Goal: Task Accomplishment & Management: Manage account settings

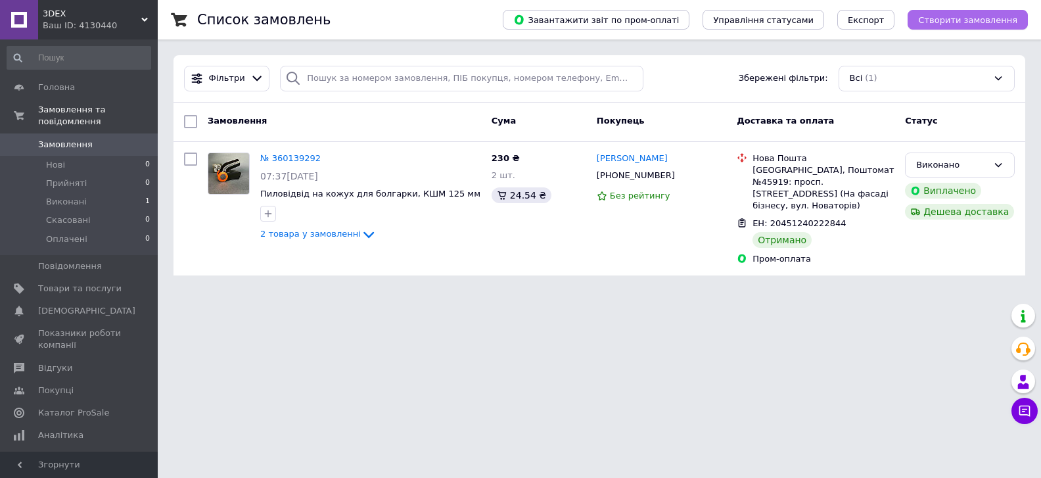
click at [985, 25] on span "Створити замовлення" at bounding box center [967, 20] width 99 height 10
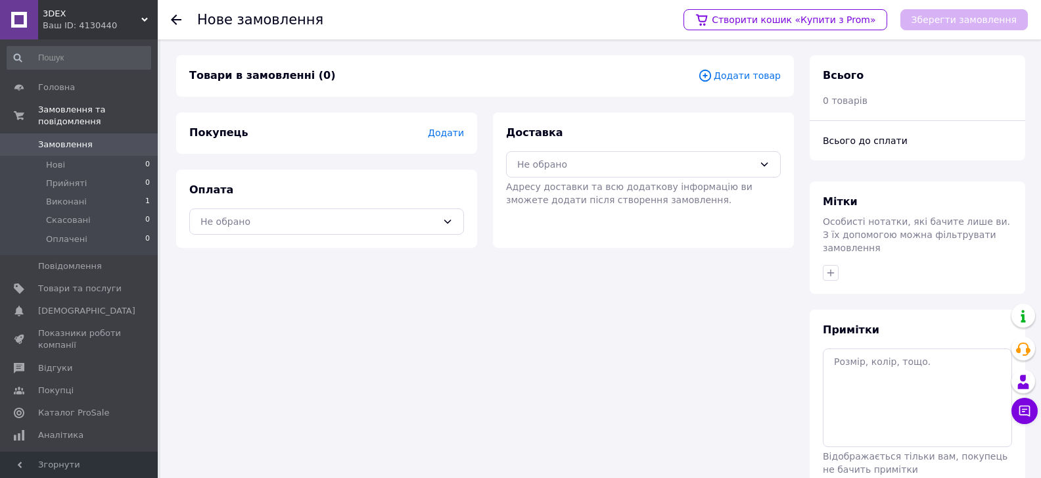
click at [756, 75] on span "Додати товар" at bounding box center [739, 75] width 83 height 14
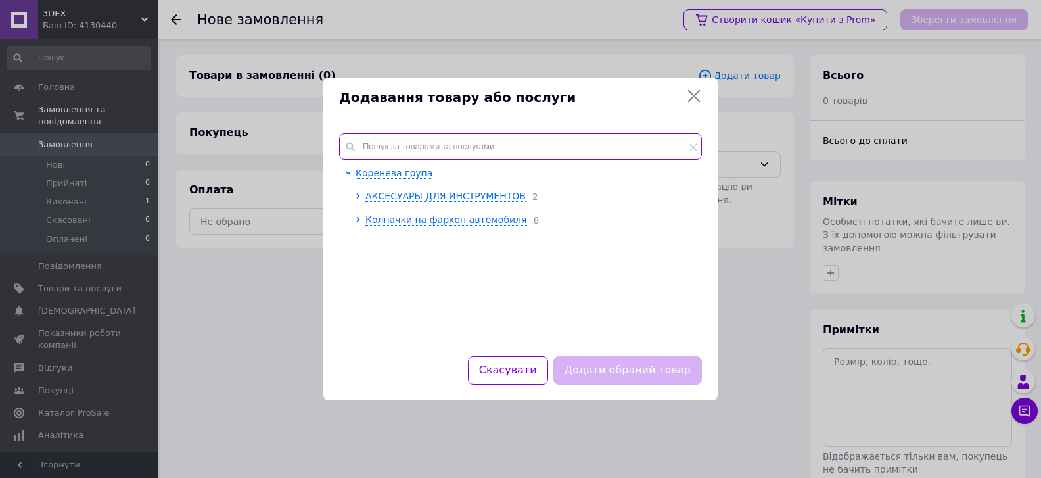
click at [404, 145] on input "text" at bounding box center [520, 146] width 363 height 26
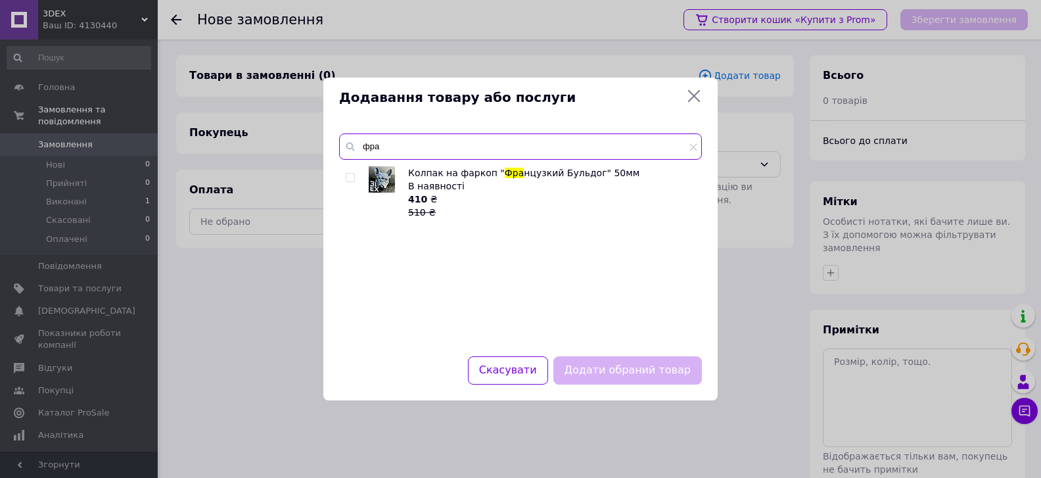
type input "фра"
click at [350, 181] on input "checkbox" at bounding box center [350, 177] width 9 height 9
checkbox input "true"
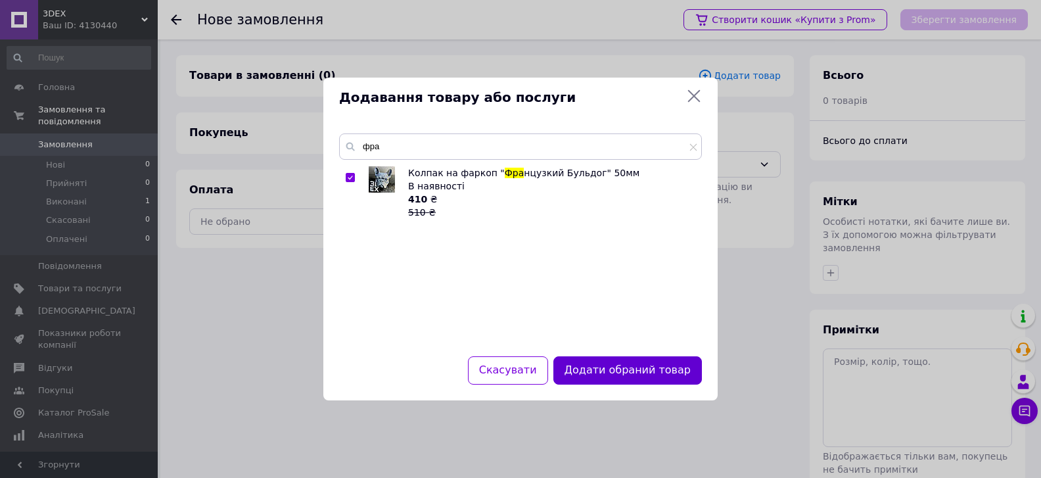
click at [601, 364] on button "Додати обраний товар" at bounding box center [627, 370] width 148 height 28
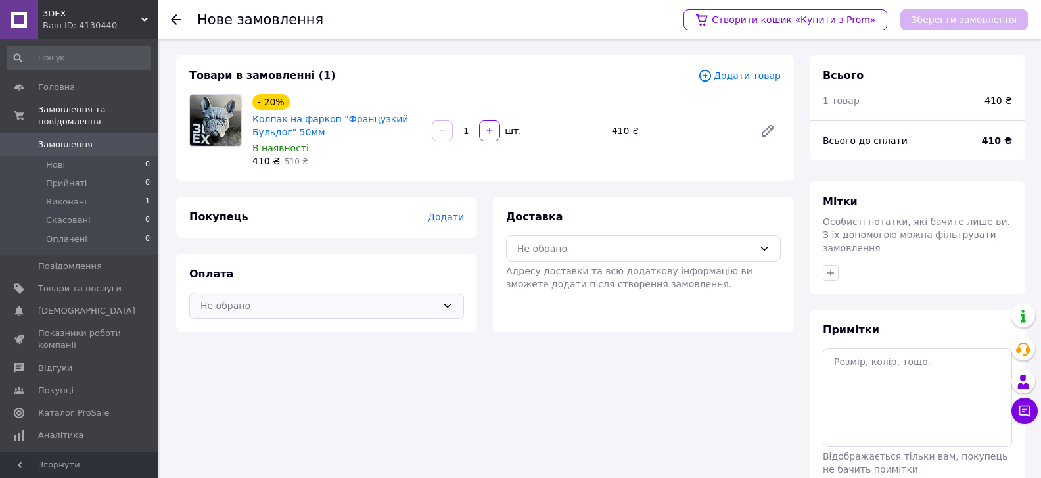
click at [440, 308] on div "Не обрано" at bounding box center [326, 305] width 275 height 26
click at [305, 357] on span "Післяплата" at bounding box center [336, 358] width 233 height 13
click at [645, 249] on div "Не обрано" at bounding box center [635, 248] width 237 height 14
click at [629, 278] on span "Нова Пошта (платна)" at bounding box center [653, 276] width 233 height 13
click at [453, 212] on span "Додати" at bounding box center [446, 217] width 36 height 11
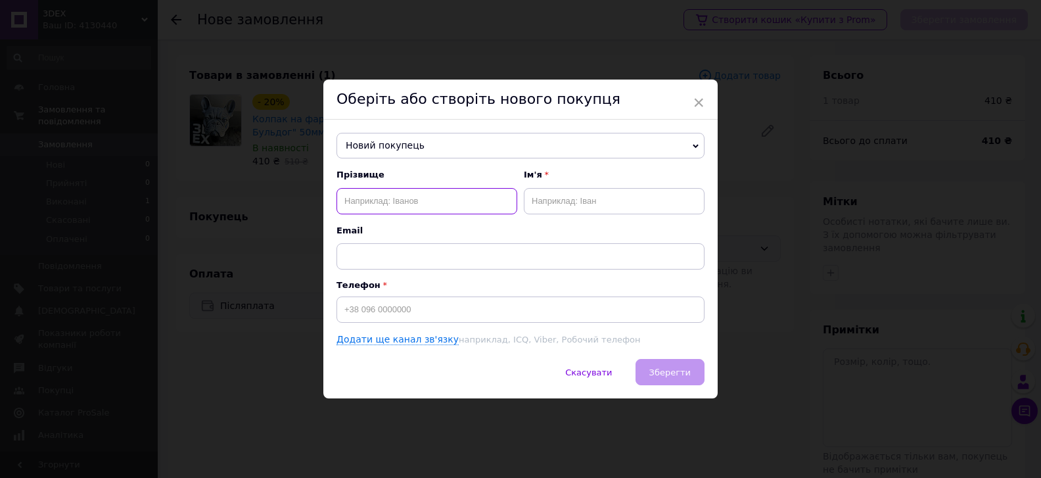
click at [445, 204] on input "text" at bounding box center [426, 201] width 181 height 26
type input "Сич"
type input "Максим"
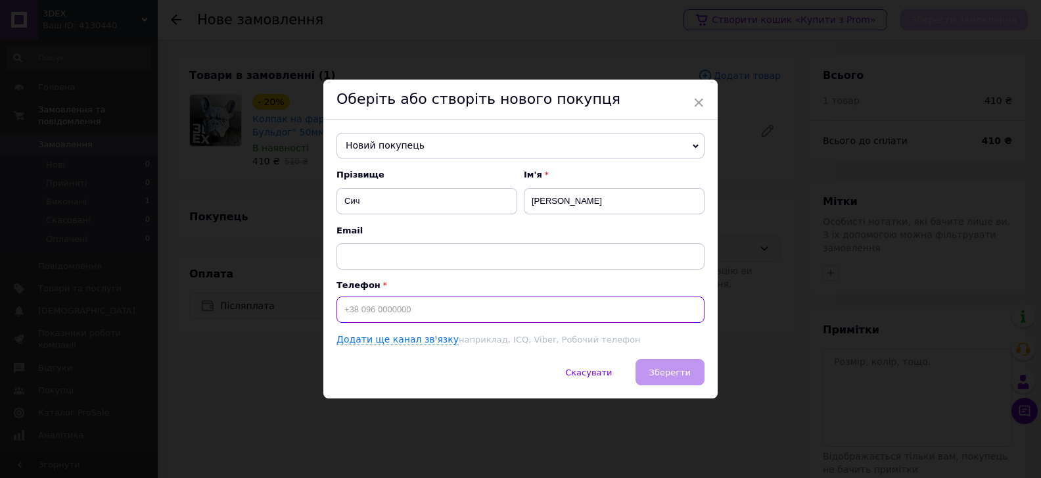
click at [402, 313] on input at bounding box center [520, 309] width 368 height 26
type input "[PHONE_NUMBER]"
click at [665, 369] on span "Зберегти" at bounding box center [669, 372] width 41 height 10
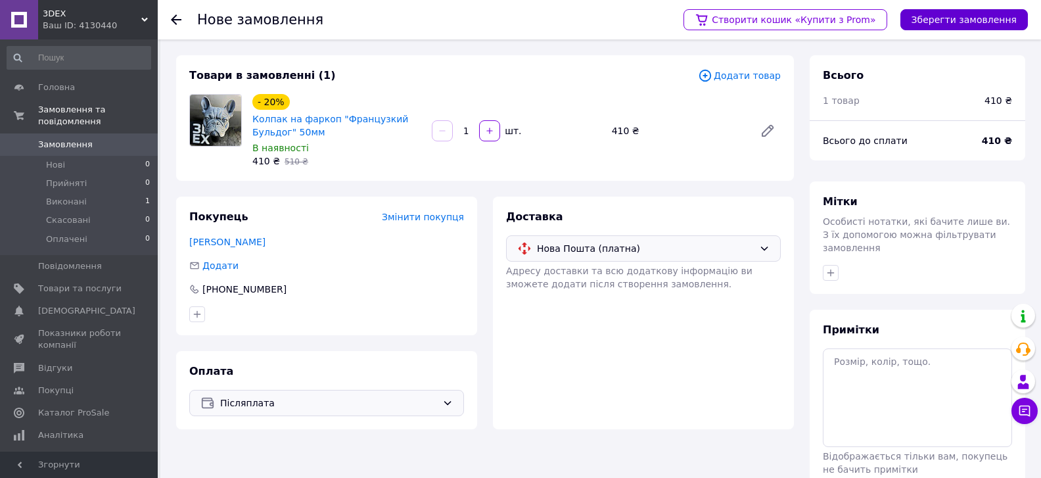
click at [928, 26] on button "Зберегти замовлення" at bounding box center [963, 19] width 127 height 21
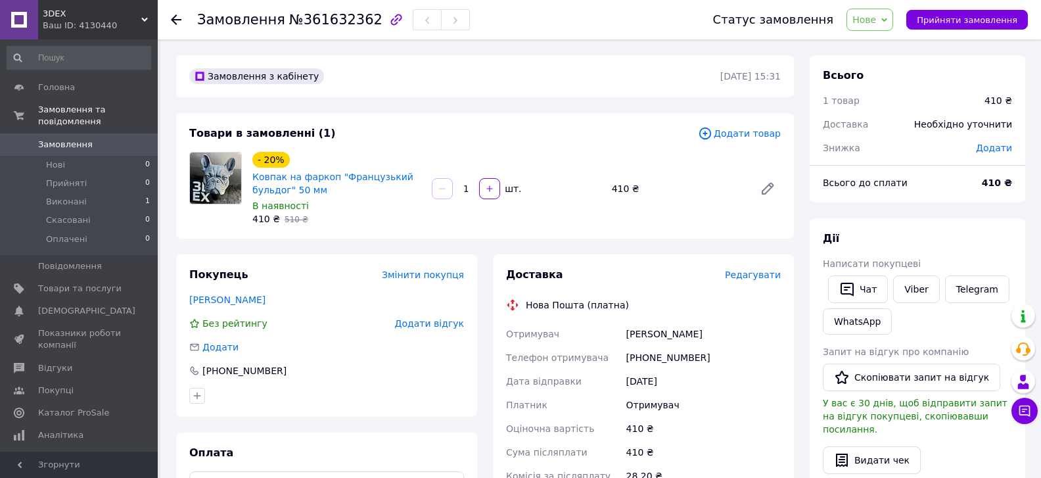
click at [991, 145] on span "Додати" at bounding box center [994, 148] width 36 height 11
click at [924, 205] on input "text" at bounding box center [904, 202] width 78 height 26
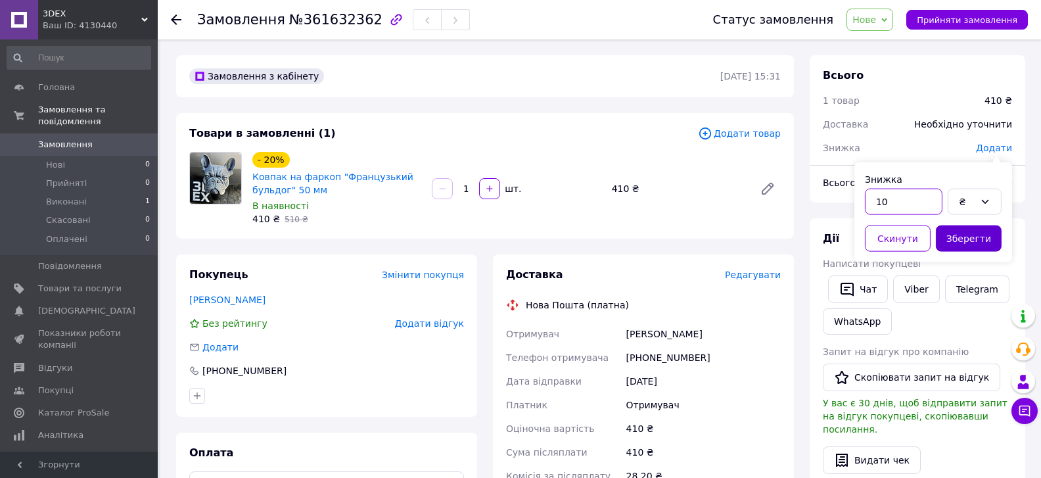
type input "10"
click at [947, 243] on button "Зберегти" at bounding box center [969, 238] width 66 height 26
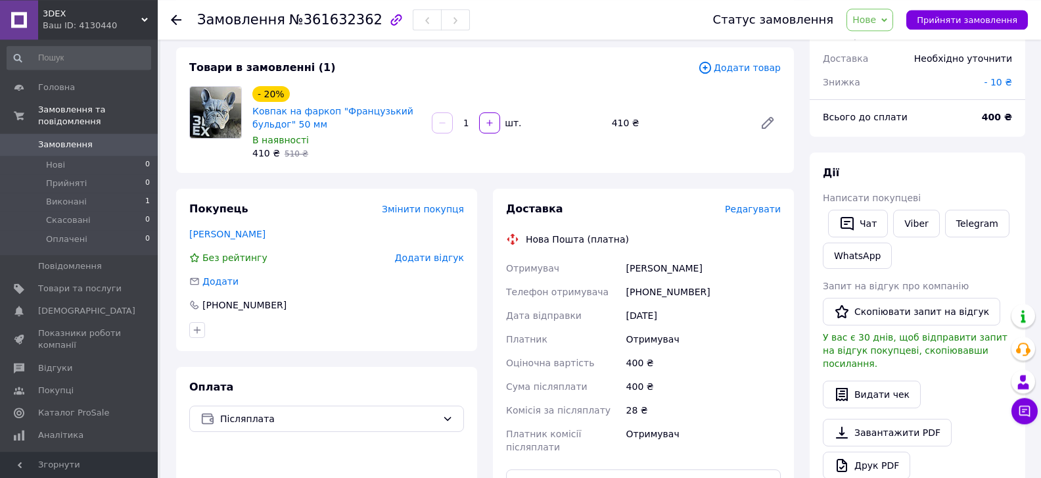
scroll to position [64, 0]
click at [765, 216] on span "Редагувати" at bounding box center [753, 210] width 56 height 11
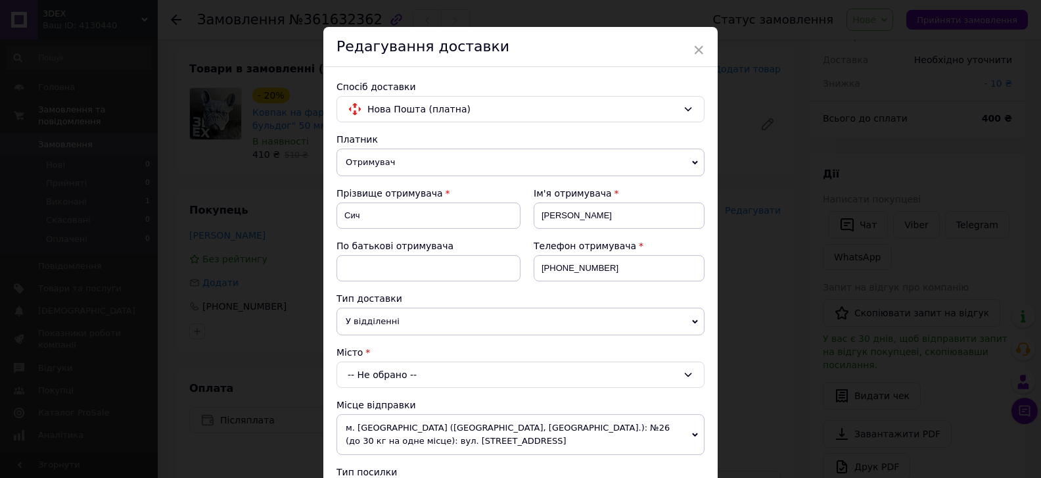
scroll to position [74, 0]
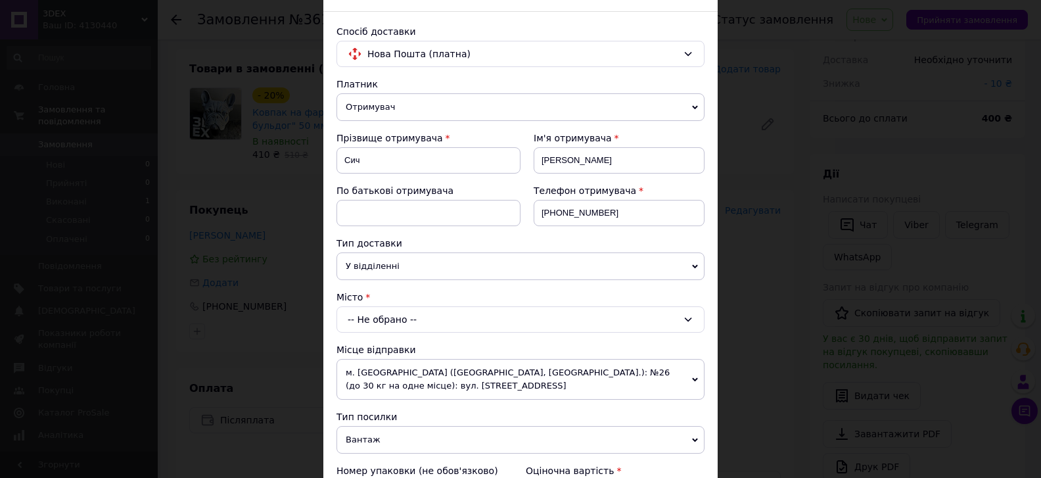
click at [432, 321] on div "-- Не обрано --" at bounding box center [520, 319] width 368 height 26
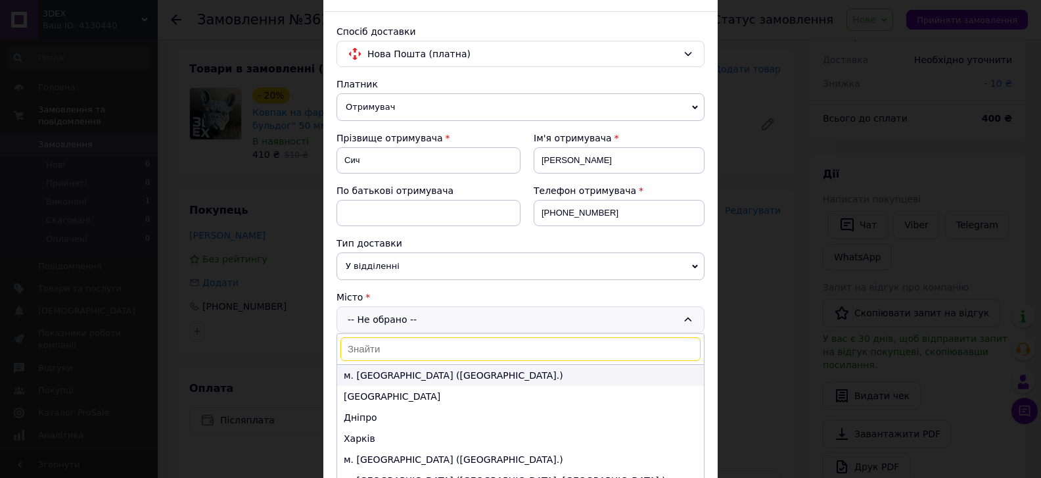
click at [419, 378] on li "м. [GEOGRAPHIC_DATA] ([GEOGRAPHIC_DATA].)" at bounding box center [520, 375] width 367 height 21
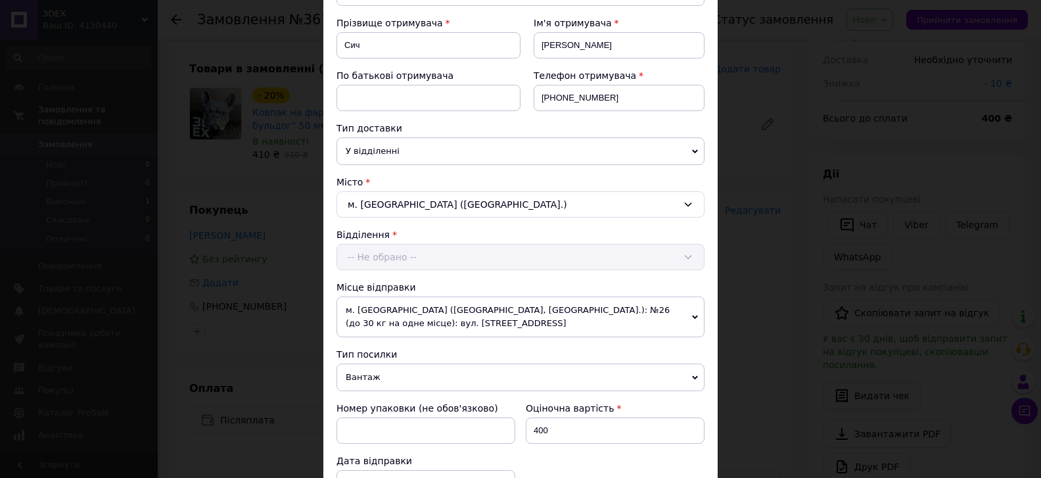
scroll to position [223, 0]
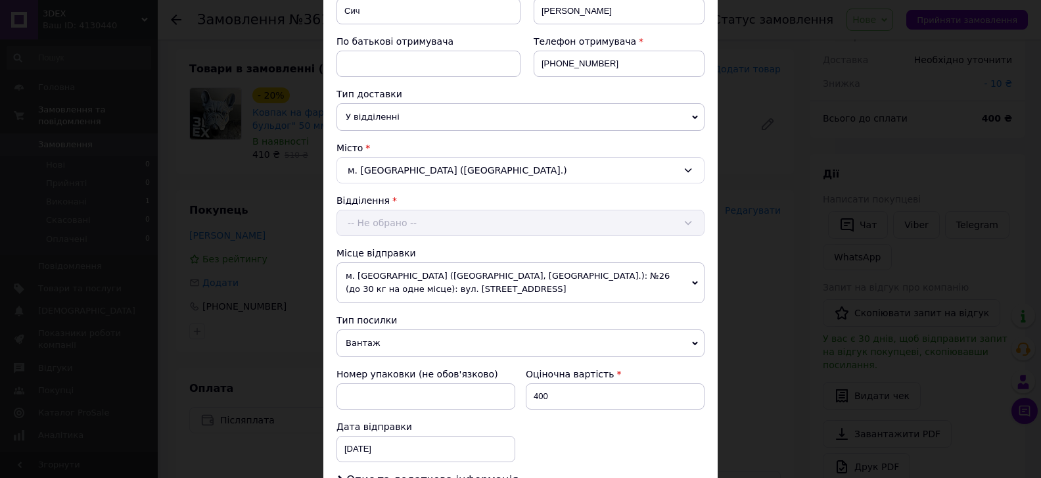
click at [431, 218] on div "Відділення -- Не обрано --" at bounding box center [520, 215] width 368 height 42
click at [431, 218] on div "-- Не обрано --" at bounding box center [520, 223] width 368 height 26
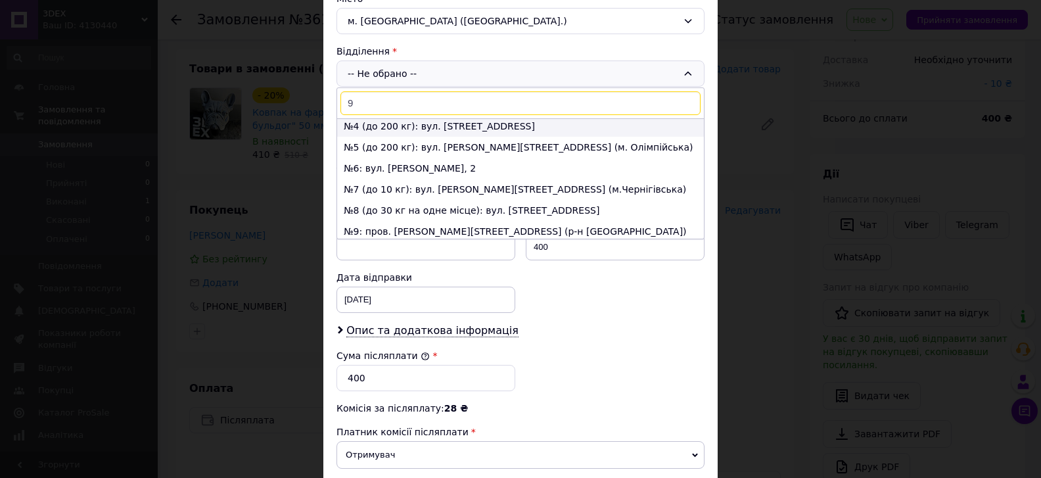
scroll to position [74, 0]
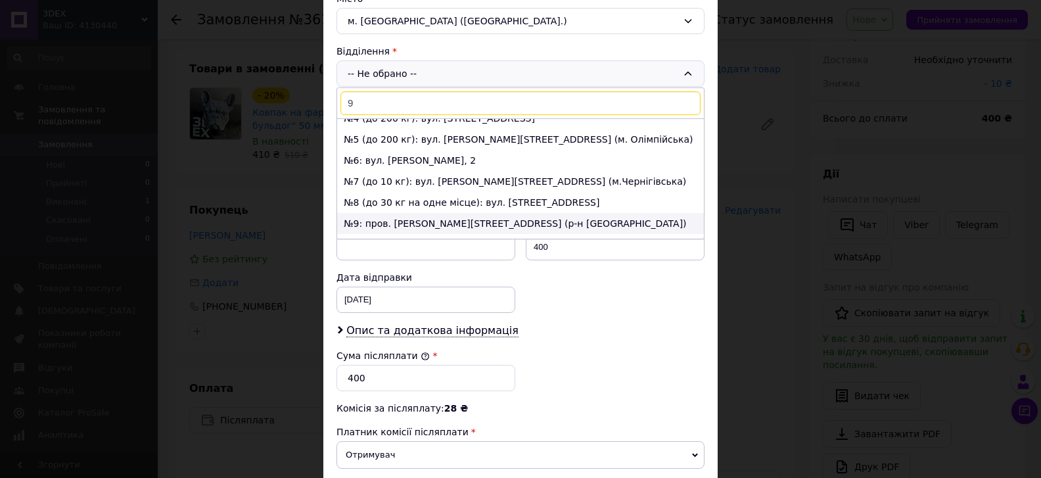
type input "9"
click at [377, 221] on li "№9: пров. [PERSON_NAME][STREET_ADDRESS] (р-н [GEOGRAPHIC_DATA])" at bounding box center [520, 223] width 367 height 21
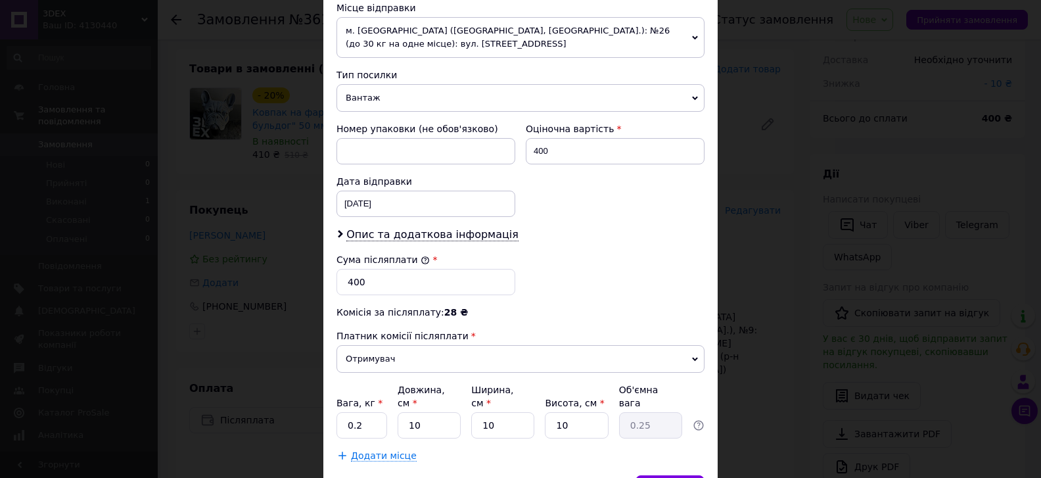
scroll to position [535, 0]
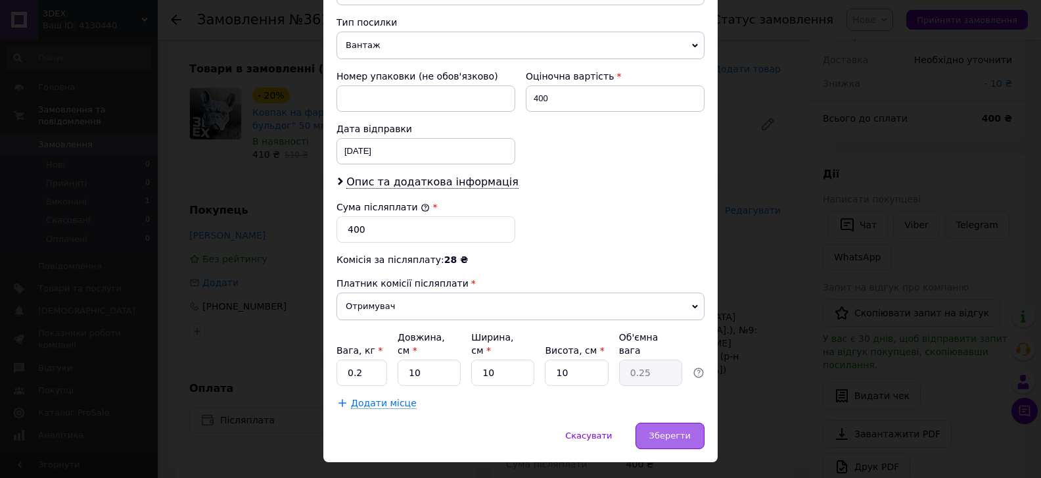
click at [646, 422] on div "Зберегти" at bounding box center [669, 435] width 69 height 26
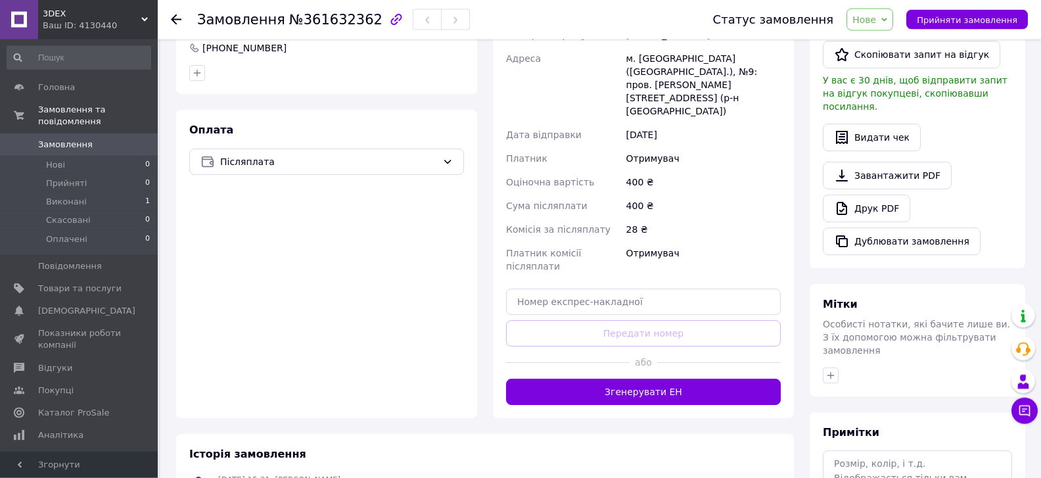
scroll to position [348, 0]
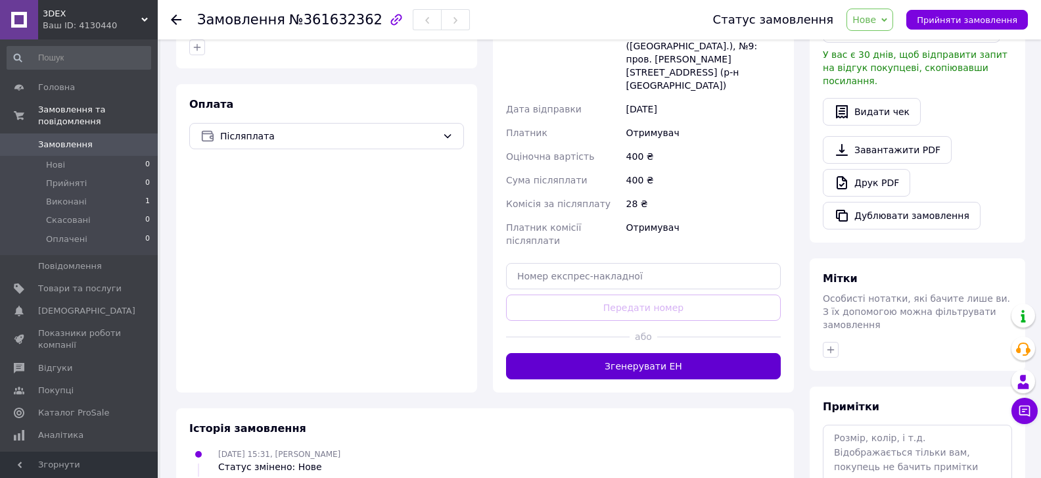
click at [707, 353] on button "Згенерувати ЕН" at bounding box center [643, 366] width 275 height 26
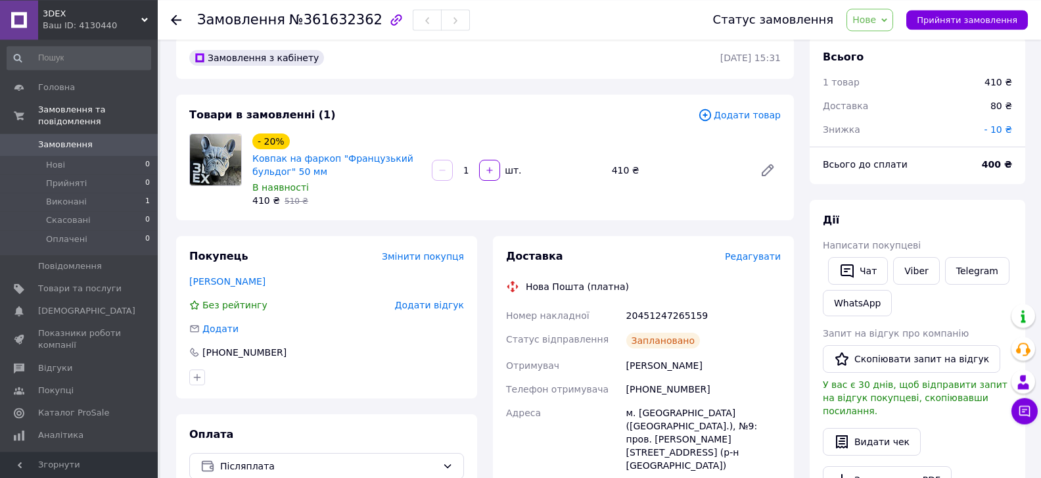
scroll to position [0, 0]
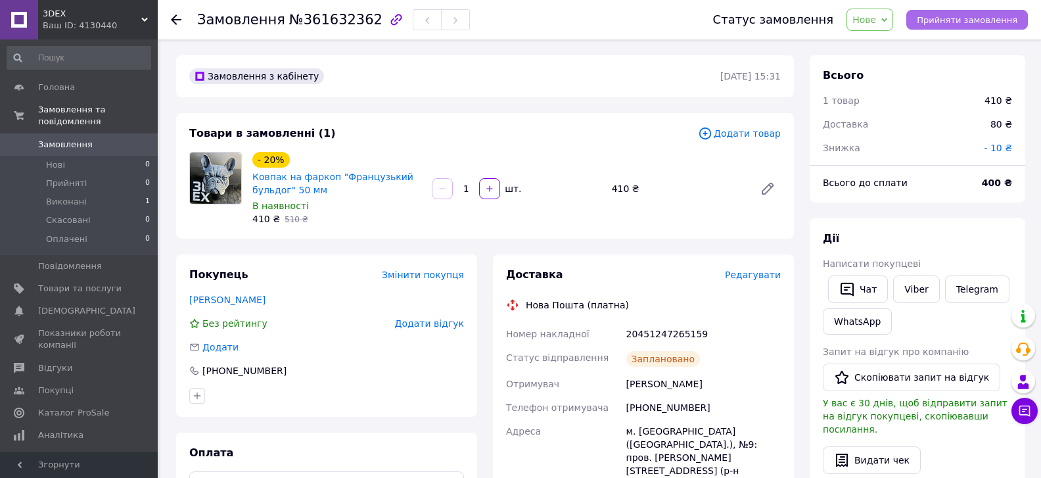
click at [950, 22] on span "Прийняти замовлення" at bounding box center [967, 20] width 101 height 10
click at [64, 139] on span "Замовлення" at bounding box center [65, 145] width 55 height 12
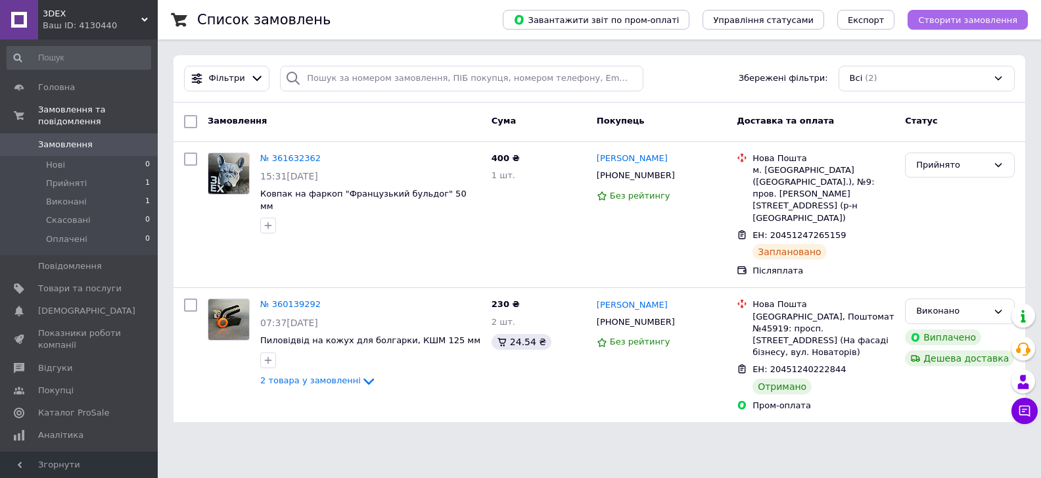
click at [956, 23] on span "Створити замовлення" at bounding box center [967, 20] width 99 height 10
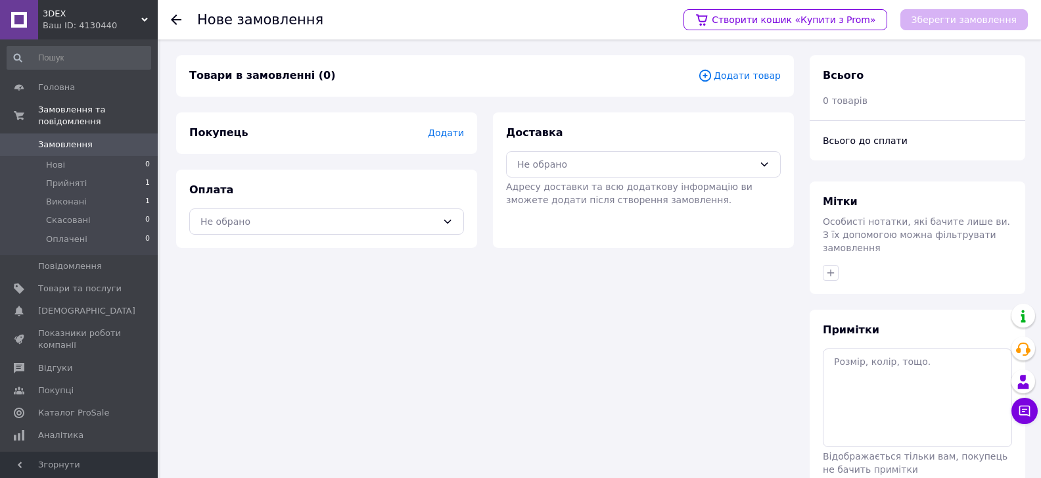
click at [753, 75] on span "Додати товар" at bounding box center [739, 75] width 83 height 14
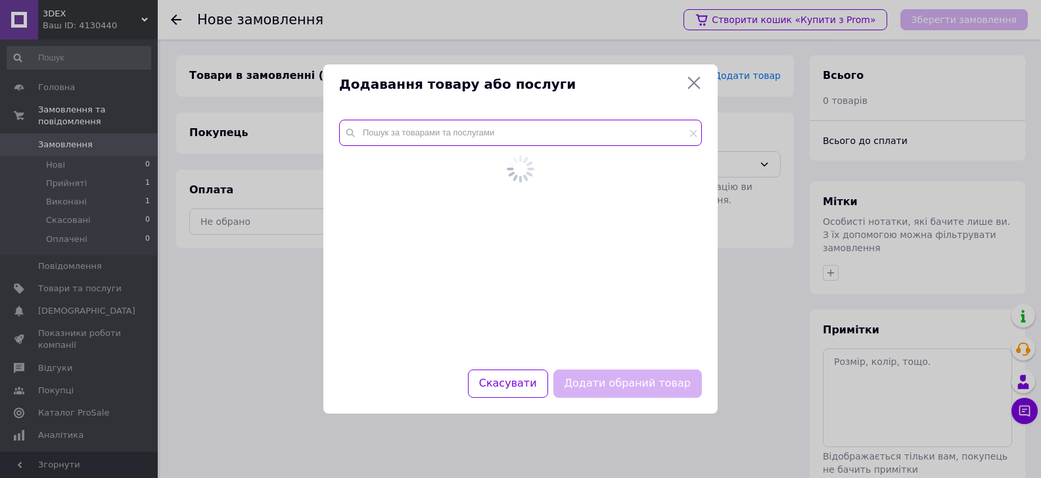
click at [557, 134] on input "text" at bounding box center [520, 133] width 363 height 26
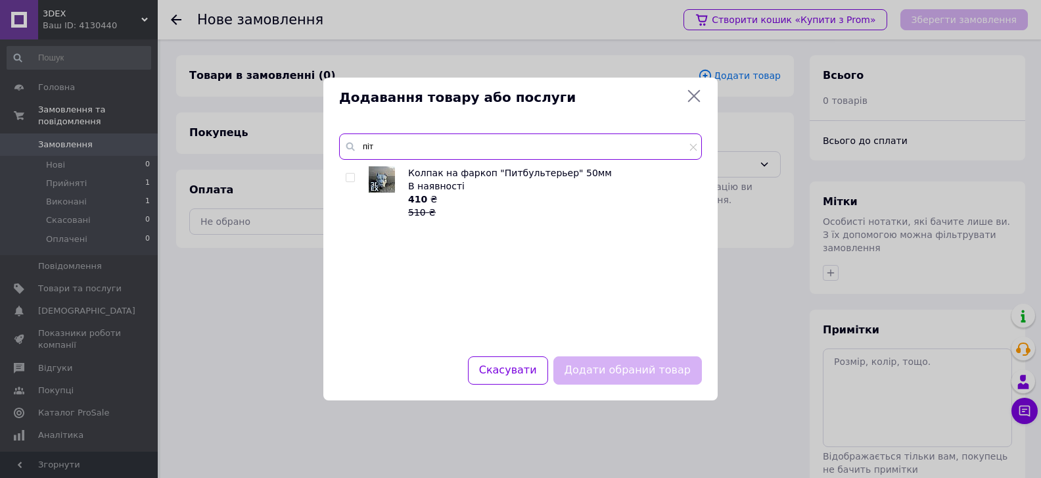
type input "піт"
click at [350, 178] on input "checkbox" at bounding box center [350, 177] width 9 height 9
checkbox input "true"
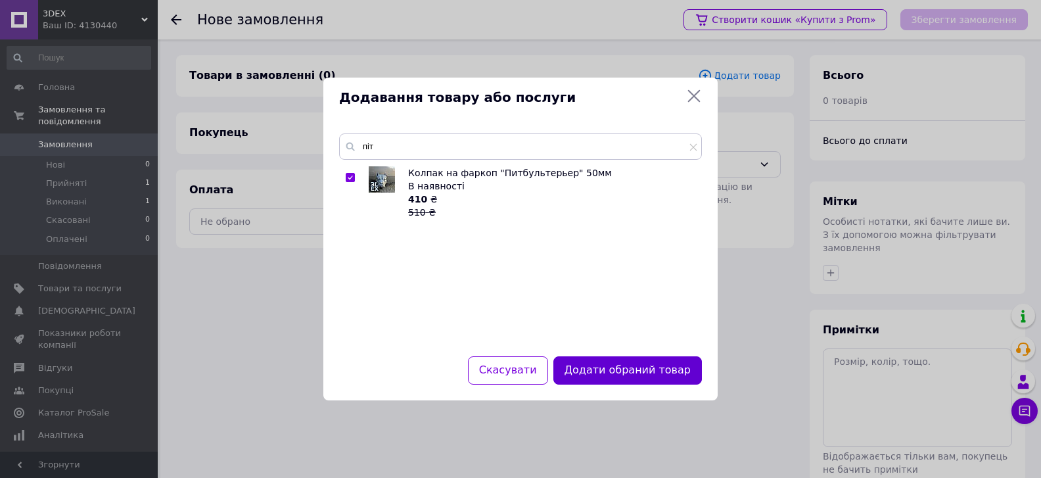
click at [607, 376] on button "Додати обраний товар" at bounding box center [627, 370] width 148 height 28
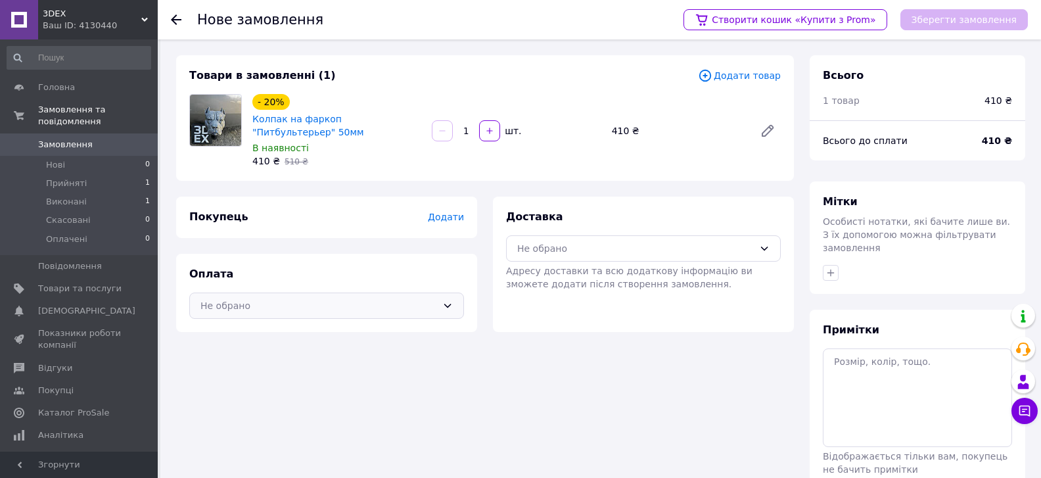
click at [437, 307] on div "Не обрано" at bounding box center [326, 305] width 275 height 26
click at [306, 353] on span "Післяплата" at bounding box center [336, 358] width 233 height 13
click at [637, 254] on div "Не обрано" at bounding box center [635, 248] width 237 height 14
click at [612, 280] on span "Нова Пошта (платна)" at bounding box center [653, 276] width 233 height 13
click at [437, 221] on span "Додати" at bounding box center [446, 217] width 36 height 11
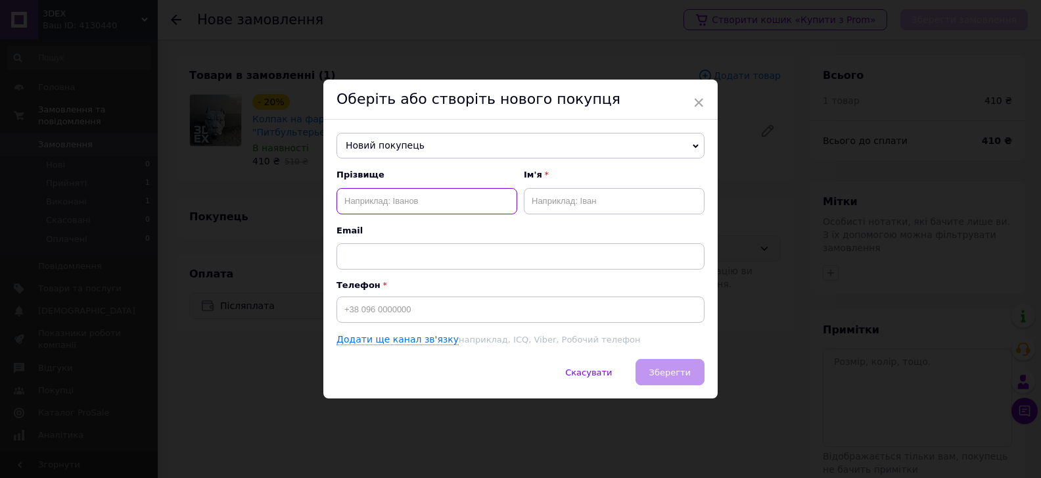
click at [377, 200] on input "text" at bounding box center [426, 201] width 181 height 26
type input "[PERSON_NAME]"
type input "Вадим"
click at [390, 311] on input at bounding box center [520, 309] width 368 height 26
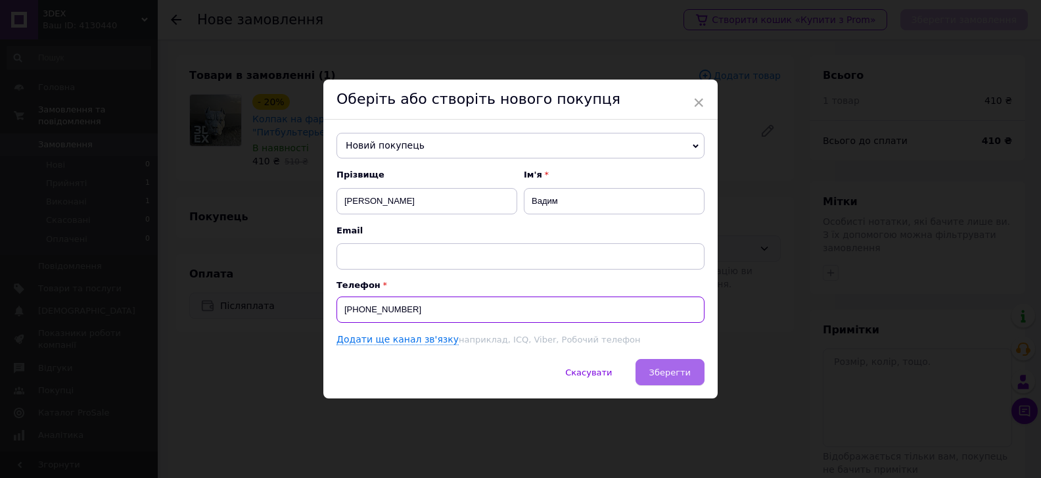
type input "[PHONE_NUMBER]"
click at [687, 380] on button "Зберегти" at bounding box center [669, 372] width 69 height 26
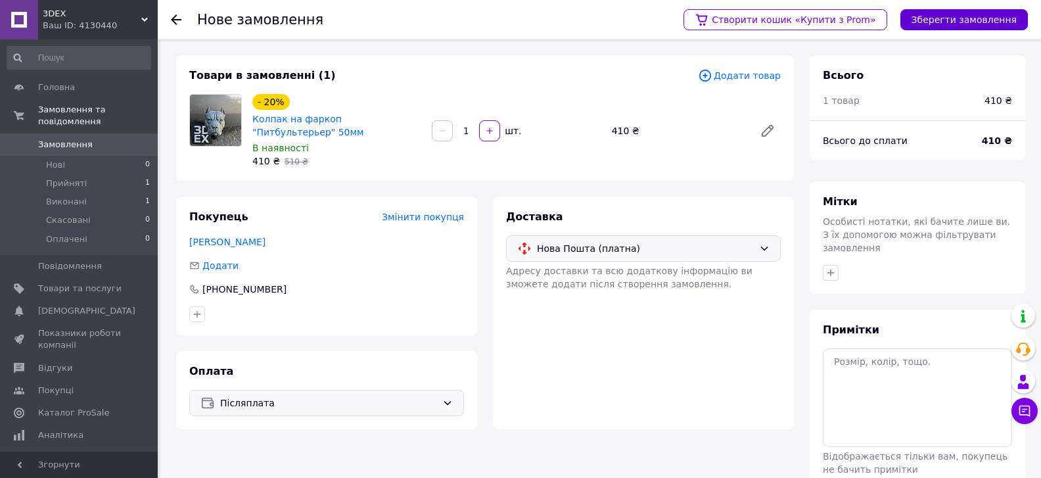
click at [950, 21] on button "Зберегти замовлення" at bounding box center [963, 19] width 127 height 21
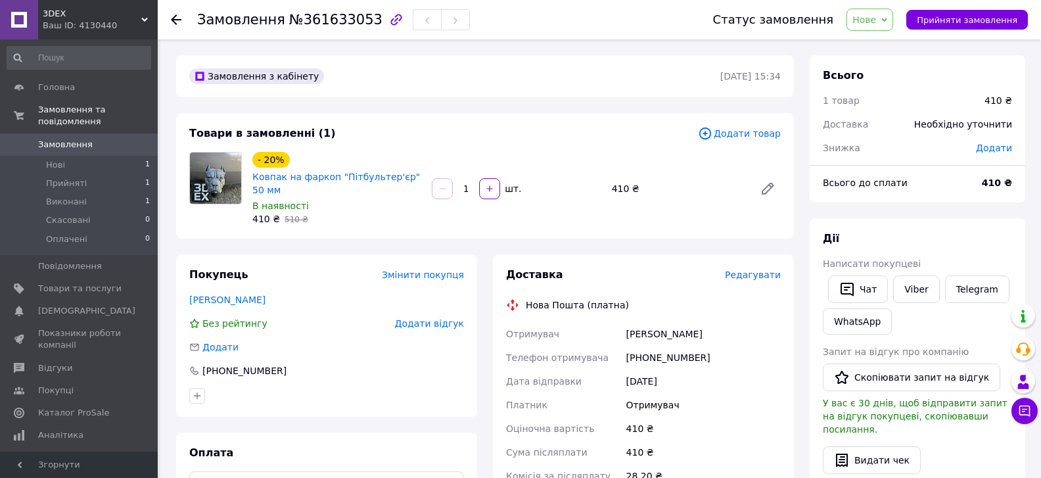
click at [759, 279] on span "Редагувати" at bounding box center [753, 274] width 56 height 11
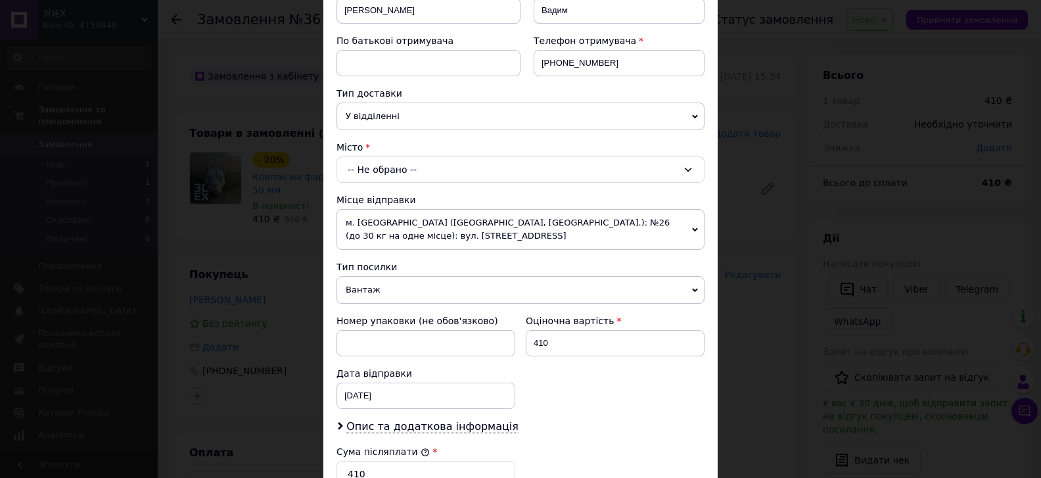
scroll to position [223, 0]
click at [394, 171] on div "-- Не обрано --" at bounding box center [520, 170] width 368 height 26
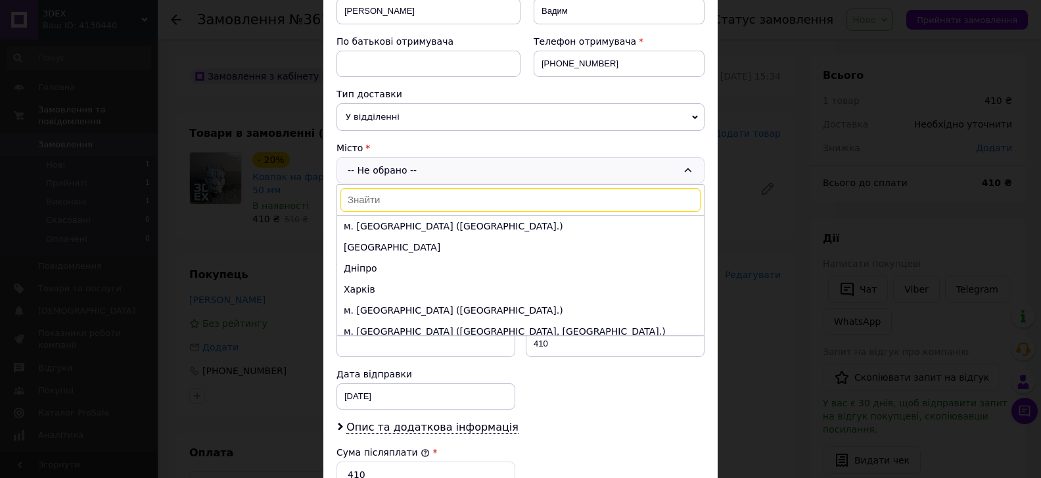
click at [389, 201] on input at bounding box center [520, 200] width 360 height 24
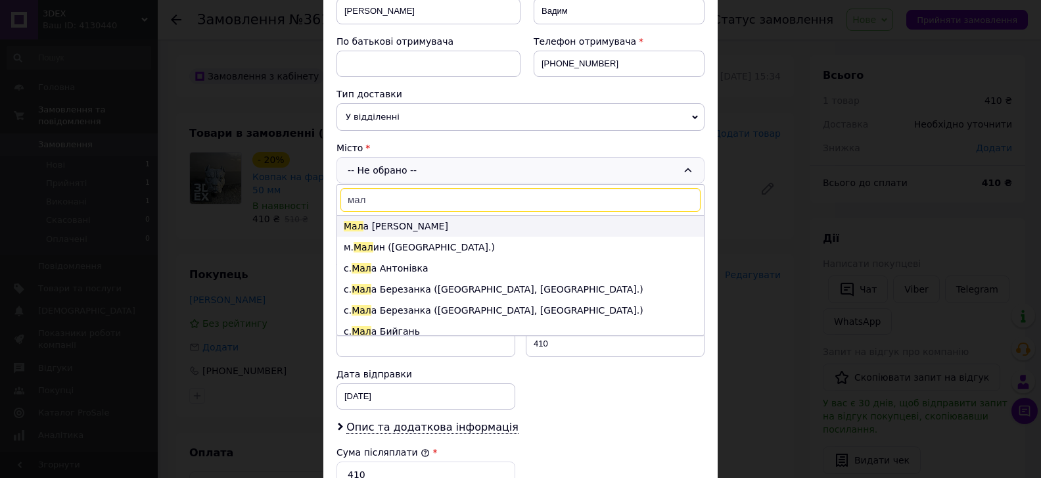
type input "мал"
click at [388, 228] on li "Мал а Виска" at bounding box center [520, 226] width 367 height 21
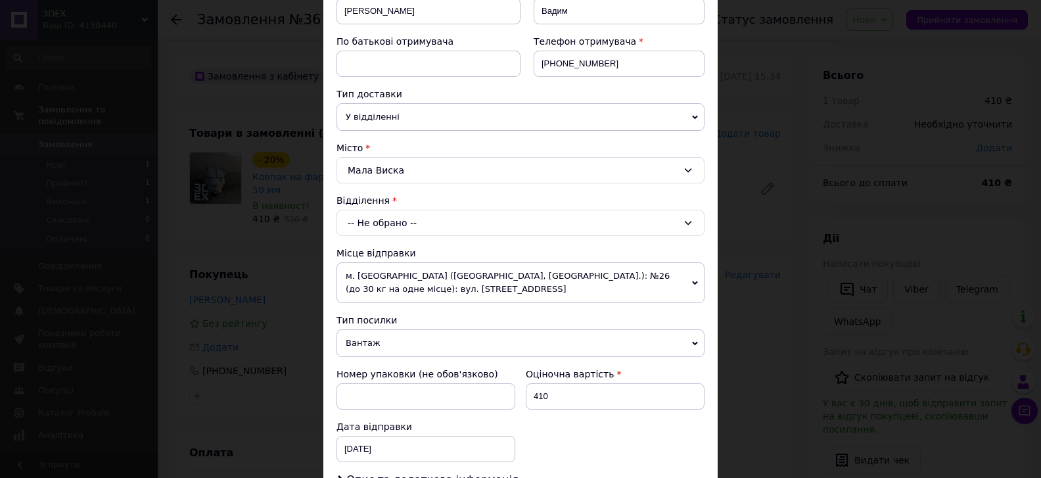
click at [420, 233] on div "-- Не обрано --" at bounding box center [520, 223] width 368 height 26
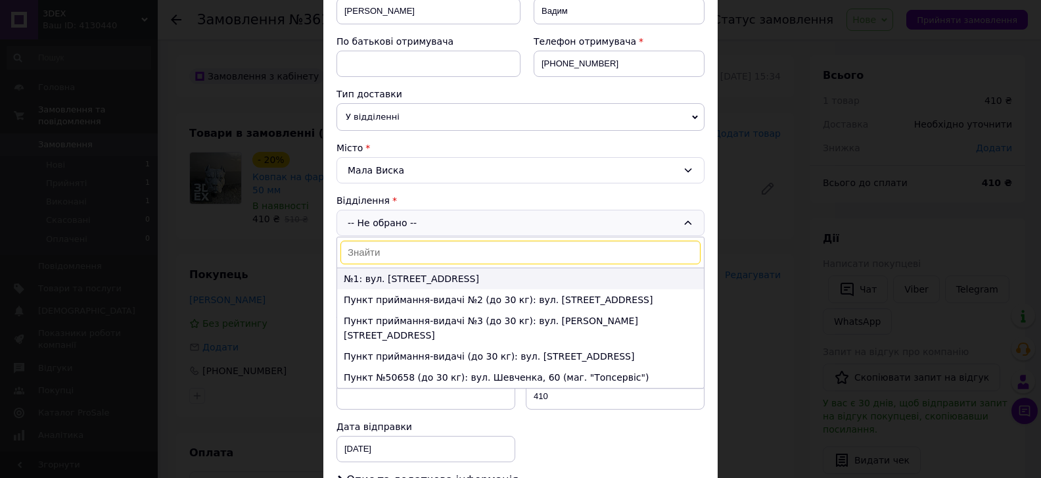
click at [407, 275] on li "№1: вул. [STREET_ADDRESS]" at bounding box center [520, 278] width 367 height 21
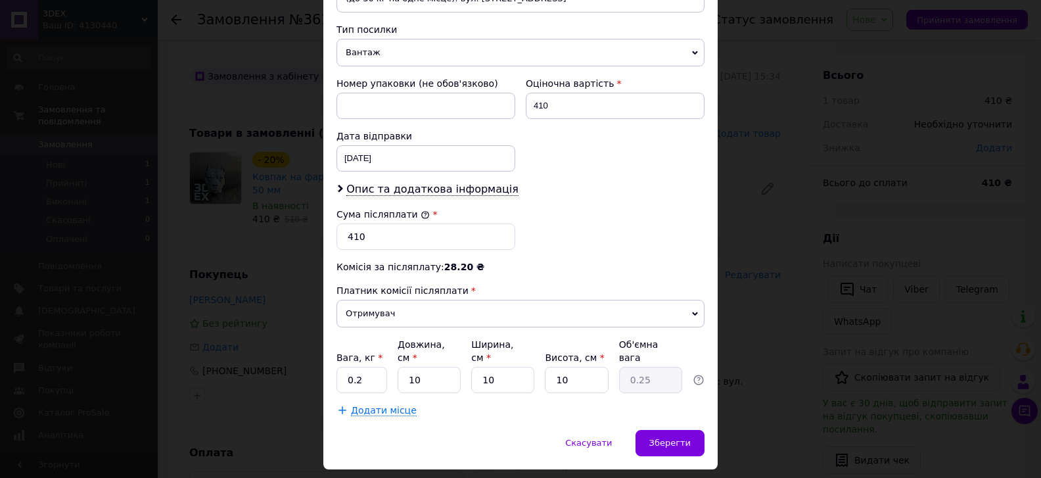
scroll to position [521, 0]
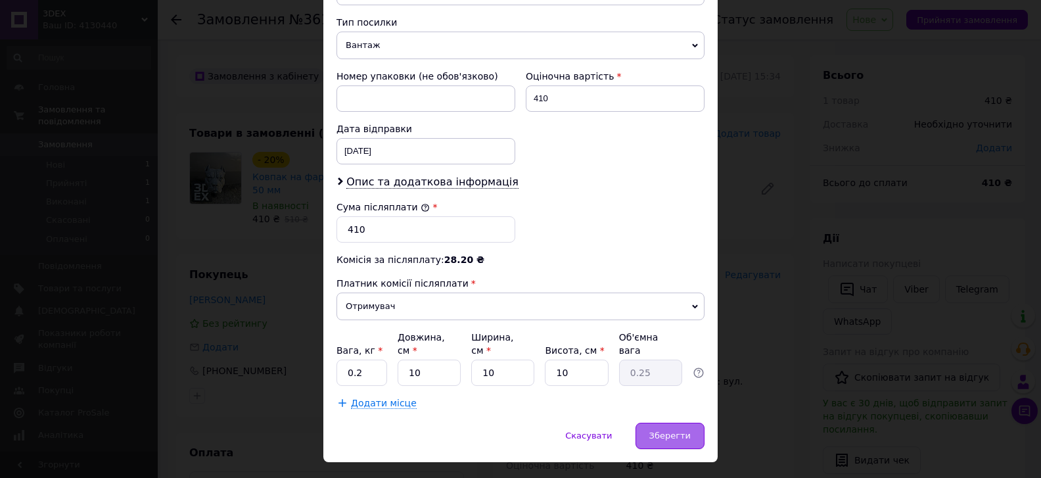
click at [660, 430] on span "Зберегти" at bounding box center [669, 435] width 41 height 10
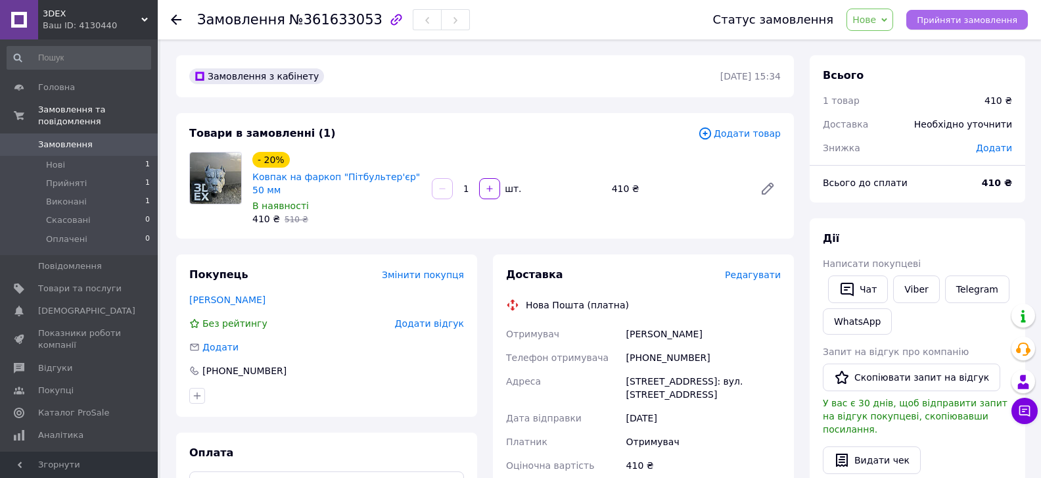
click at [951, 22] on span "Прийняти замовлення" at bounding box center [967, 20] width 101 height 10
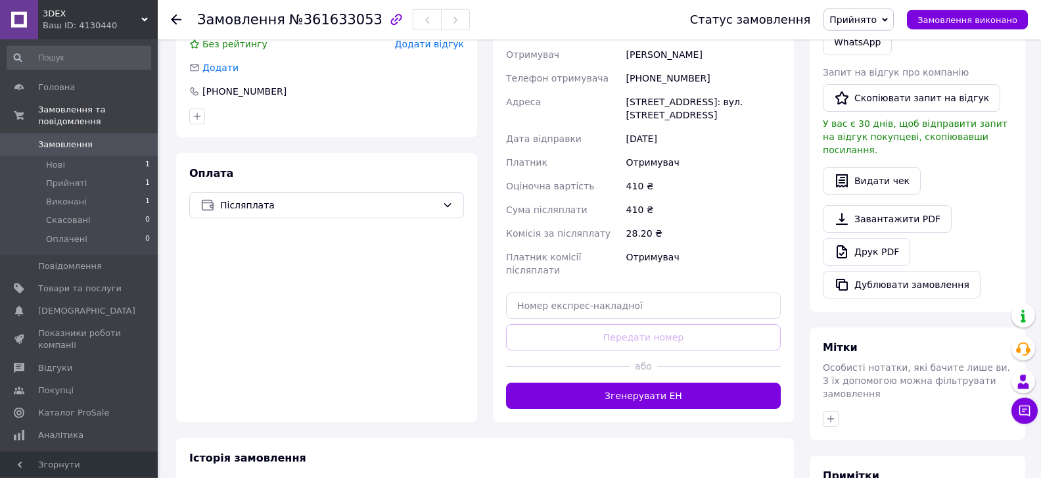
scroll to position [355, 0]
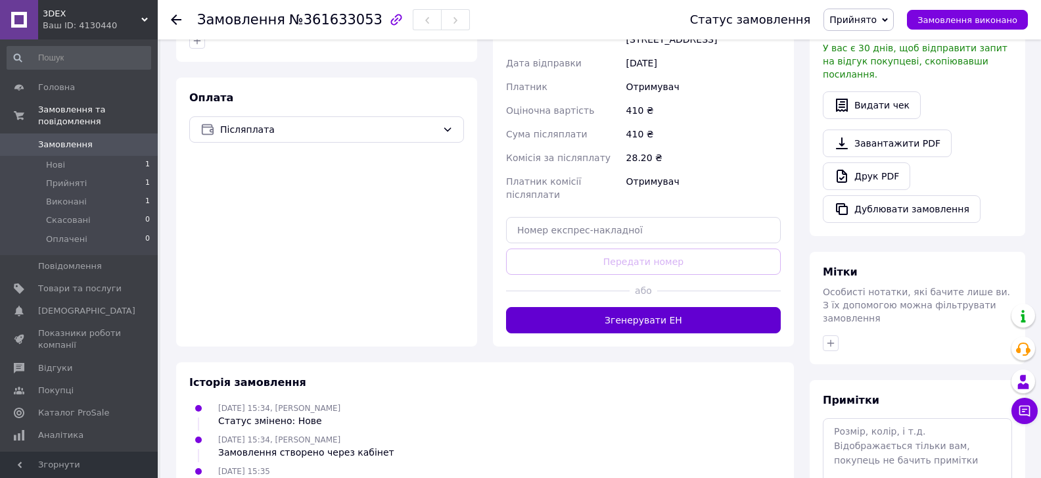
click at [701, 307] on button "Згенерувати ЕН" at bounding box center [643, 320] width 275 height 26
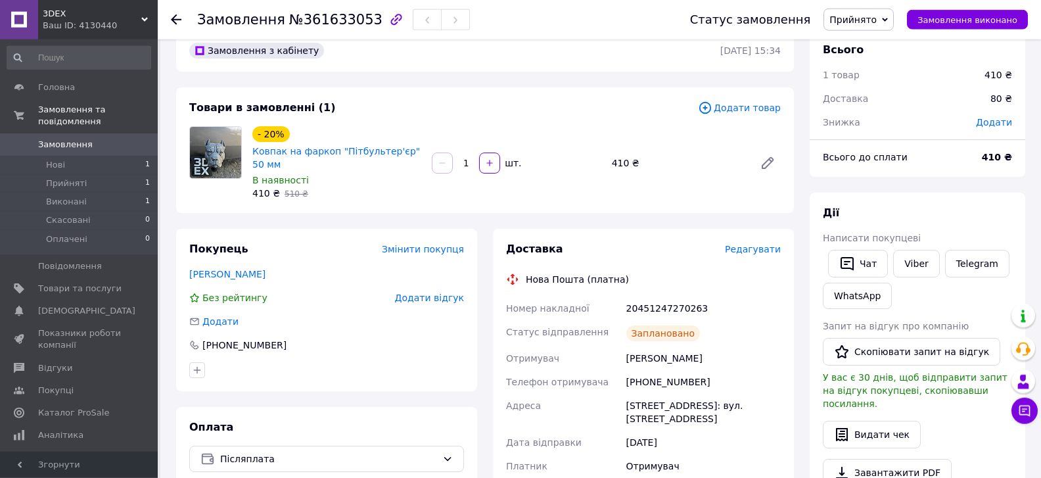
scroll to position [0, 0]
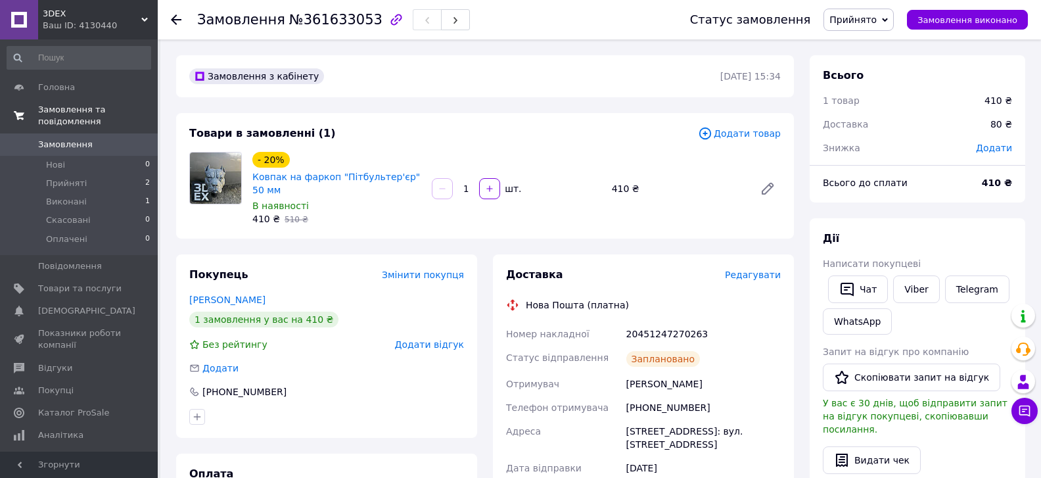
click at [89, 110] on span "Замовлення та повідомлення" at bounding box center [98, 116] width 120 height 24
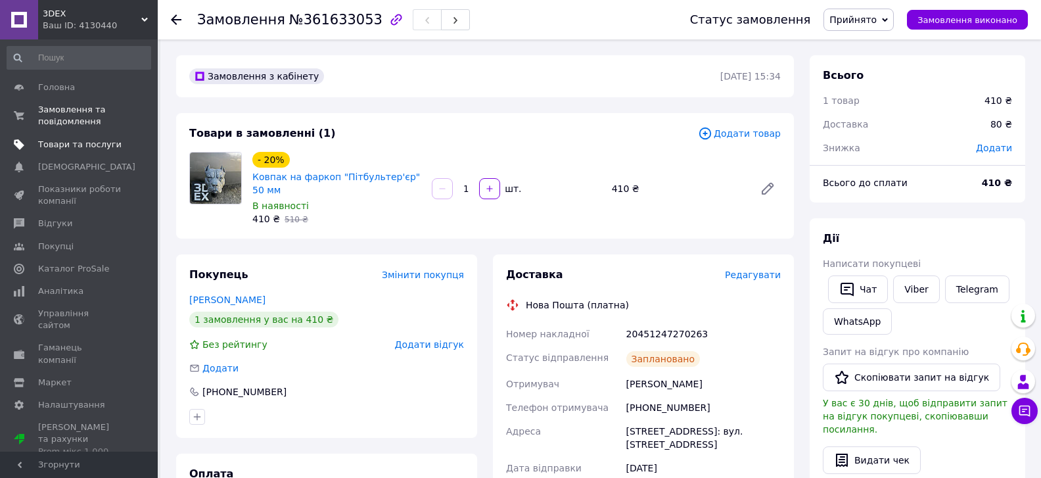
click at [76, 148] on span "Товари та послуги" at bounding box center [79, 145] width 83 height 12
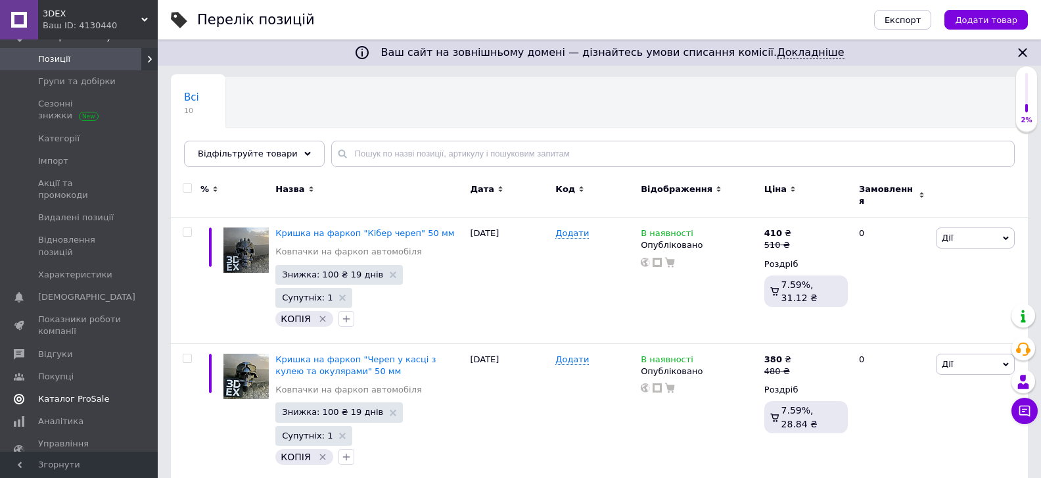
scroll to position [142, 0]
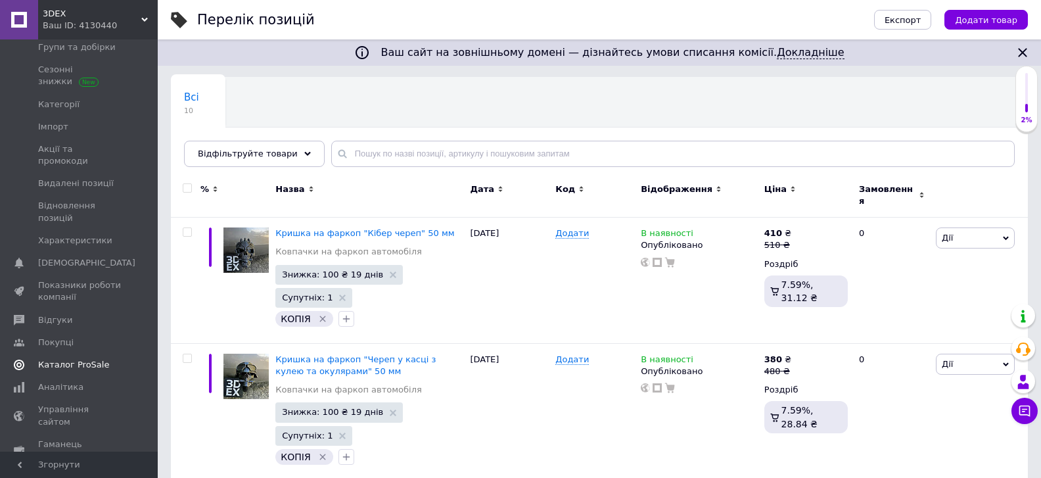
click at [78, 359] on span "Каталог ProSale" at bounding box center [73, 365] width 71 height 12
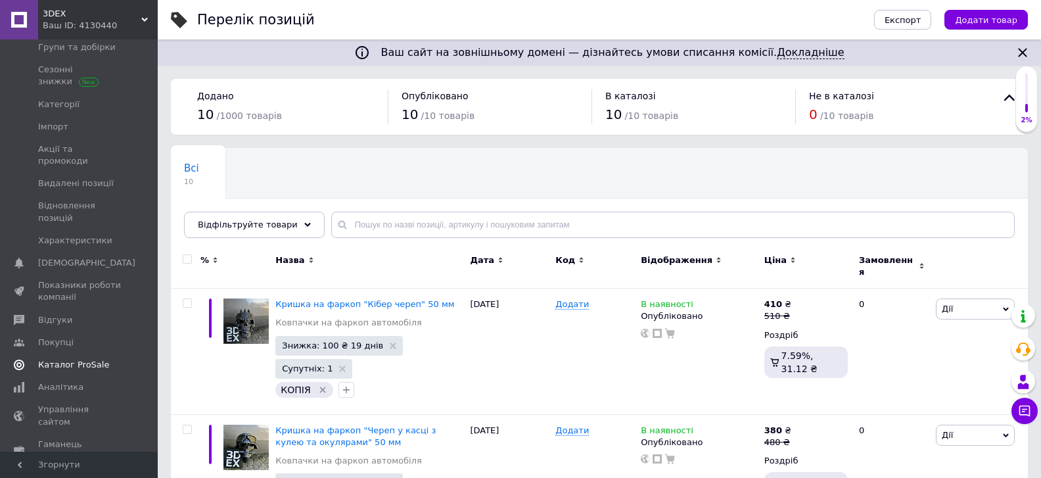
scroll to position [32, 0]
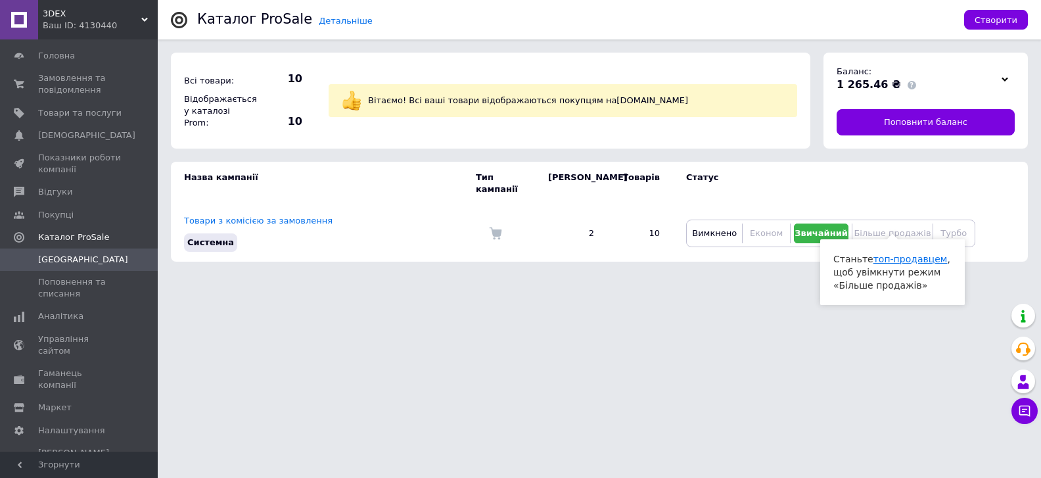
click at [903, 258] on link "топ-продавцем" at bounding box center [910, 259] width 74 height 11
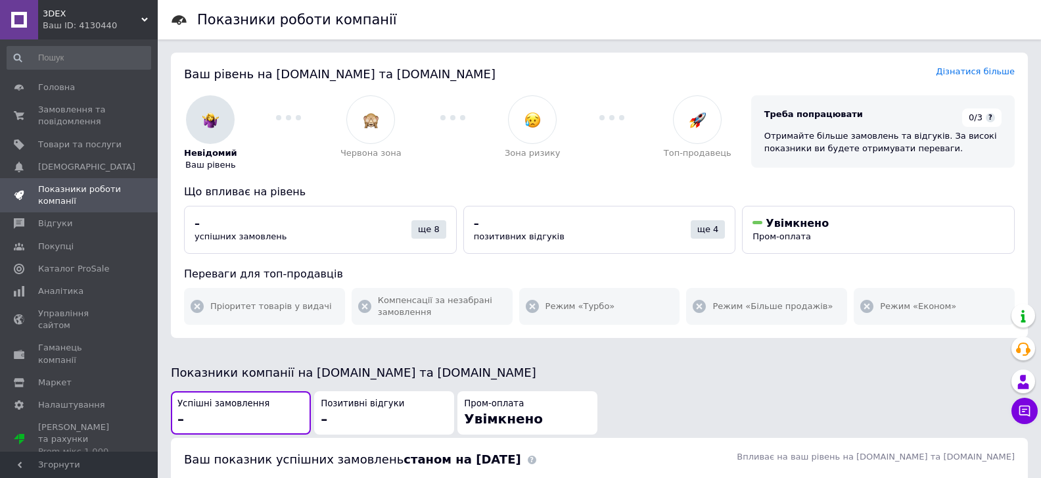
click at [858, 129] on div "Треба попрацювати 0/3 ? Отримайте більше замовлень та відгуків. За високі показ…" at bounding box center [882, 131] width 263 height 72
click at [93, 145] on span "Товари та послуги" at bounding box center [79, 145] width 83 height 12
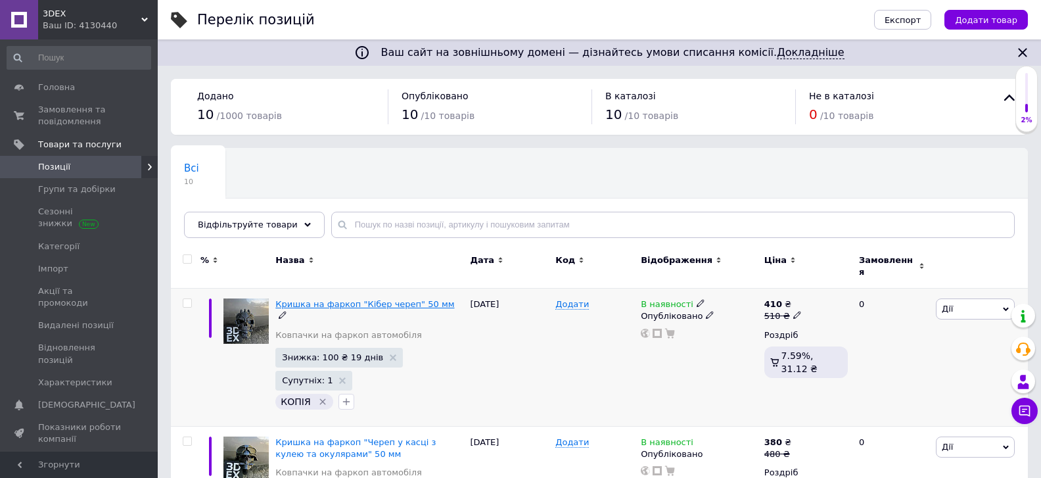
click at [325, 299] on span "Кришка на фаркоп "Кібер череп" 50 мм" at bounding box center [364, 304] width 179 height 10
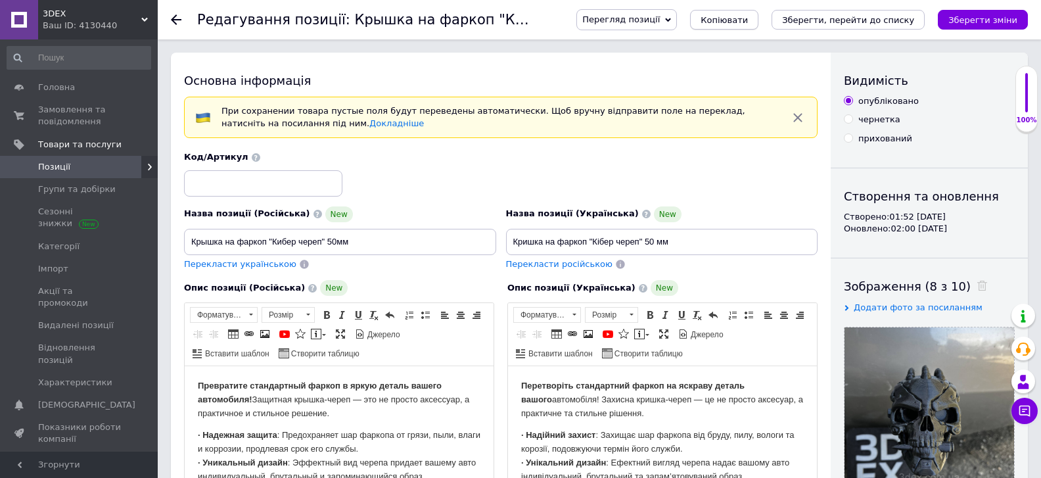
click at [748, 24] on span "Копіювати" at bounding box center [723, 20] width 47 height 10
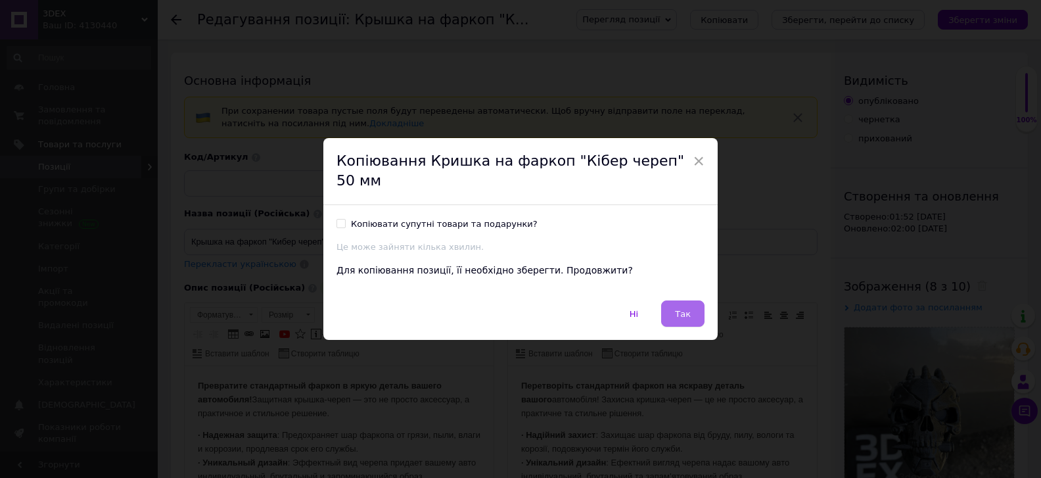
click at [679, 309] on span "Так" at bounding box center [683, 314] width 16 height 10
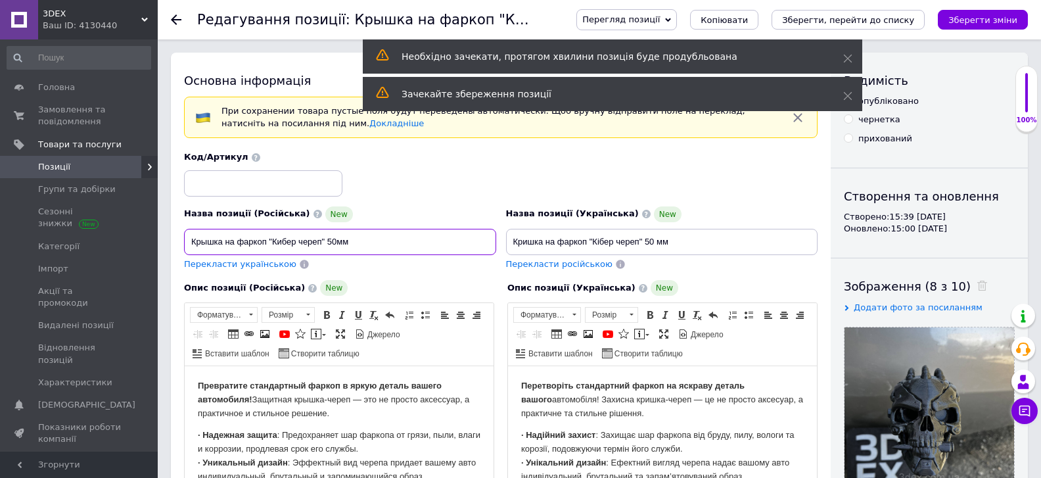
drag, startPoint x: 321, startPoint y: 238, endPoint x: 275, endPoint y: 246, distance: 46.7
click at [275, 246] on input "Крышка на фаркоп "Кибер череп" 50мм" at bounding box center [340, 242] width 312 height 26
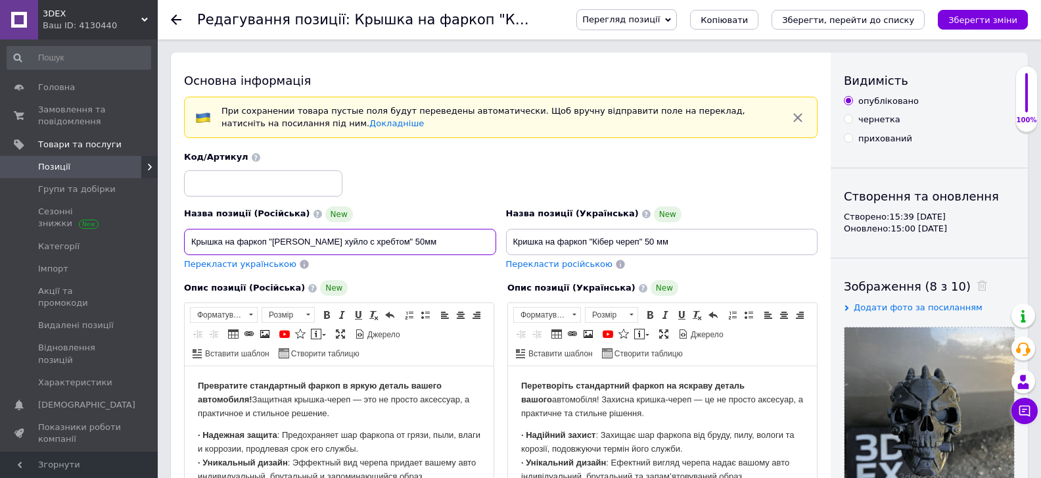
type input "Крышка на фаркоп "[PERSON_NAME] хуйло с хребтом" 50мм"
drag, startPoint x: 593, startPoint y: 241, endPoint x: 637, endPoint y: 246, distance: 43.6
click at [637, 246] on input "Кришка на фаркоп "Кібер череп" 50 мм" at bounding box center [662, 242] width 312 height 26
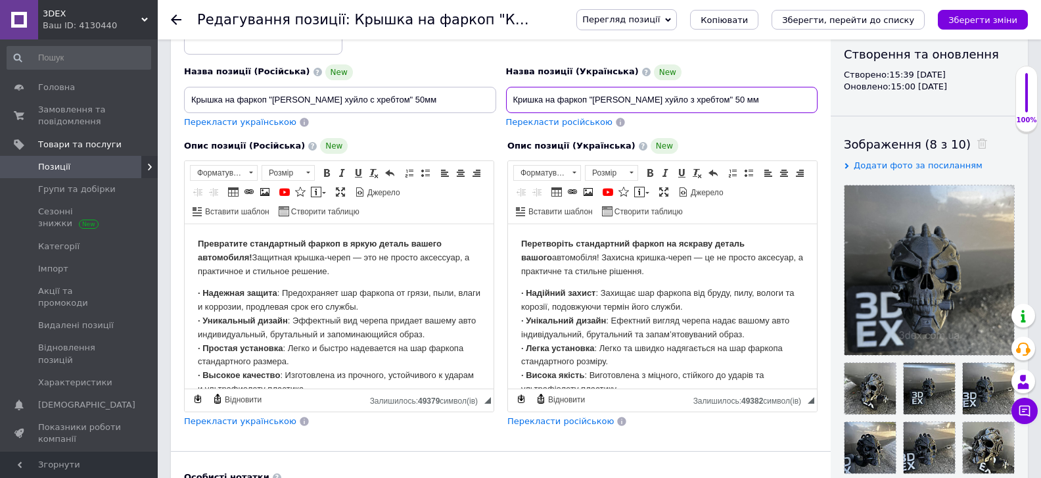
type input "Кришка на фаркоп "[PERSON_NAME] хуйло з хребтом" 50 мм"
drag, startPoint x: 358, startPoint y: 322, endPoint x: 388, endPoint y: 327, distance: 30.7
click at [388, 327] on p "· Надежная защита : Предохраняет шар фаркопа от грязи, пыли, влаги и коррозии, …" at bounding box center [339, 340] width 283 height 109
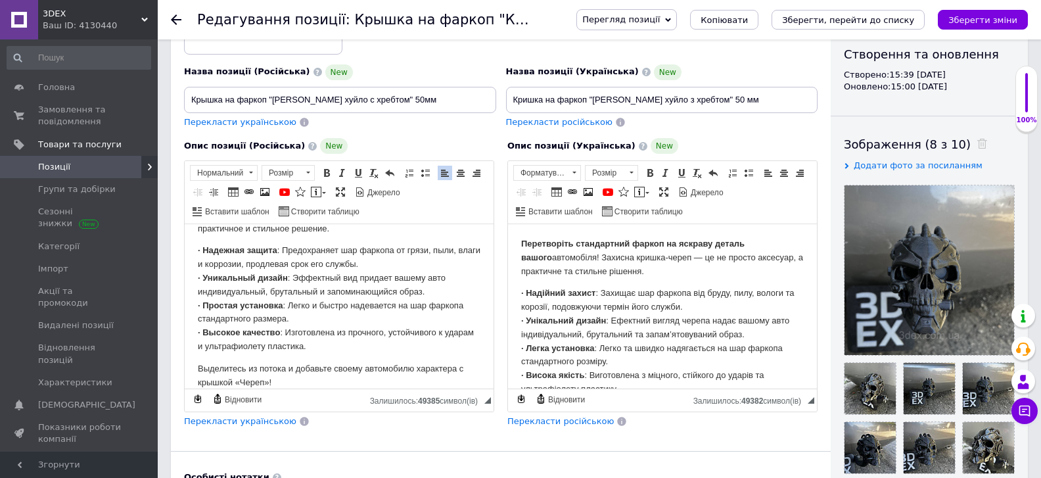
drag, startPoint x: 283, startPoint y: 386, endPoint x: 196, endPoint y: 363, distance: 89.1
click at [196, 346] on html "Превратите стандартный фаркоп в яркую деталь вашего автомобиля! Защитная крышка…" at bounding box center [339, 263] width 309 height 164
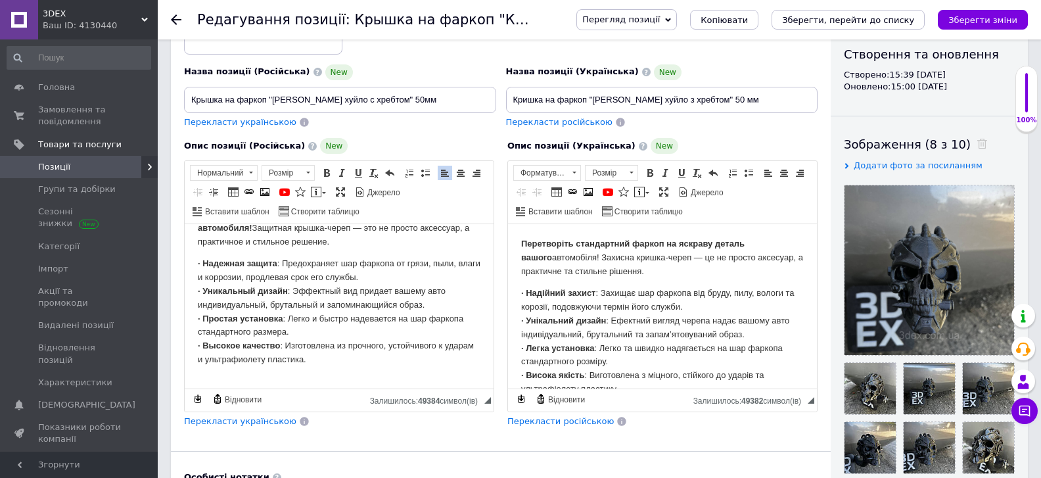
scroll to position [0, 0]
drag, startPoint x: 682, startPoint y: 320, endPoint x: 710, endPoint y: 321, distance: 28.3
click at [710, 321] on p "· Надійний захист : Захищає шар фаркопа від бруду, пилу, вологи та корозії, под…" at bounding box center [662, 340] width 283 height 109
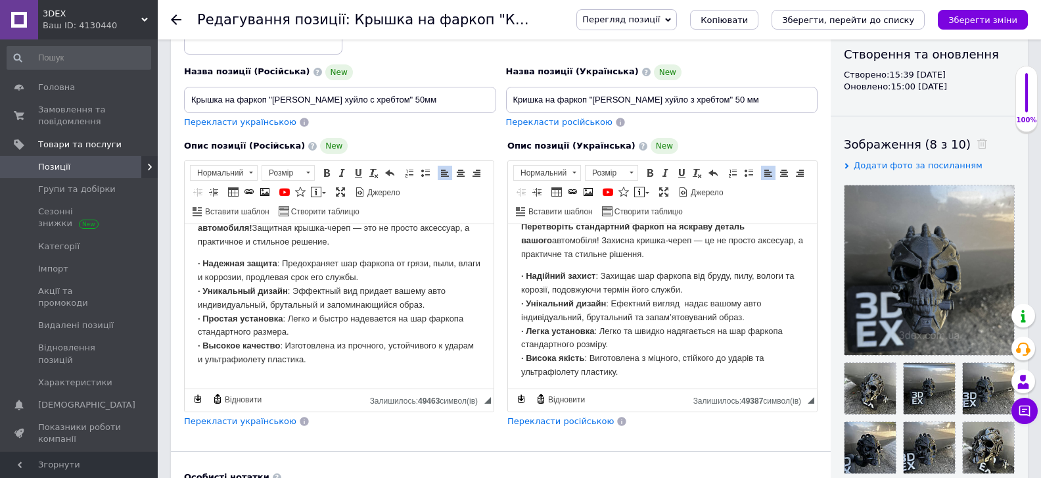
scroll to position [43, 0]
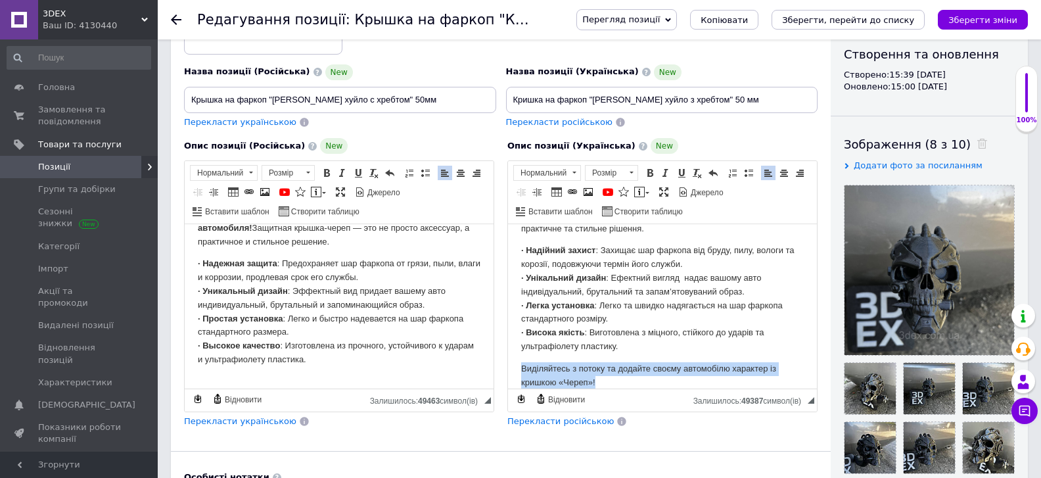
drag, startPoint x: 607, startPoint y: 380, endPoint x: 509, endPoint y: 361, distance: 100.3
click at [509, 346] on html "Перетворіть стандартний фаркоп на яскраву деталь вашого автомобіля! Захисна кри…" at bounding box center [662, 263] width 309 height 164
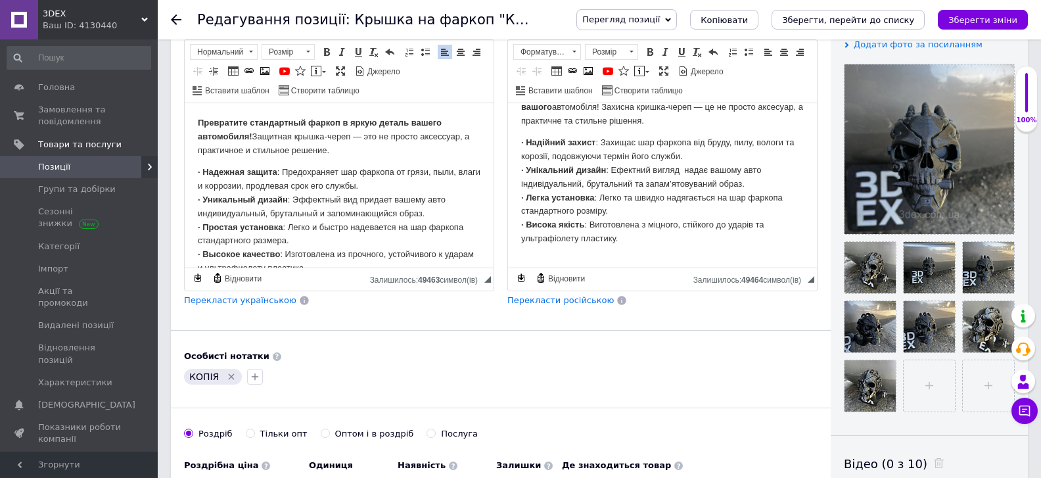
scroll to position [497, 0]
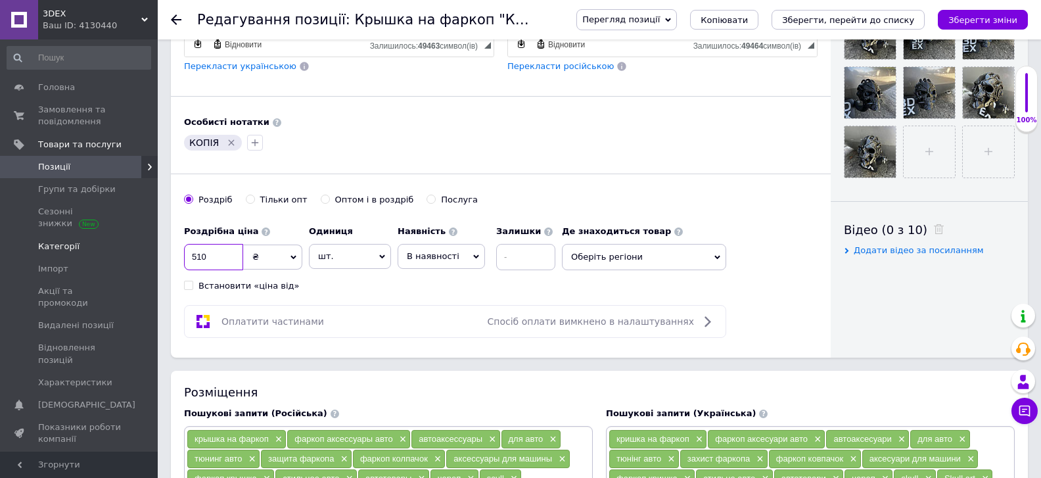
drag, startPoint x: 216, startPoint y: 263, endPoint x: 150, endPoint y: 239, distance: 69.2
click at [184, 244] on input "510" at bounding box center [213, 257] width 59 height 26
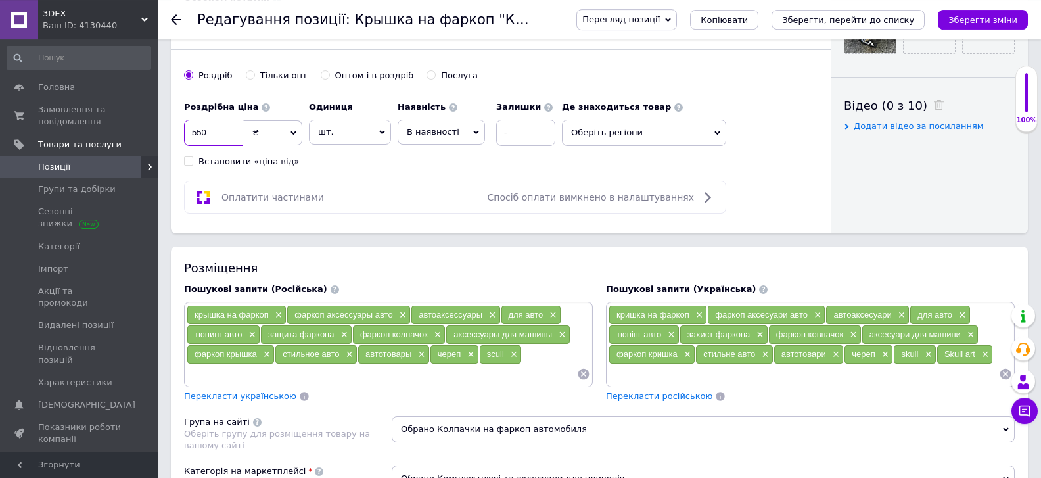
scroll to position [639, 0]
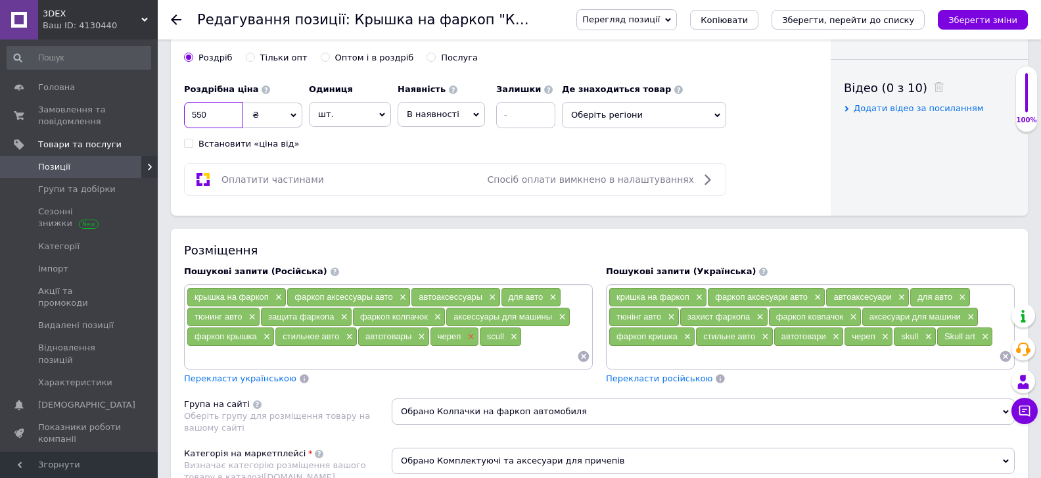
type input "550"
click at [469, 333] on span "×" at bounding box center [469, 336] width 11 height 11
click at [887, 338] on span "×" at bounding box center [883, 336] width 11 height 11
click at [463, 336] on span "×" at bounding box center [463, 336] width 11 height 11
click at [934, 338] on span "×" at bounding box center [934, 336] width 11 height 11
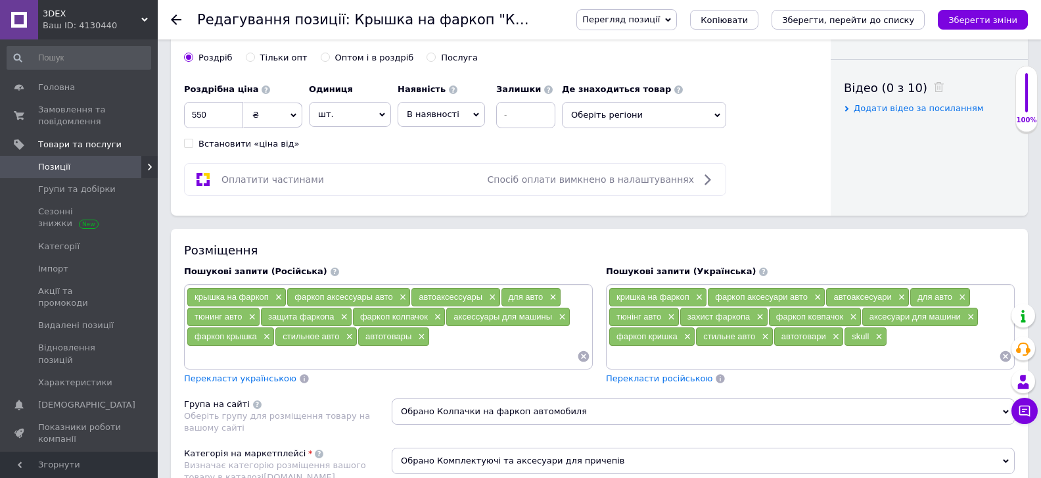
click at [879, 333] on span "×" at bounding box center [877, 336] width 11 height 11
click at [459, 343] on div "крышка на фаркоп × фаркоп аксессуары авто × автоаксессуары × для авто × тюнинг …" at bounding box center [388, 326] width 403 height 79
click at [247, 355] on input at bounding box center [382, 356] width 390 height 20
type input "[PERSON_NAME]"
type input "путлер"
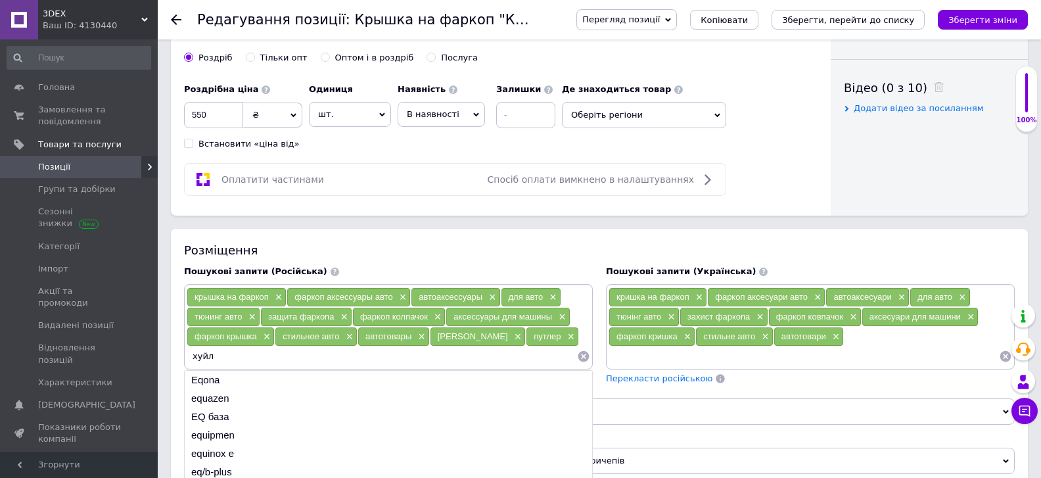
type input "хуйло"
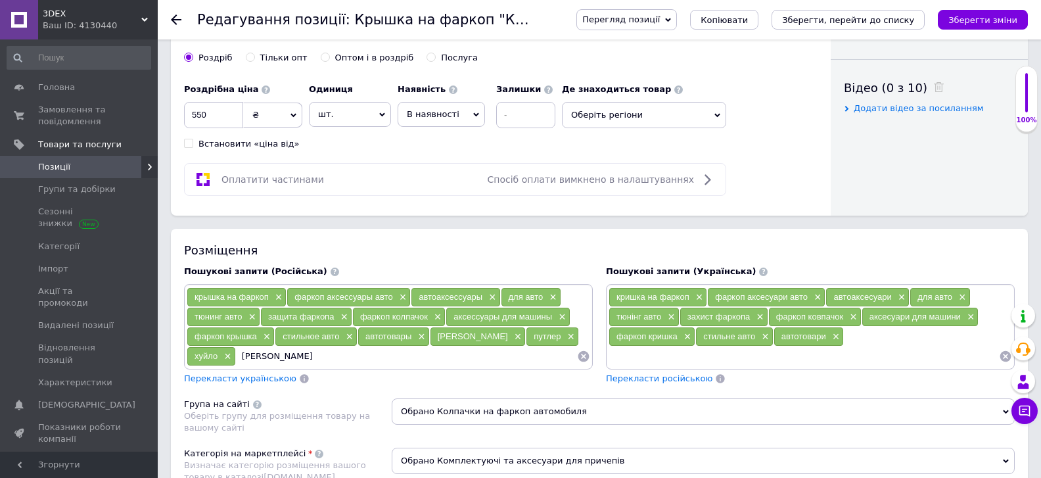
type input "[PERSON_NAME]"
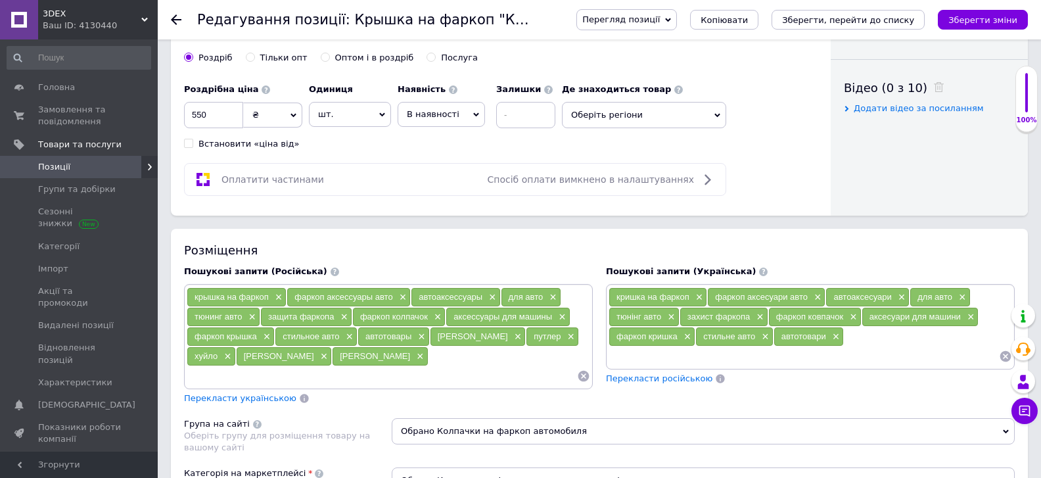
click at [860, 338] on div "кришка на фаркоп × фаркоп аксесуари авто × автоаксесуари × для авто × тюнінг ав…" at bounding box center [809, 326] width 403 height 79
click at [627, 361] on input at bounding box center [803, 356] width 390 height 20
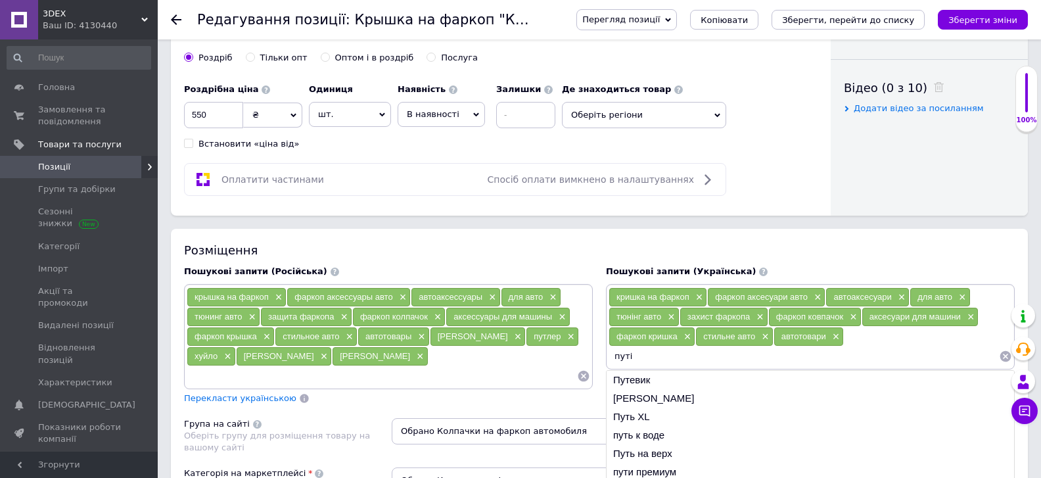
type input "[PERSON_NAME]"
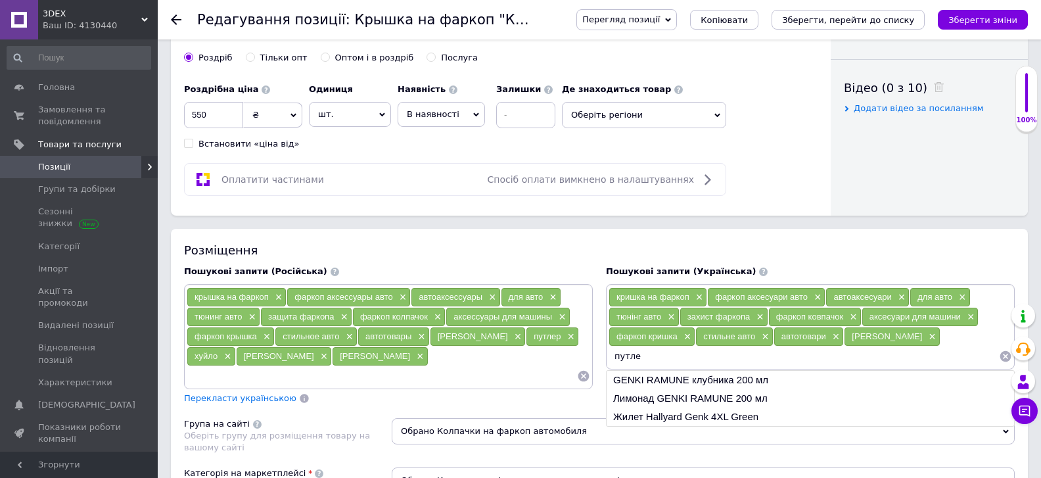
type input "путлер"
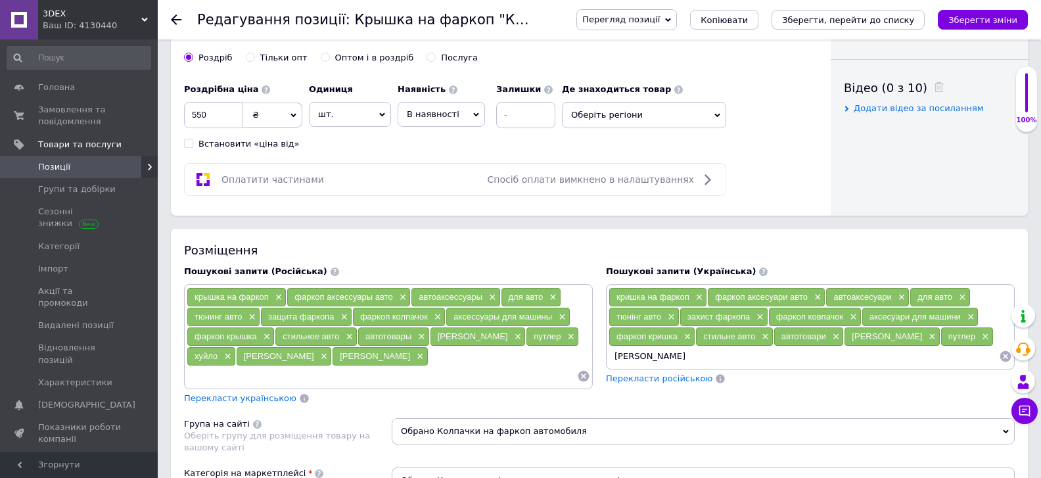
type input "[PERSON_NAME]"
type input "птнпнх"
click at [405, 366] on input at bounding box center [382, 376] width 390 height 20
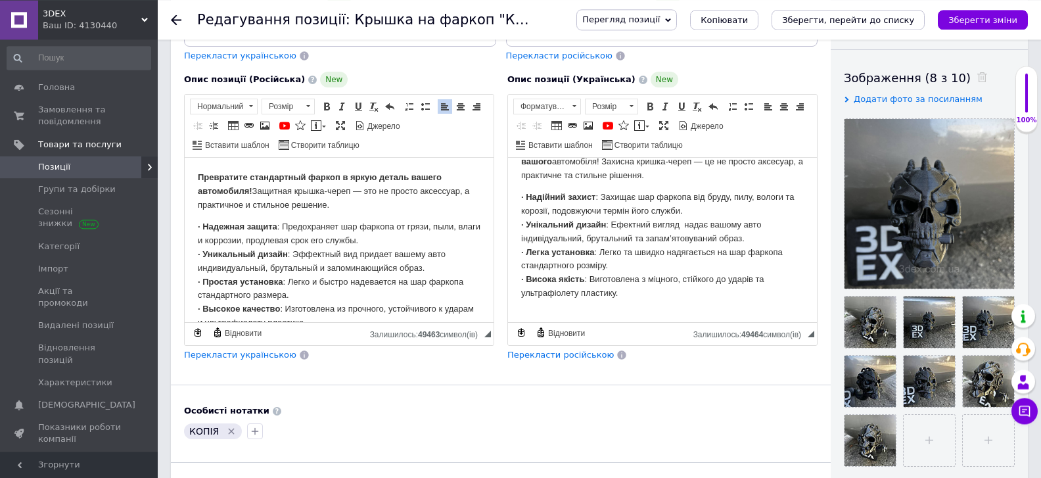
scroll to position [195, 0]
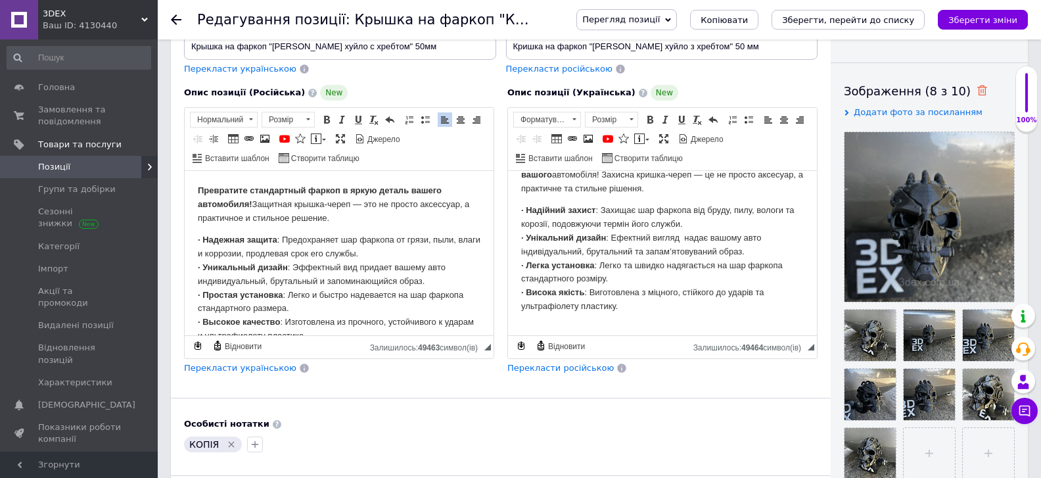
click at [977, 86] on use at bounding box center [982, 90] width 10 height 10
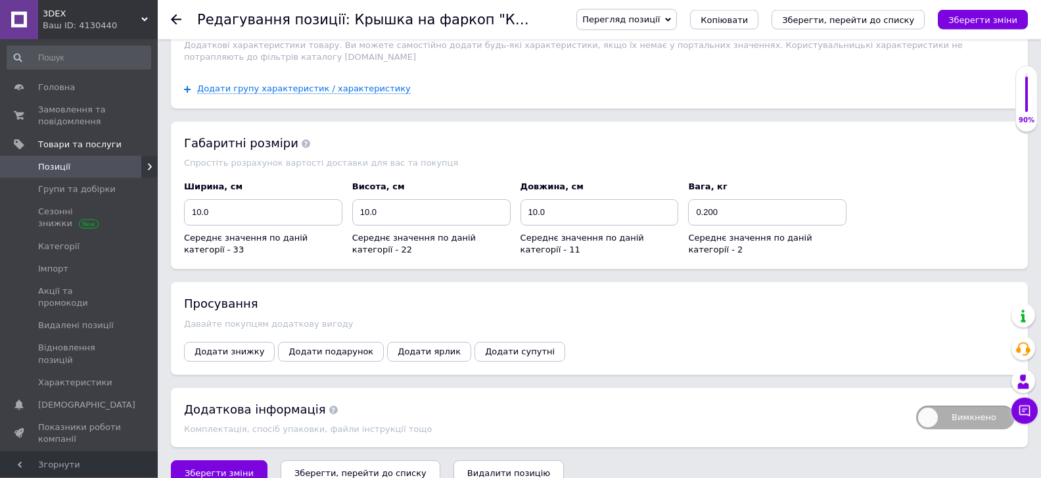
scroll to position [1330, 0]
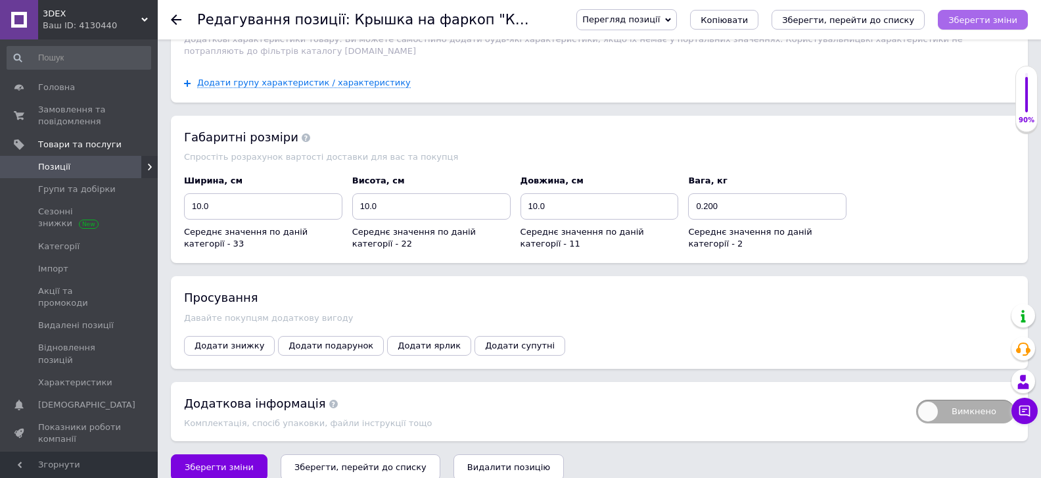
click at [966, 27] on button "Зберегти зміни" at bounding box center [983, 20] width 90 height 20
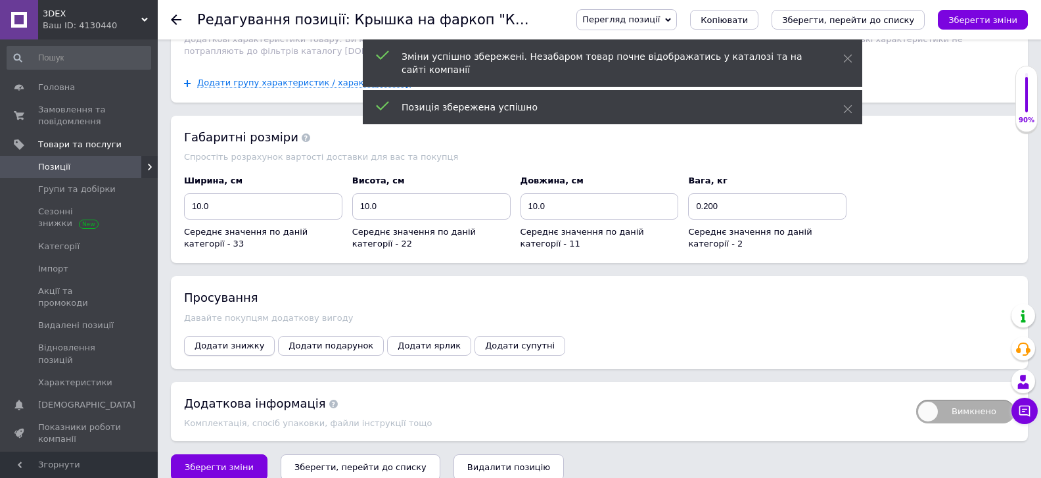
click at [244, 340] on span "Додати знижку" at bounding box center [229, 345] width 70 height 10
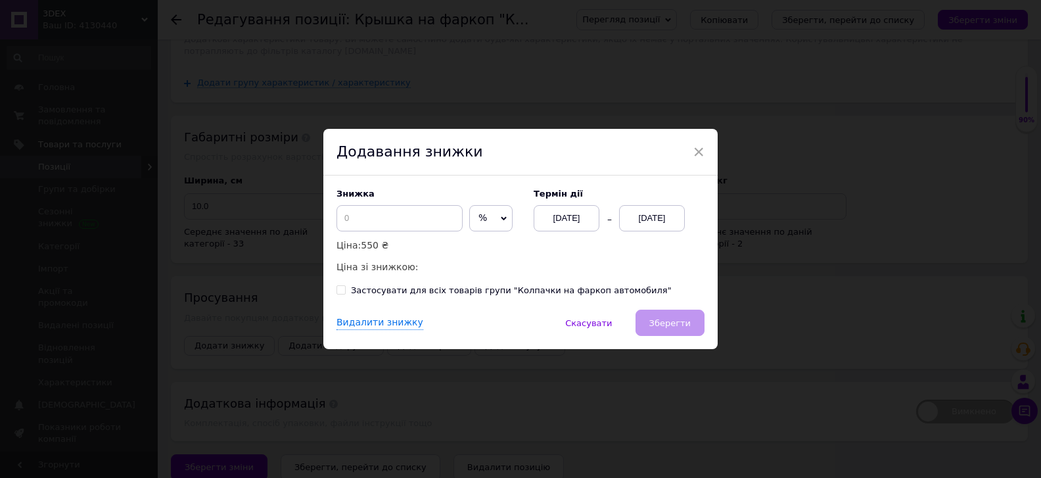
click at [483, 217] on span "%" at bounding box center [490, 218] width 43 height 26
click at [498, 246] on li "₴" at bounding box center [491, 246] width 42 height 18
click at [423, 215] on input at bounding box center [399, 218] width 126 height 26
type input "100"
click at [671, 218] on div "[DATE]" at bounding box center [652, 218] width 66 height 26
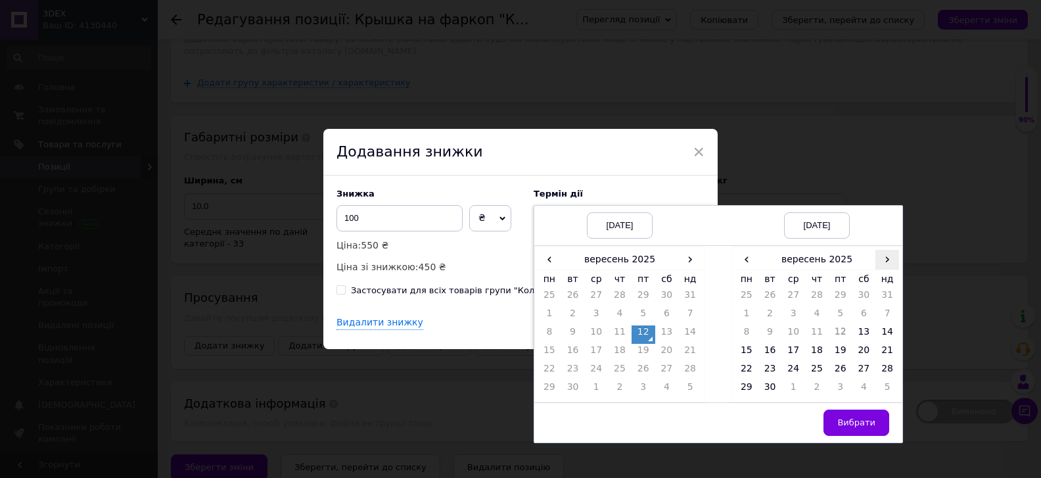
click at [883, 260] on span "›" at bounding box center [887, 259] width 24 height 19
click at [861, 355] on td "25" at bounding box center [864, 353] width 24 height 18
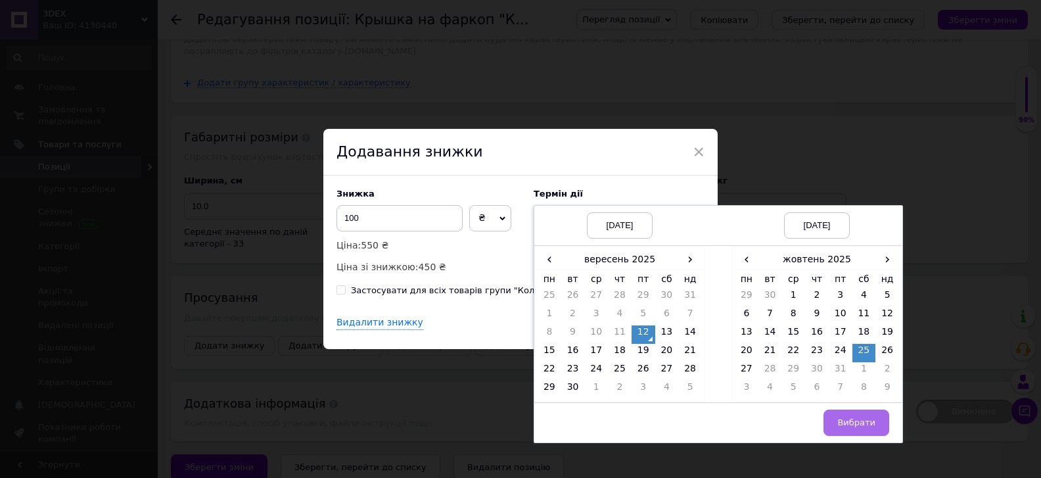
click at [855, 417] on button "Вибрати" at bounding box center [856, 422] width 66 height 26
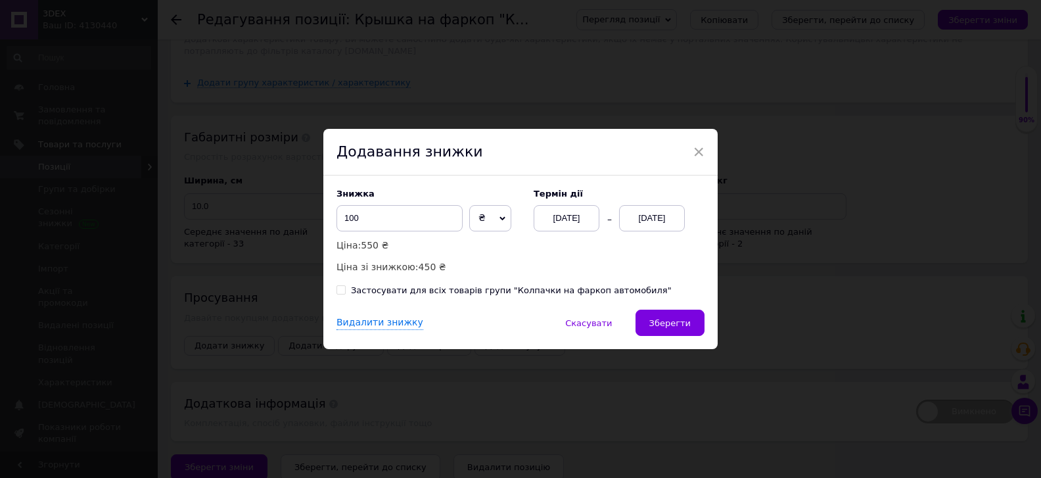
click at [338, 288] on input "Застосувати для всіх товарів групи "Колпачки на фаркоп автомобиля"" at bounding box center [340, 289] width 9 height 9
checkbox input "true"
click at [687, 328] on span "Зберегти" at bounding box center [669, 323] width 41 height 10
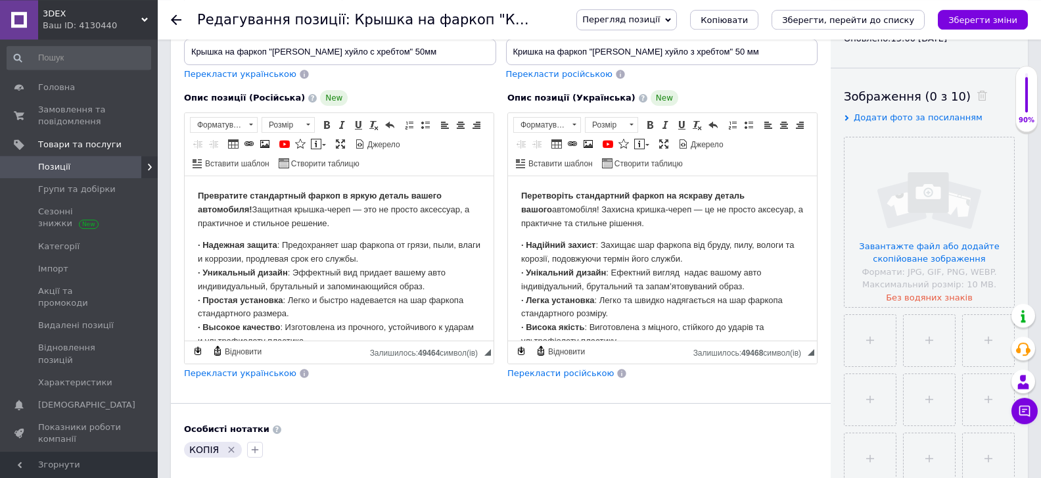
scroll to position [213, 0]
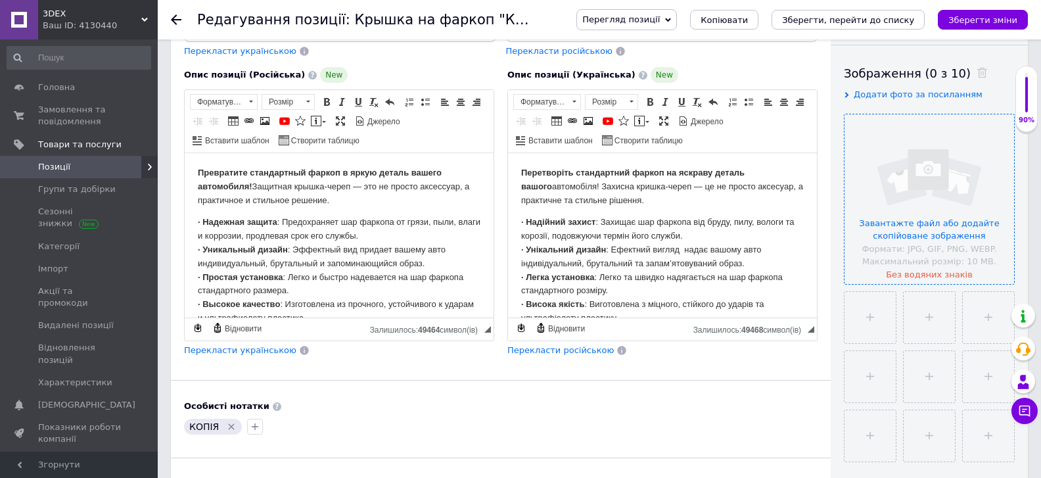
click at [944, 190] on input "file" at bounding box center [929, 199] width 170 height 170
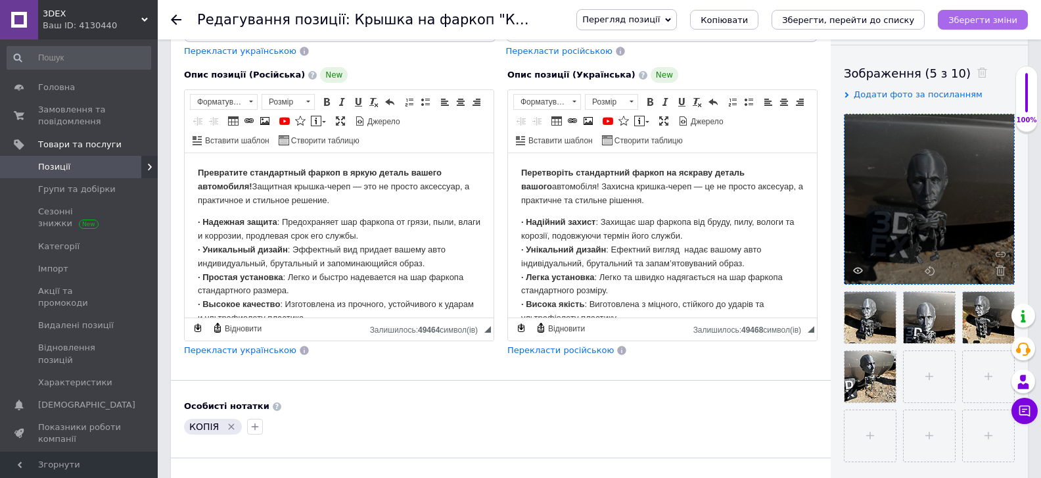
click at [1018, 25] on button "Зберегти зміни" at bounding box center [983, 20] width 90 height 20
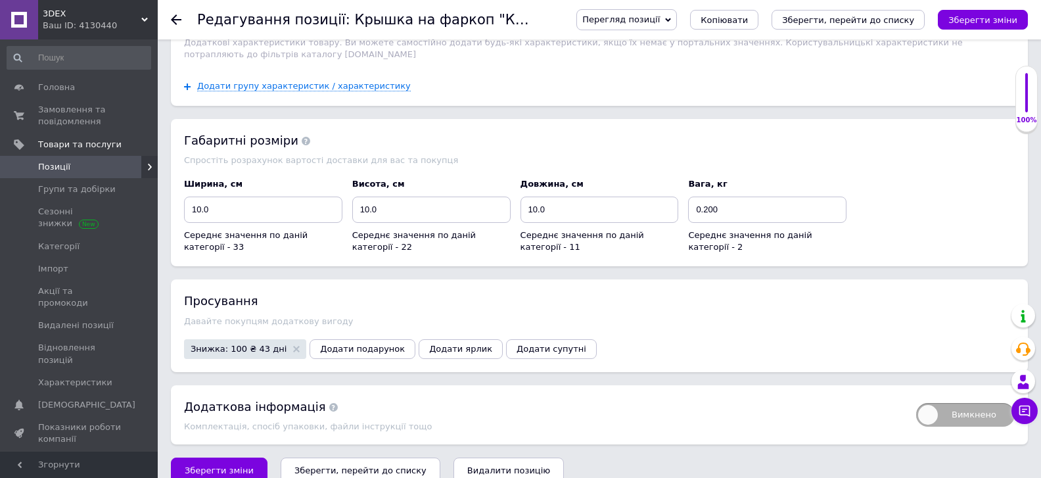
scroll to position [1330, 0]
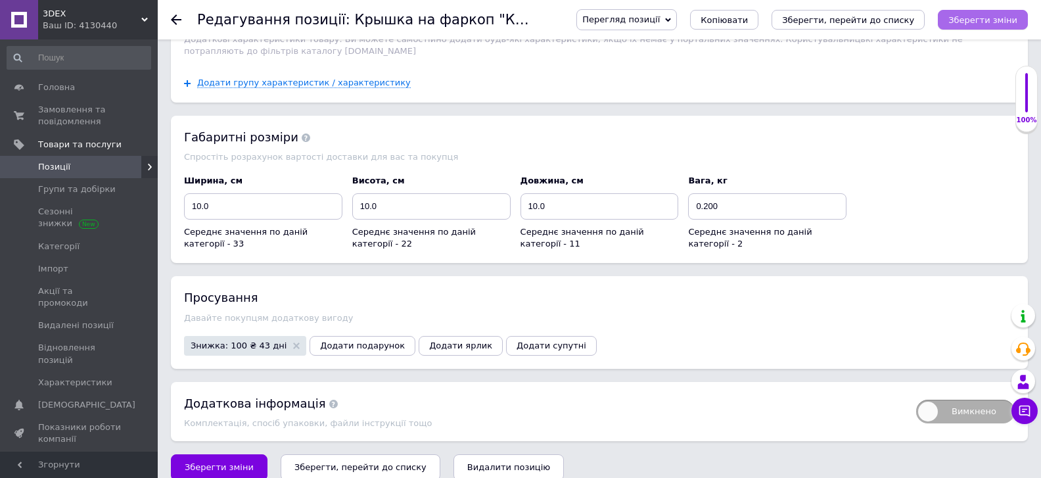
click at [999, 25] on icon "Зберегти зміни" at bounding box center [982, 20] width 69 height 10
click at [39, 131] on link "Замовлення та повідомлення 0 0" at bounding box center [79, 116] width 158 height 34
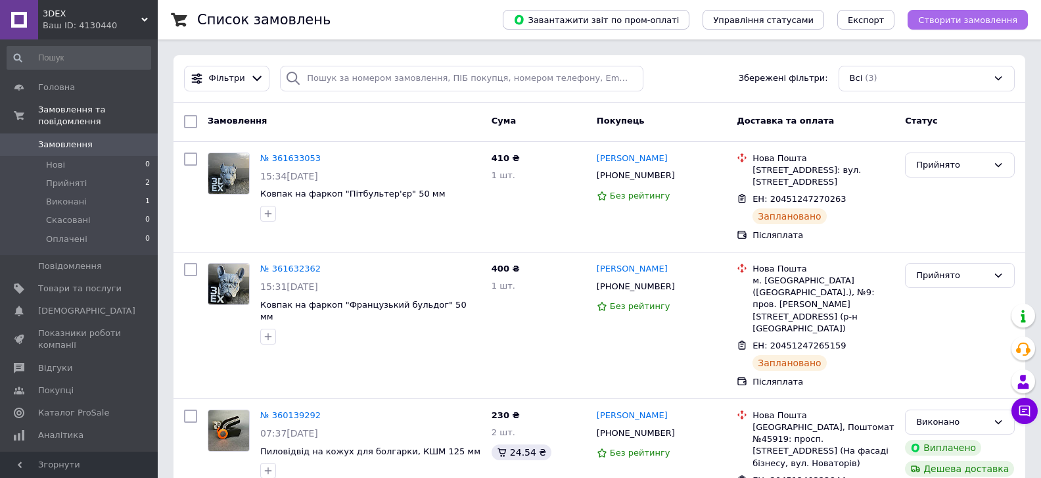
click at [983, 16] on span "Створити замовлення" at bounding box center [967, 20] width 99 height 10
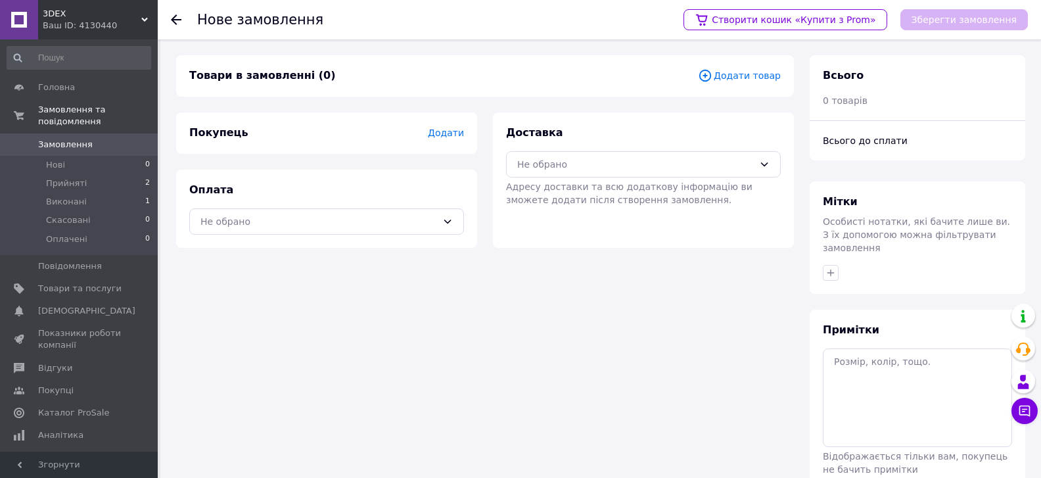
click at [752, 80] on span "Додати товар" at bounding box center [739, 75] width 83 height 14
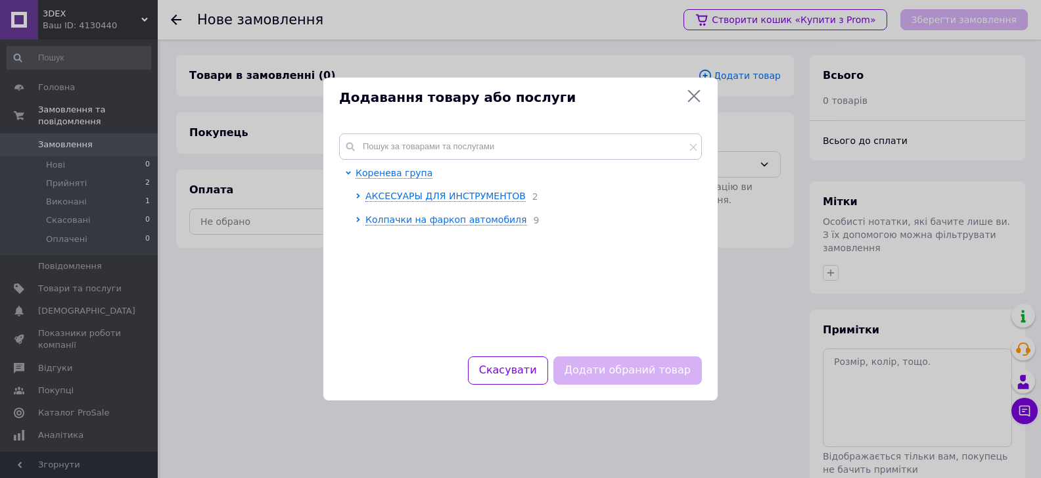
click at [420, 133] on div "Коренева група АКСЕСУАРЫ ДЛЯ ИНСТРУМЕНТОВ 2 Колпачки на фаркоп автомобиля 9" at bounding box center [520, 237] width 394 height 238
click at [394, 146] on input "text" at bounding box center [520, 146] width 363 height 26
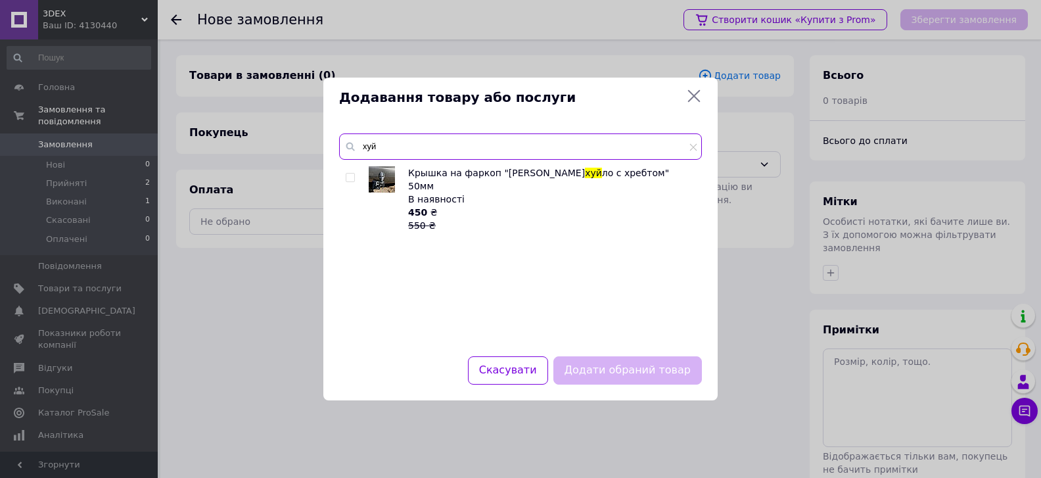
type input "хуй"
click at [350, 180] on input "checkbox" at bounding box center [350, 177] width 9 height 9
checkbox input "true"
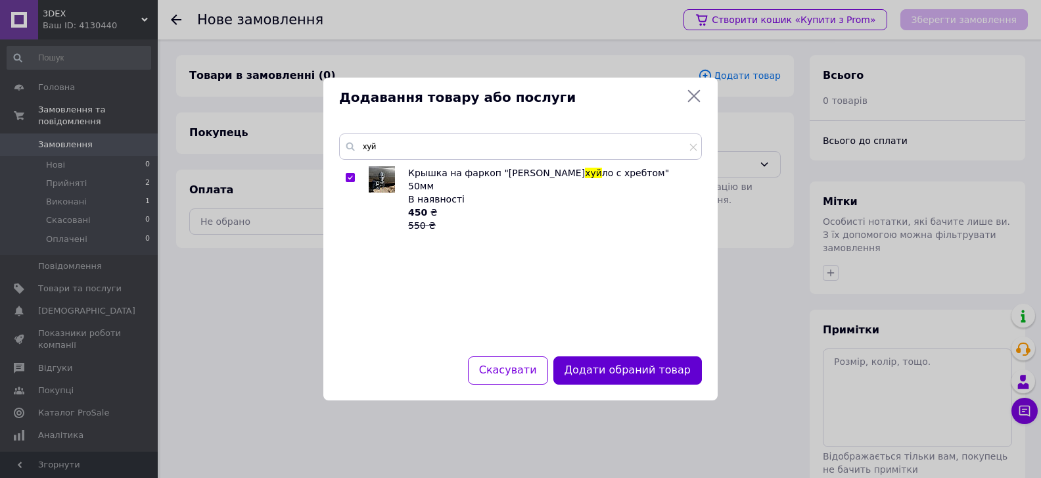
click at [639, 376] on button "Додати обраний товар" at bounding box center [627, 370] width 148 height 28
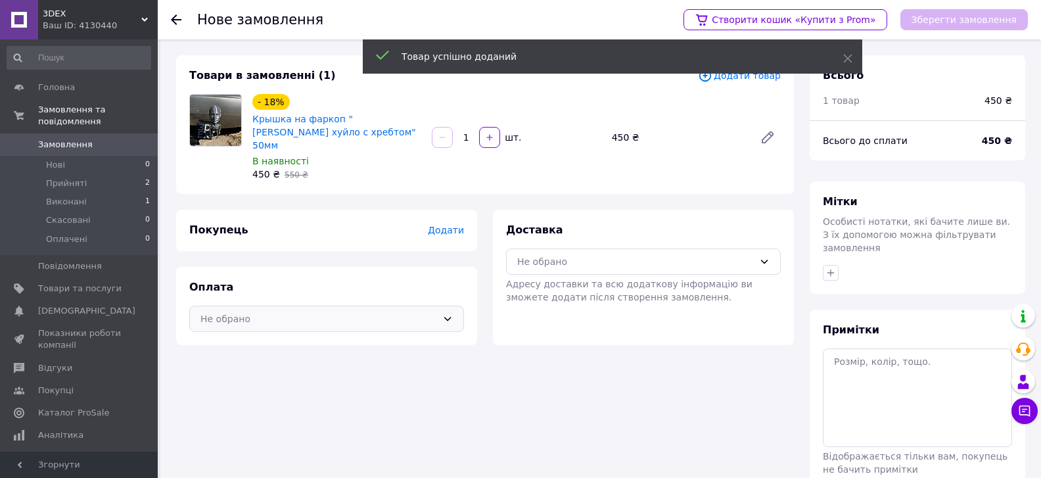
click at [445, 306] on div "Не обрано" at bounding box center [326, 319] width 275 height 26
click at [260, 365] on span "Післяплата" at bounding box center [336, 371] width 233 height 13
click at [528, 254] on div "Не обрано" at bounding box center [635, 261] width 237 height 14
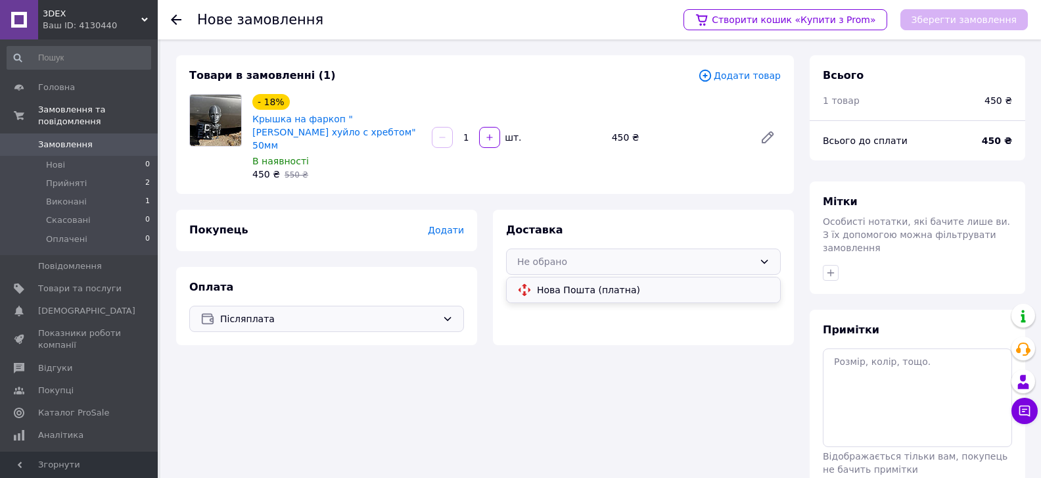
click at [532, 283] on div at bounding box center [524, 290] width 20 height 14
click at [440, 225] on span "Додати" at bounding box center [446, 230] width 36 height 11
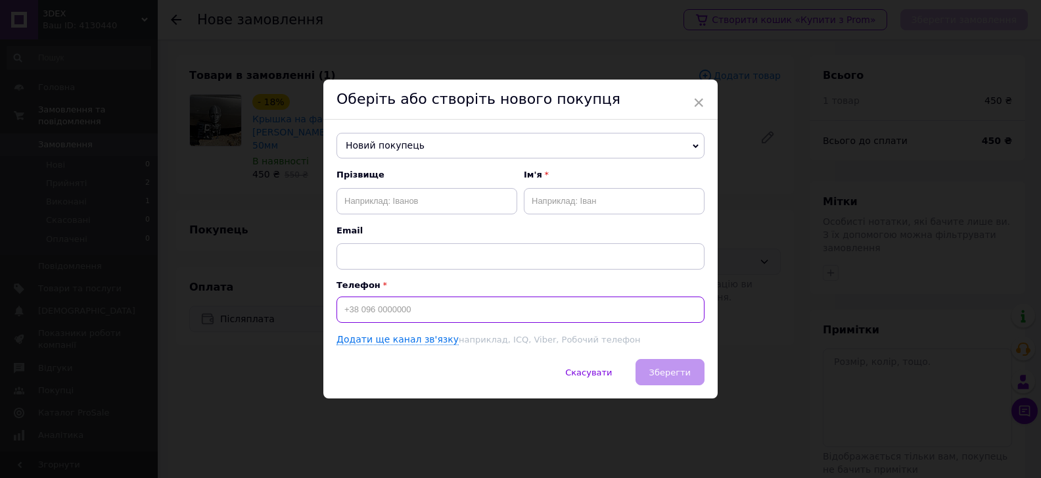
click at [413, 311] on input at bounding box center [520, 309] width 368 height 26
type input "[PHONE_NUMBER]"
click at [678, 380] on button "Зберегти" at bounding box center [669, 372] width 69 height 26
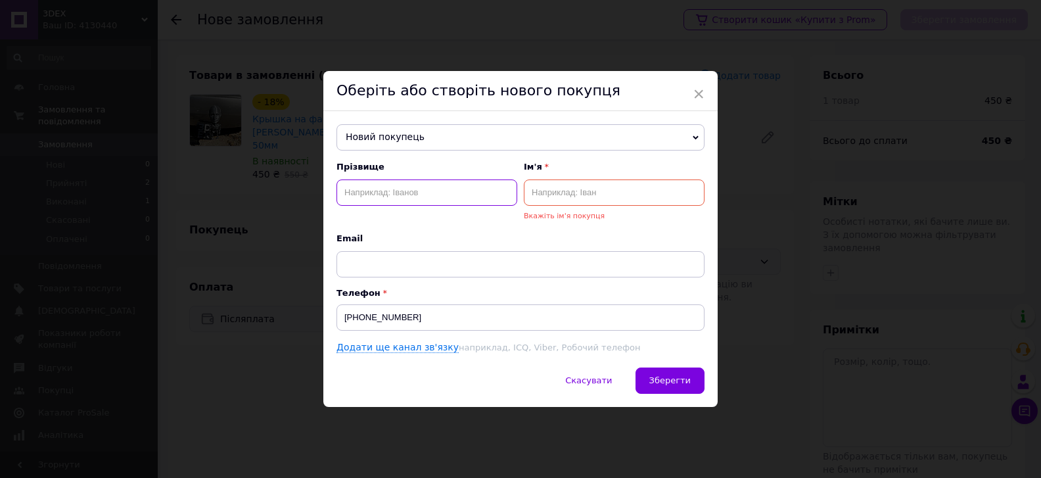
click at [434, 193] on input "text" at bounding box center [426, 192] width 181 height 26
click at [357, 189] on input "Лызанець" at bounding box center [426, 192] width 181 height 26
type input "[PERSON_NAME]"
click at [553, 204] on input "text" at bounding box center [614, 192] width 181 height 26
click at [562, 197] on input "text" at bounding box center [614, 192] width 181 height 26
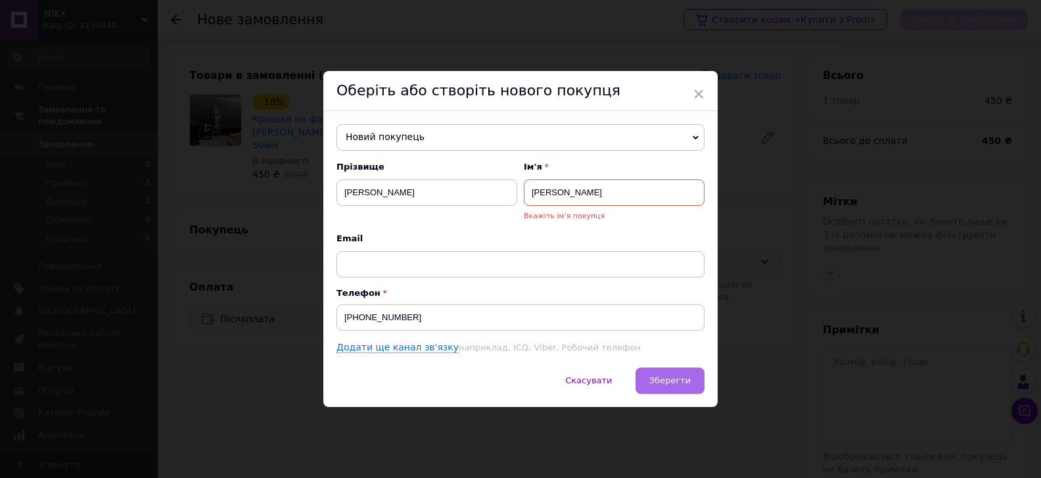
type input "[PERSON_NAME]"
click at [673, 376] on span "Зберегти" at bounding box center [669, 380] width 41 height 10
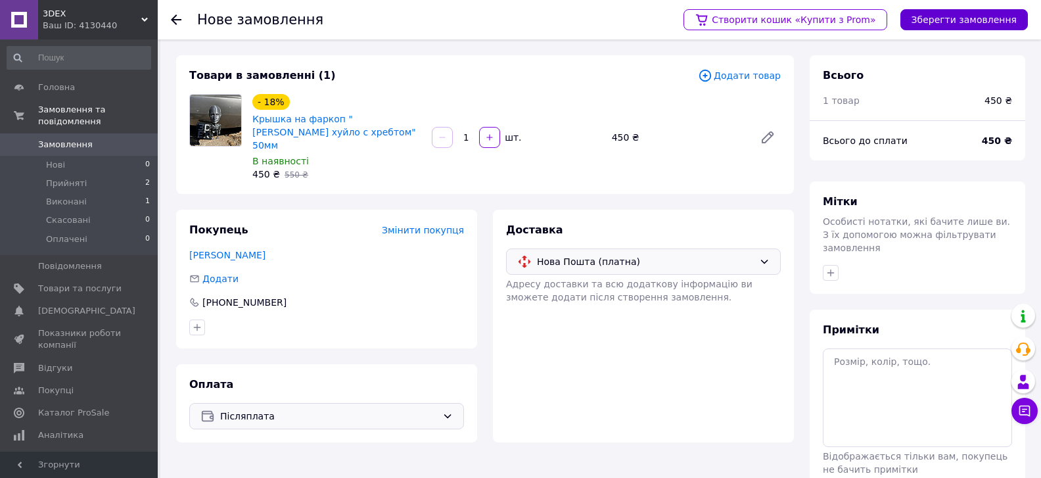
click at [993, 20] on button "Зберегти замовлення" at bounding box center [963, 19] width 127 height 21
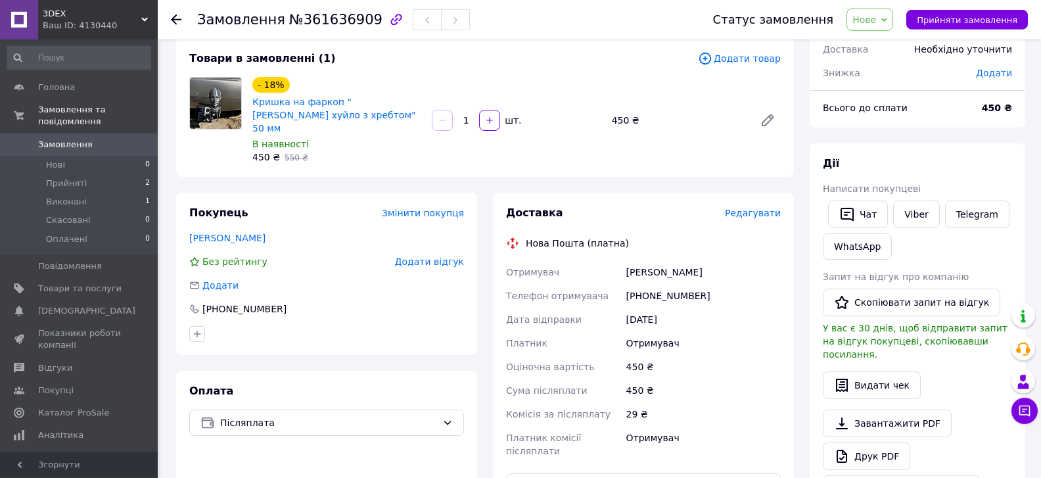
scroll to position [71, 0]
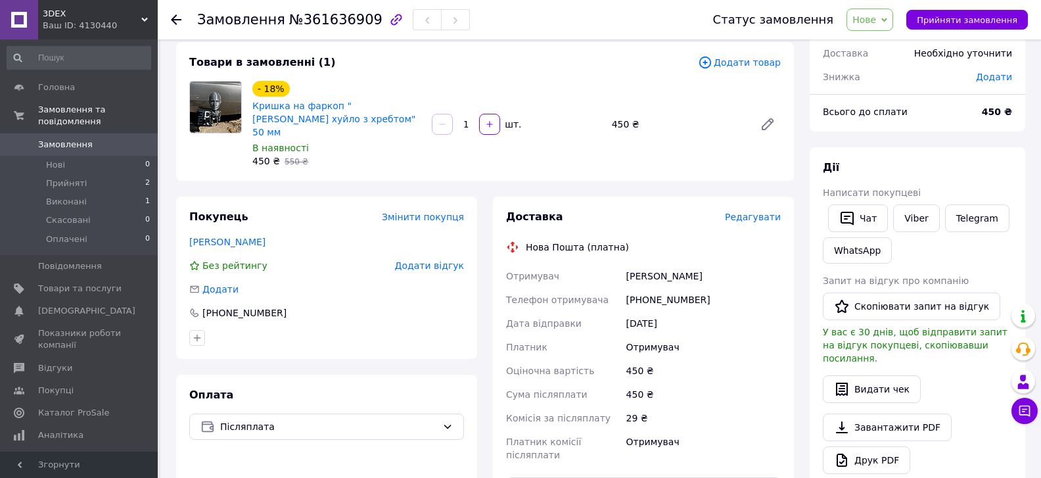
click at [756, 212] on span "Редагувати" at bounding box center [753, 217] width 56 height 11
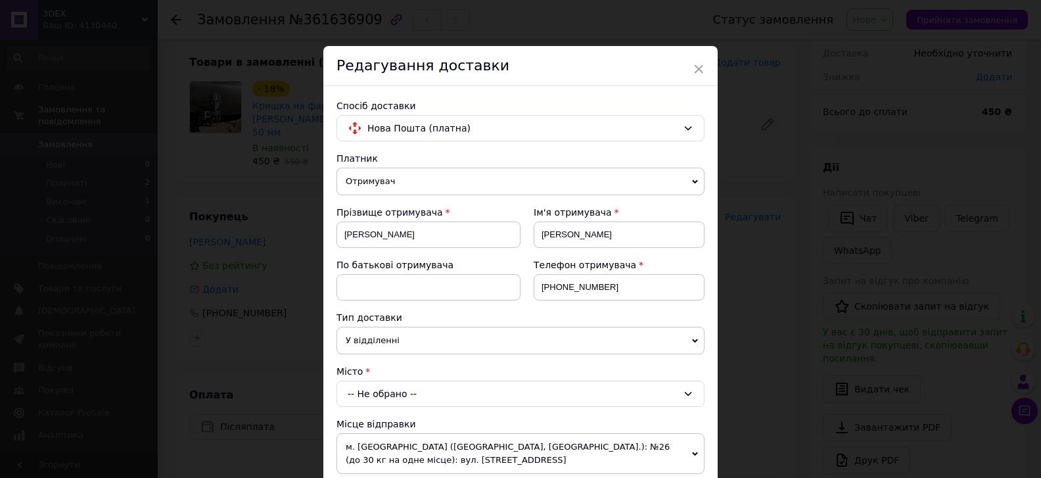
click at [461, 396] on div "-- Не обрано --" at bounding box center [520, 393] width 368 height 26
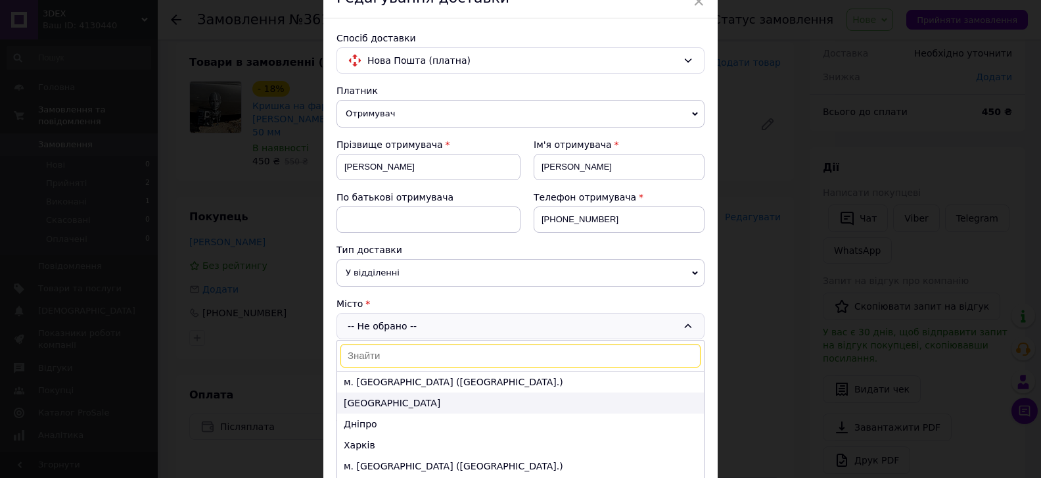
scroll to position [74, 0]
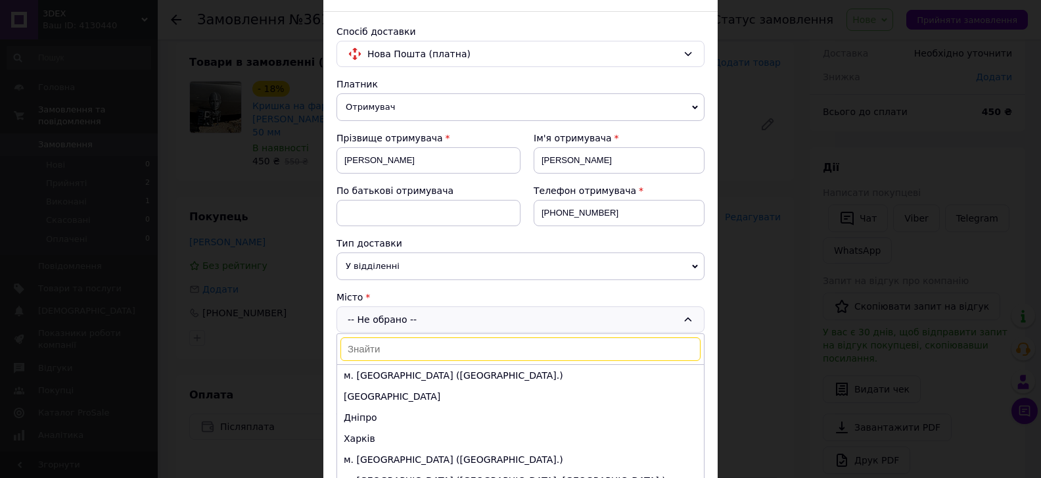
click at [442, 352] on input at bounding box center [520, 349] width 360 height 24
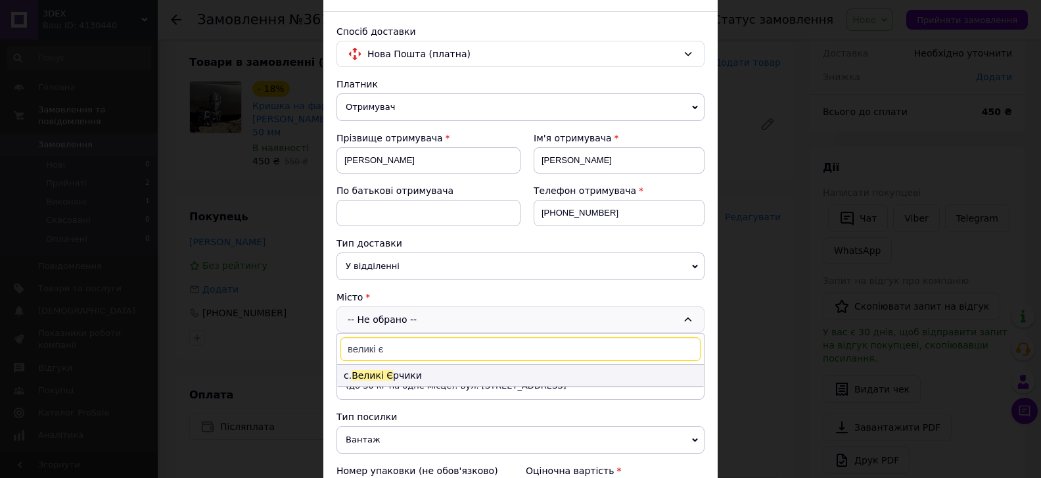
type input "великі є"
click at [459, 370] on li "с. Великі Є рчики" at bounding box center [520, 375] width 367 height 21
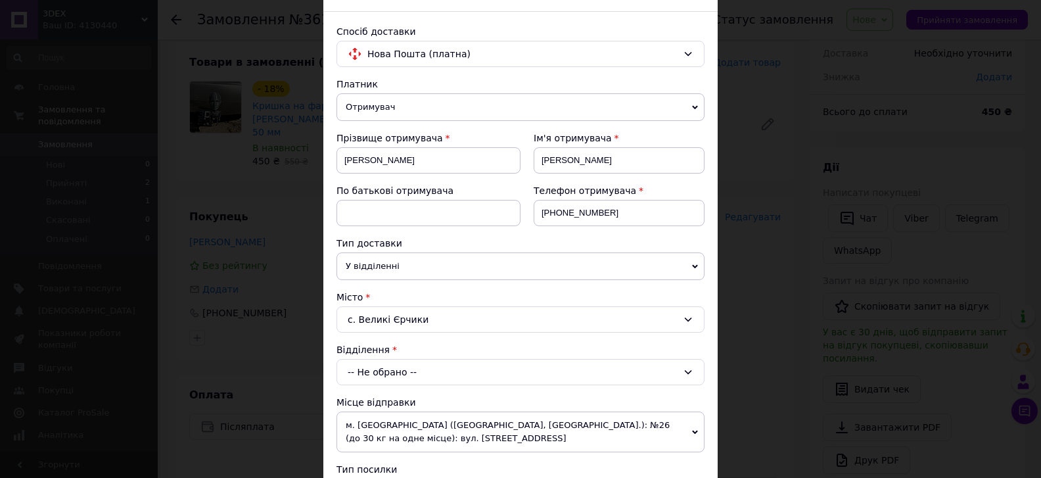
click at [465, 369] on div "-- Не обрано --" at bounding box center [520, 372] width 368 height 26
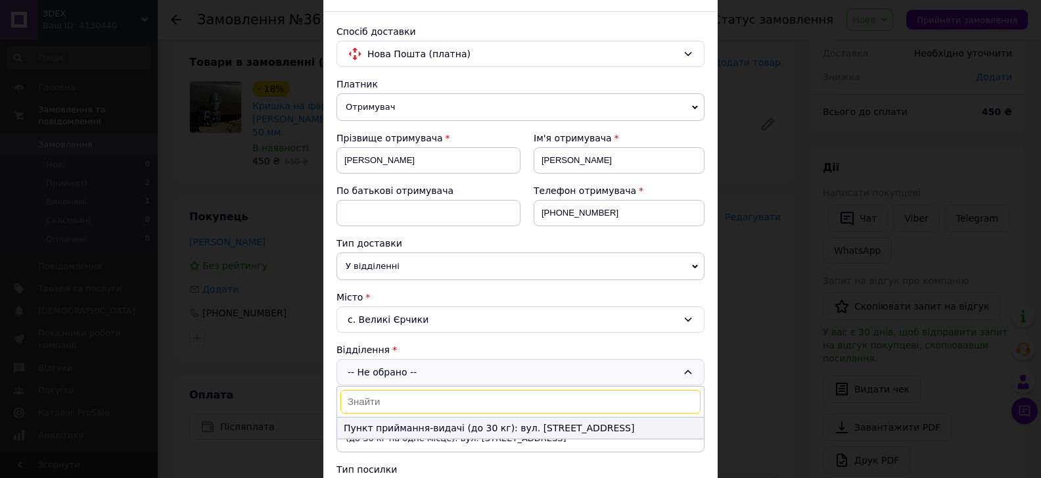
click at [494, 423] on li "Пункт приймання-видачі (до 30 кг): вул. [STREET_ADDRESS]" at bounding box center [520, 427] width 367 height 21
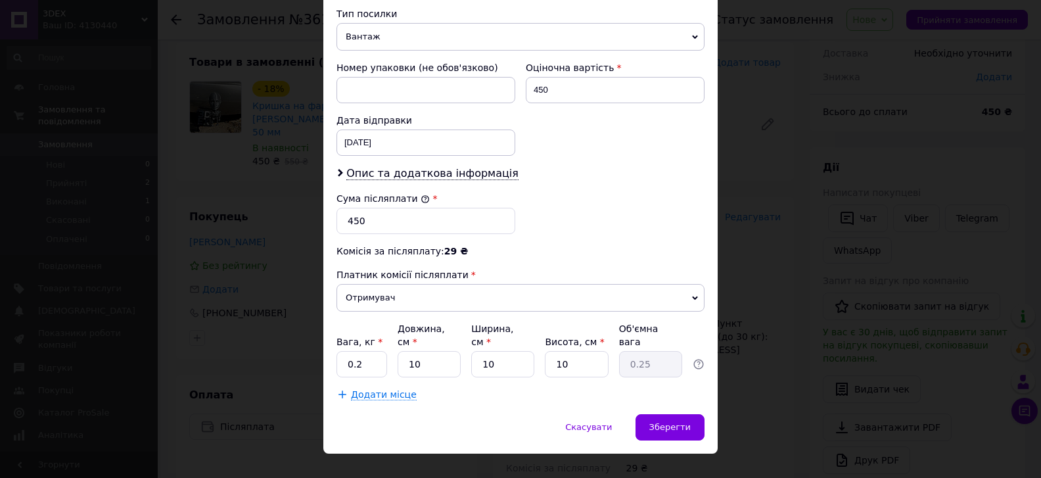
scroll to position [535, 0]
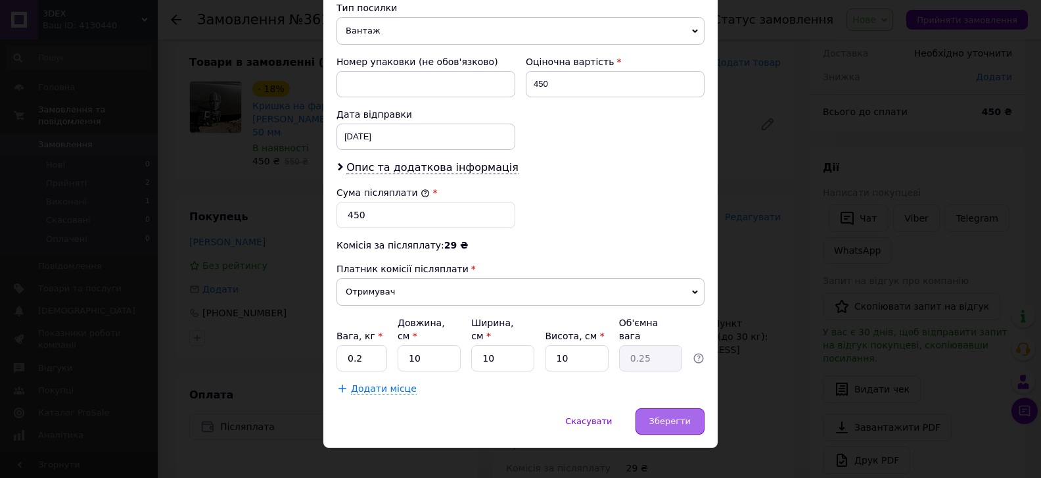
click at [671, 416] on span "Зберегти" at bounding box center [669, 421] width 41 height 10
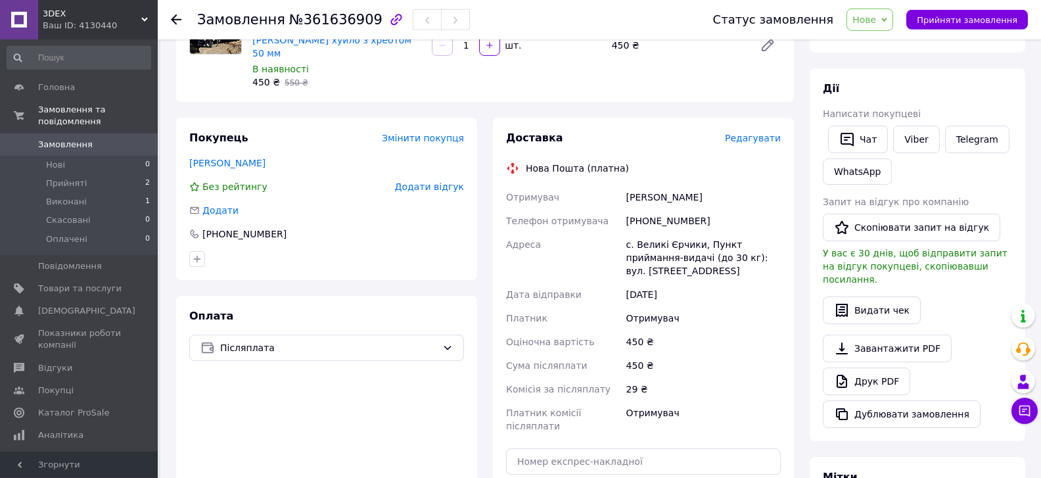
scroll to position [213, 0]
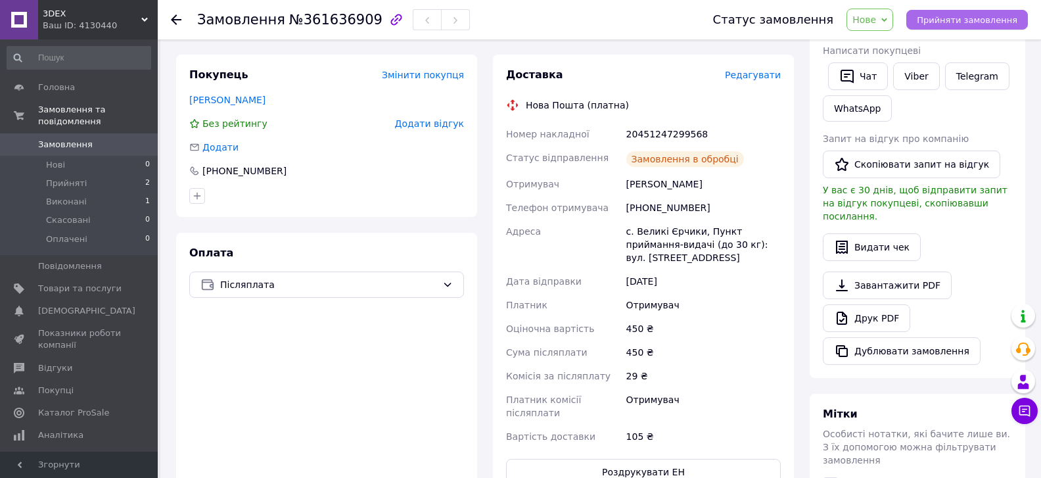
click at [957, 19] on span "Прийняти замовлення" at bounding box center [967, 20] width 101 height 10
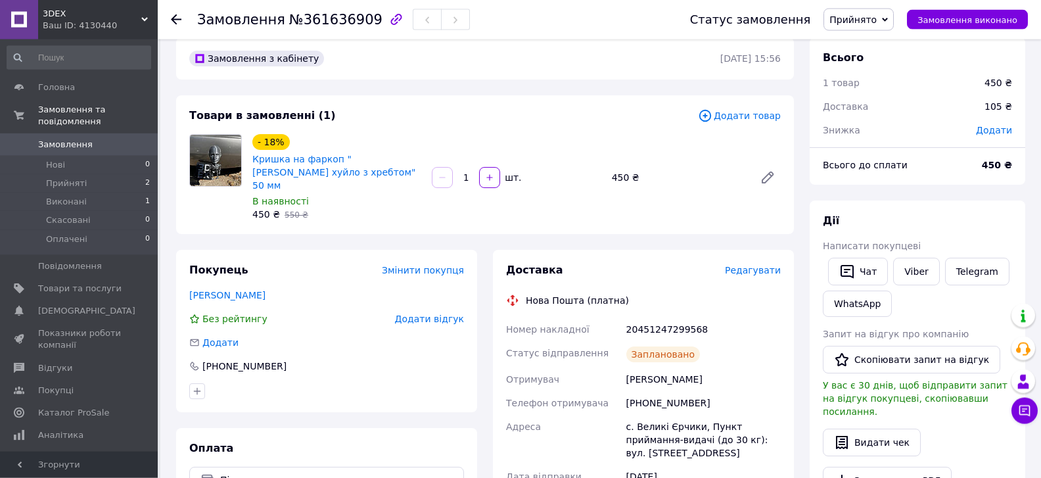
scroll to position [0, 0]
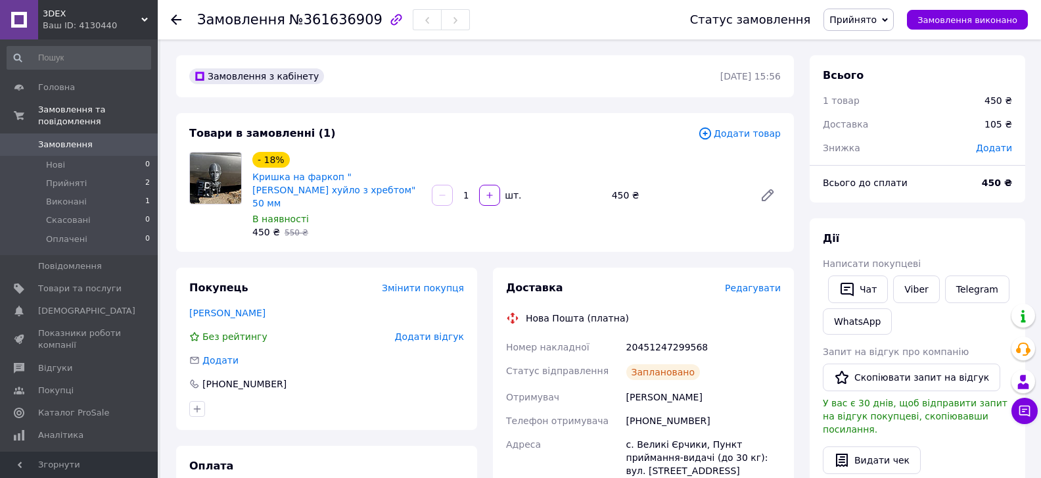
click at [68, 139] on span "Замовлення" at bounding box center [65, 145] width 55 height 12
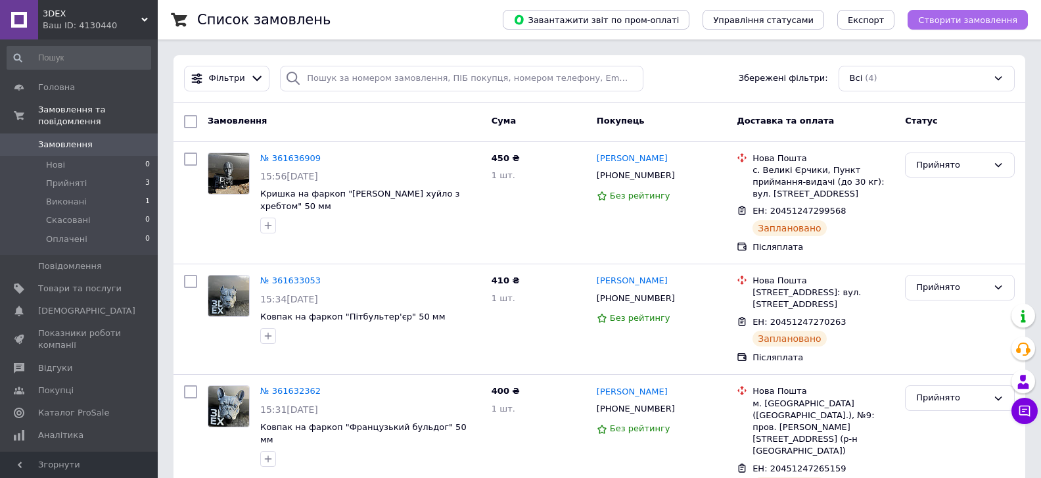
click at [1009, 19] on span "Створити замовлення" at bounding box center [967, 20] width 99 height 10
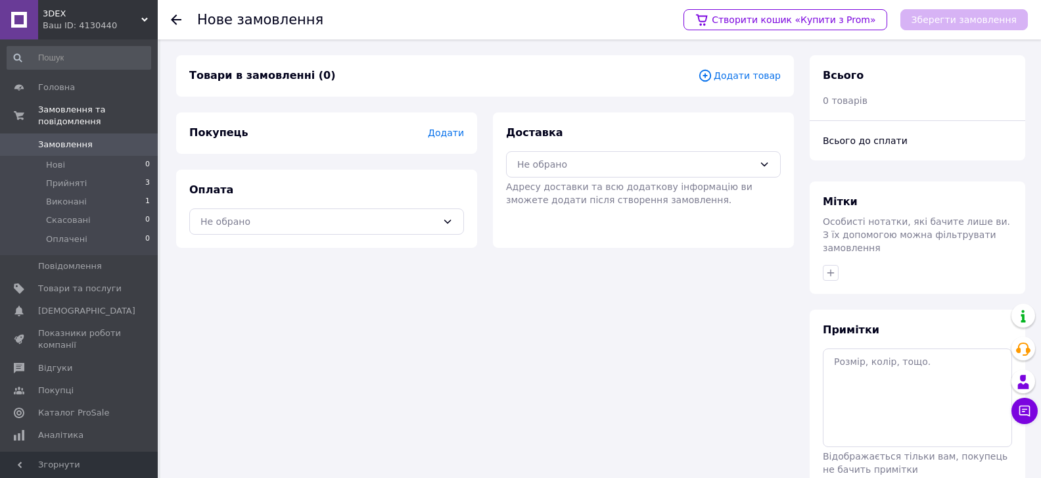
click at [764, 76] on span "Додати товар" at bounding box center [739, 75] width 83 height 14
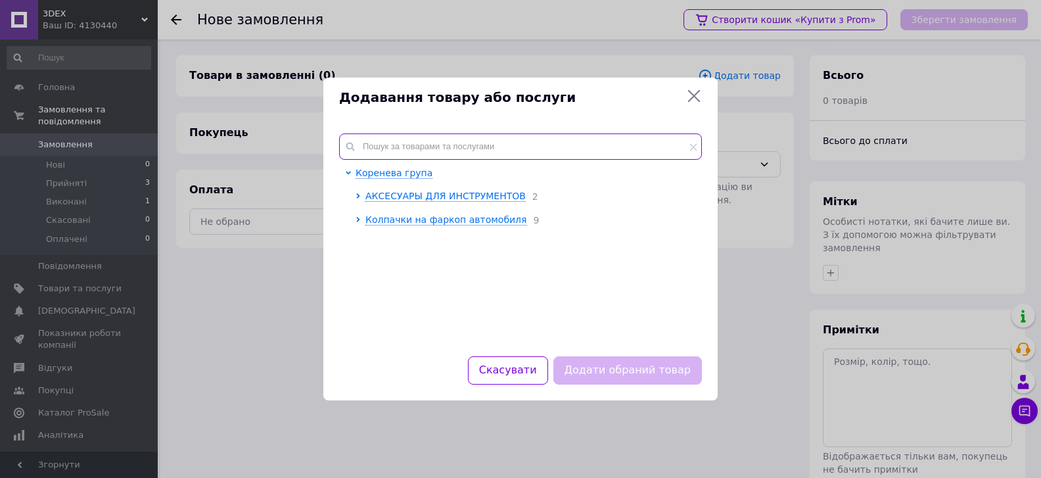
click at [527, 139] on input "text" at bounding box center [520, 146] width 363 height 26
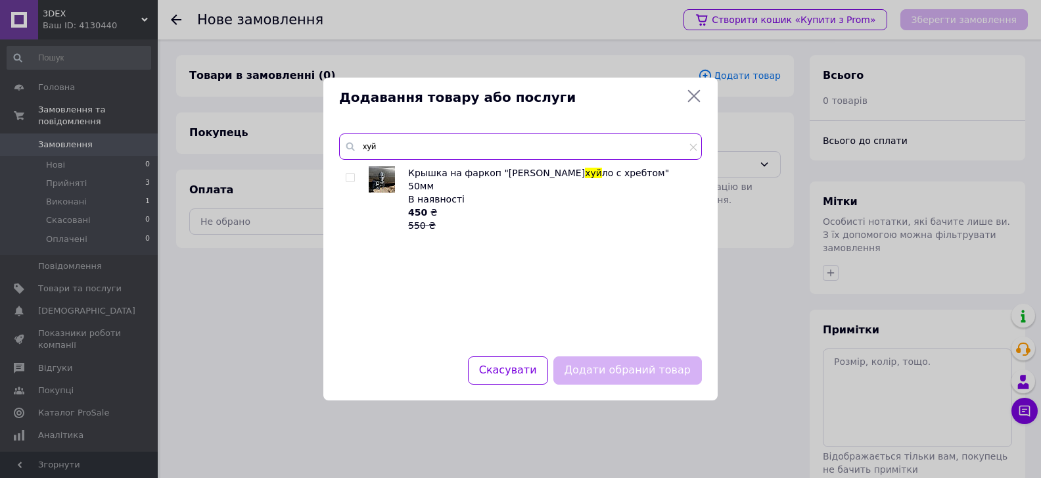
type input "хуй"
click at [352, 181] on input "checkbox" at bounding box center [350, 177] width 9 height 9
checkbox input "true"
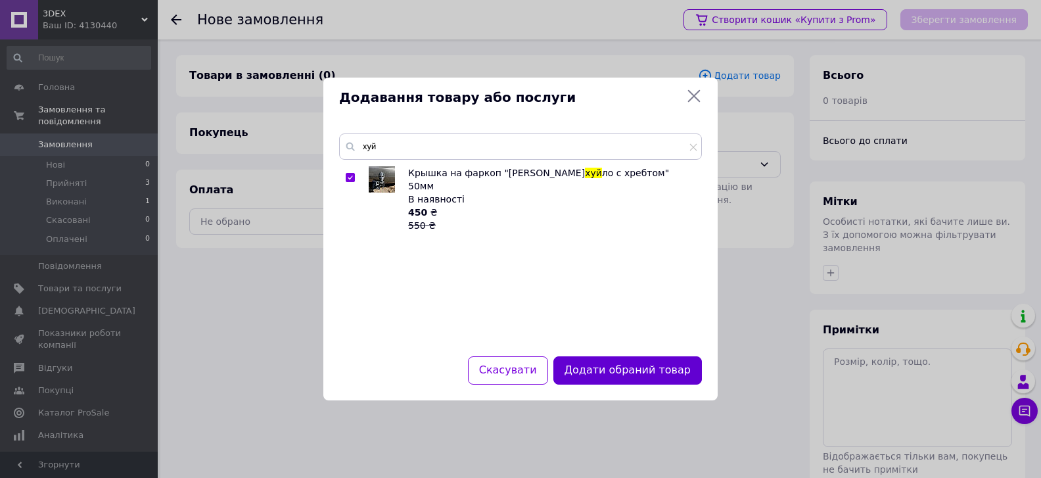
click at [622, 376] on button "Додати обраний товар" at bounding box center [627, 370] width 148 height 28
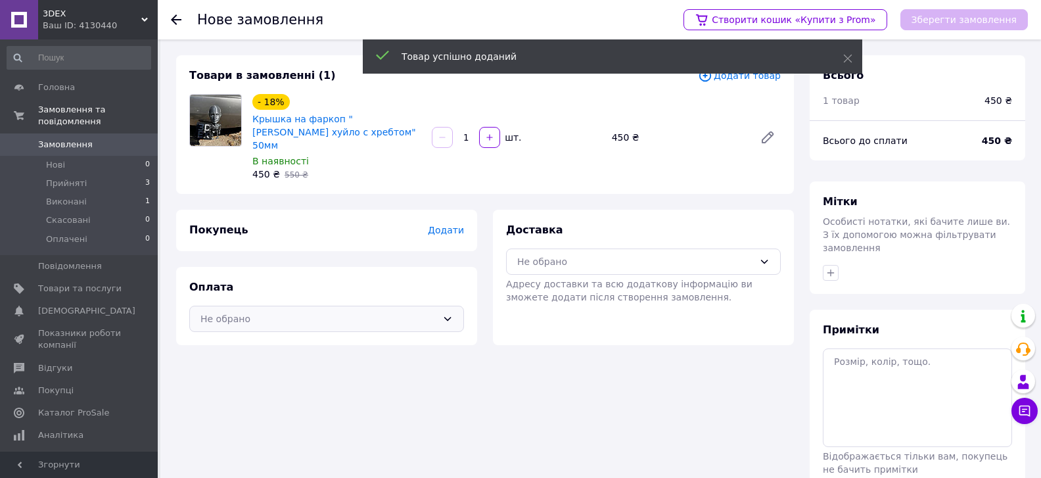
click at [419, 312] on div "Не обрано" at bounding box center [318, 318] width 237 height 14
click at [261, 365] on span "Післяплата" at bounding box center [336, 371] width 233 height 13
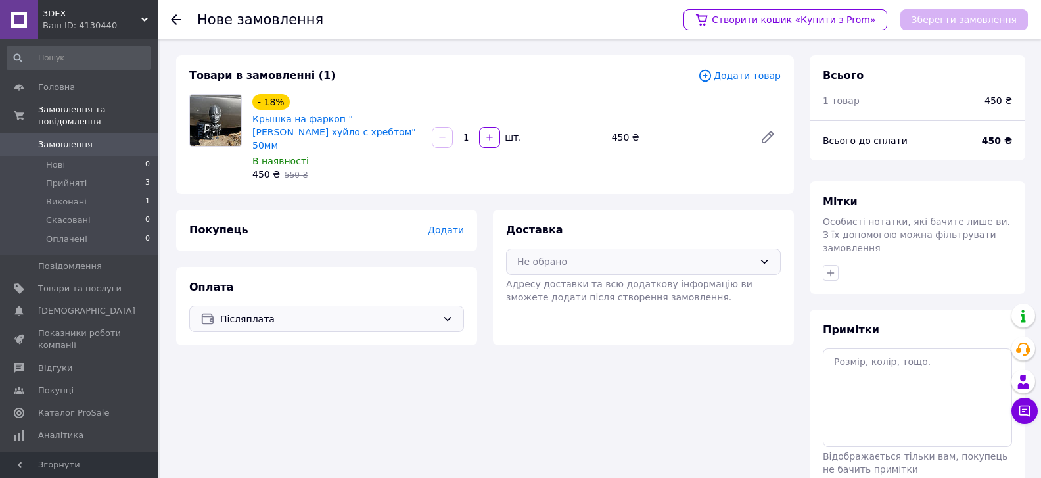
click at [652, 254] on div "Не обрано" at bounding box center [635, 261] width 237 height 14
click at [587, 283] on span "Нова Пошта (платна)" at bounding box center [653, 289] width 233 height 13
click at [457, 225] on span "Додати" at bounding box center [446, 230] width 36 height 11
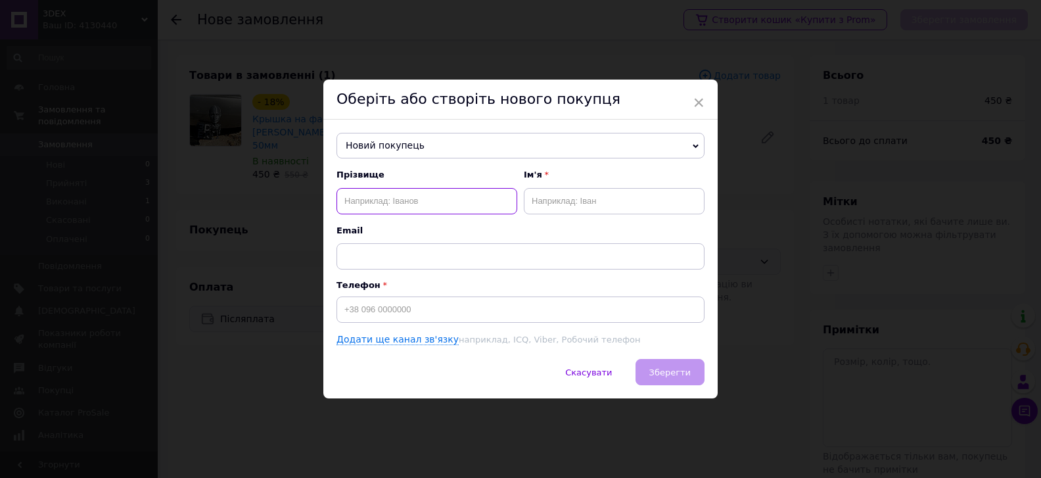
click at [399, 208] on input "text" at bounding box center [426, 201] width 181 height 26
type input "[PERSON_NAME]"
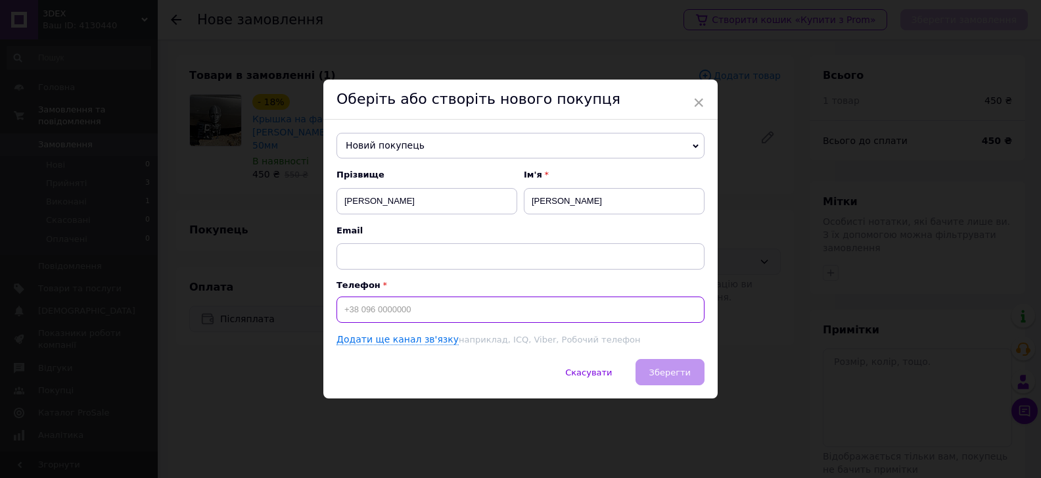
click at [369, 309] on input at bounding box center [520, 309] width 368 height 26
type input "[PHONE_NUMBER]"
click at [681, 373] on span "Зберегти" at bounding box center [669, 372] width 41 height 10
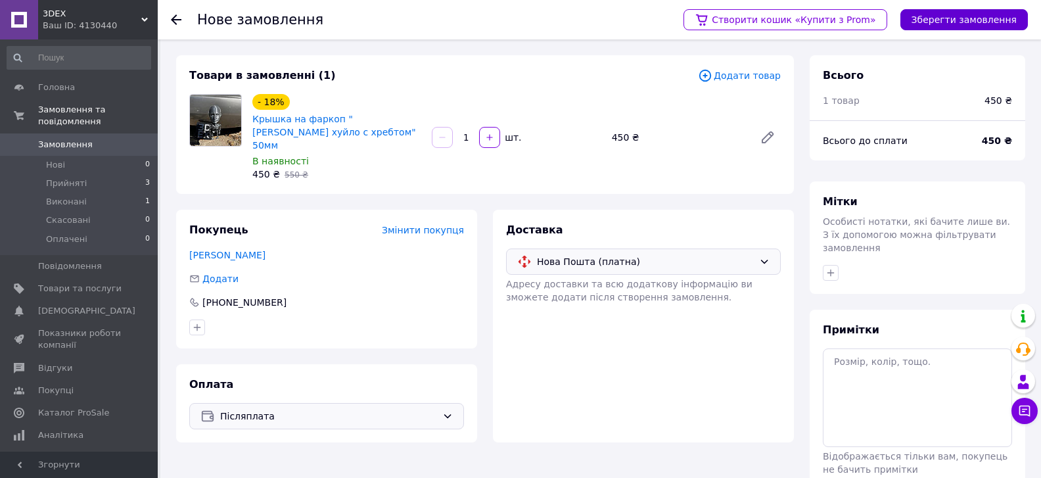
click at [981, 24] on button "Зберегти замовлення" at bounding box center [963, 19] width 127 height 21
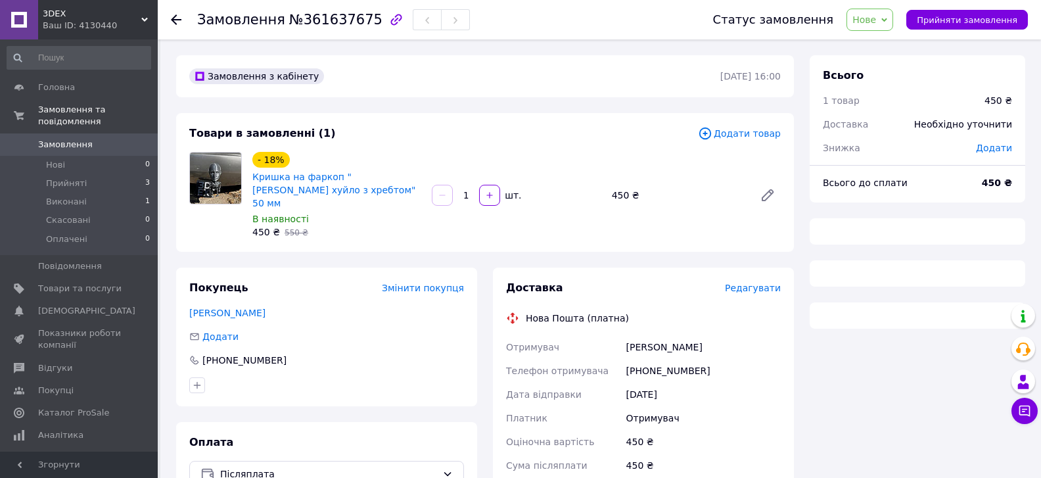
click at [752, 283] on span "Редагувати" at bounding box center [753, 288] width 56 height 11
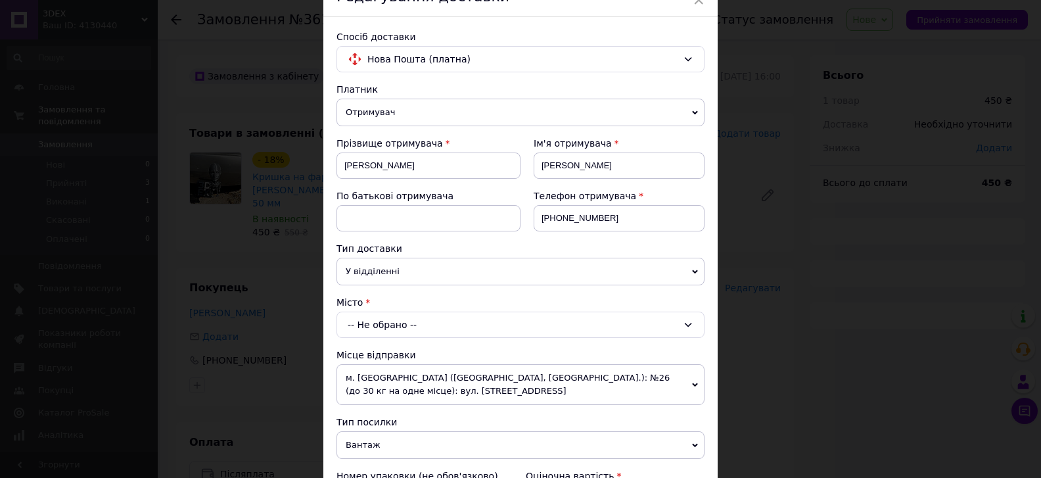
scroll to position [74, 0]
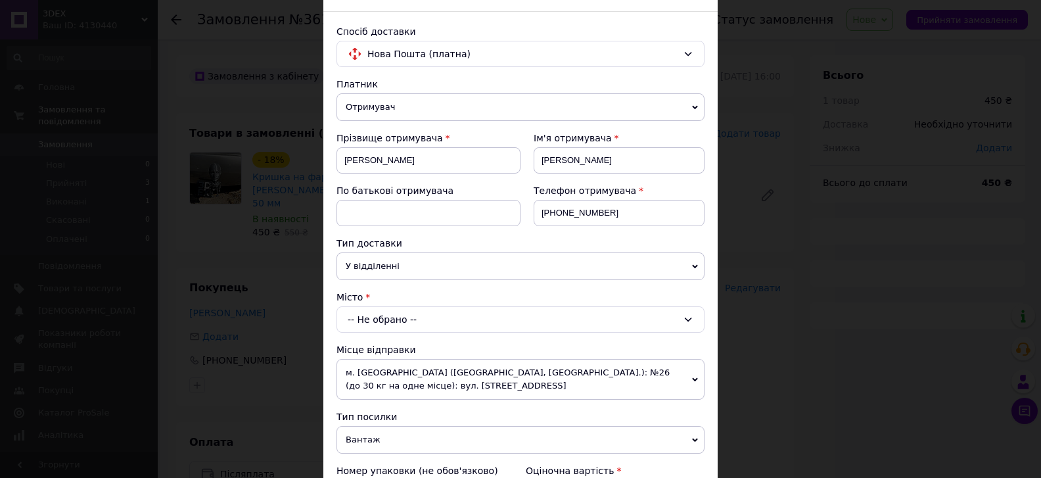
click at [468, 321] on div "-- Не обрано --" at bounding box center [520, 319] width 368 height 26
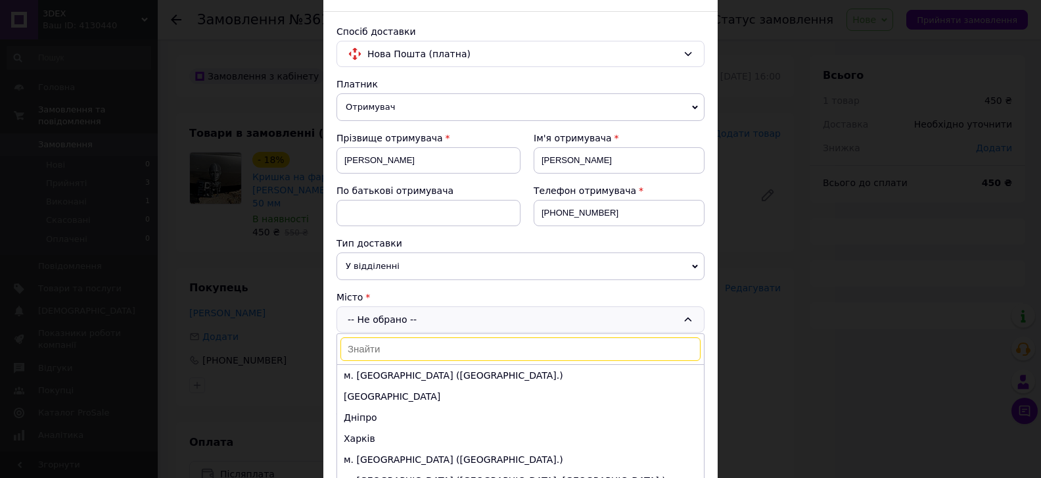
click at [430, 352] on input at bounding box center [520, 349] width 360 height 24
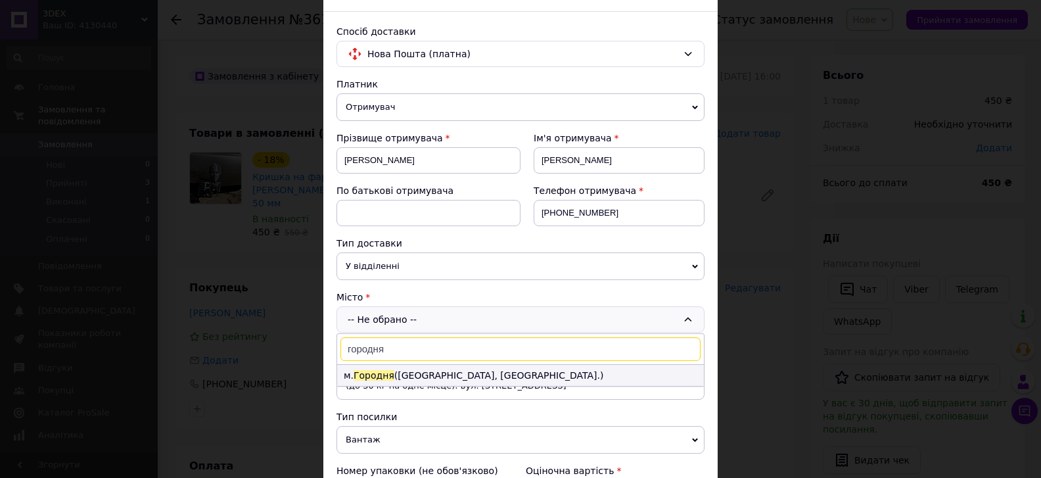
type input "городня"
click at [450, 372] on li "м. Городня ([GEOGRAPHIC_DATA], [GEOGRAPHIC_DATA].)" at bounding box center [520, 375] width 367 height 21
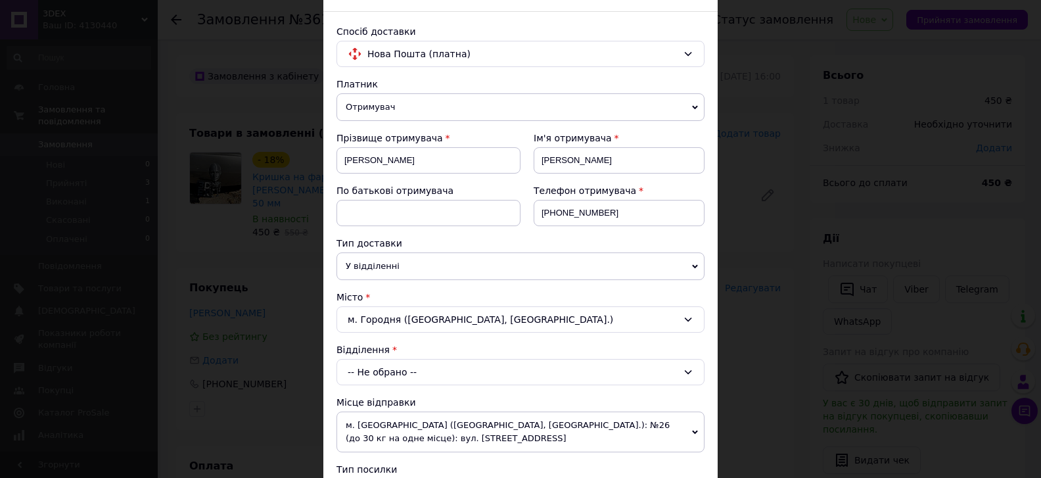
scroll to position [148, 0]
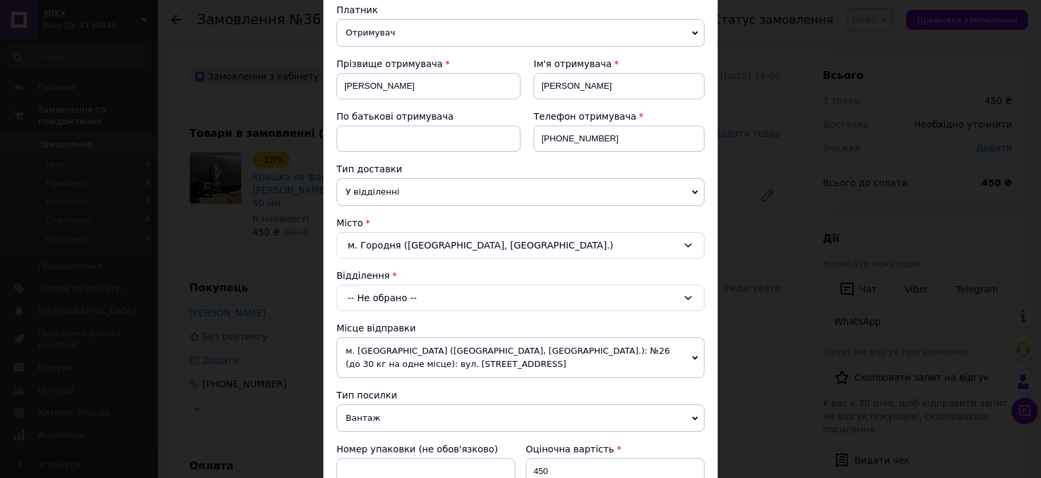
click at [459, 298] on div "-- Не обрано --" at bounding box center [520, 297] width 368 height 26
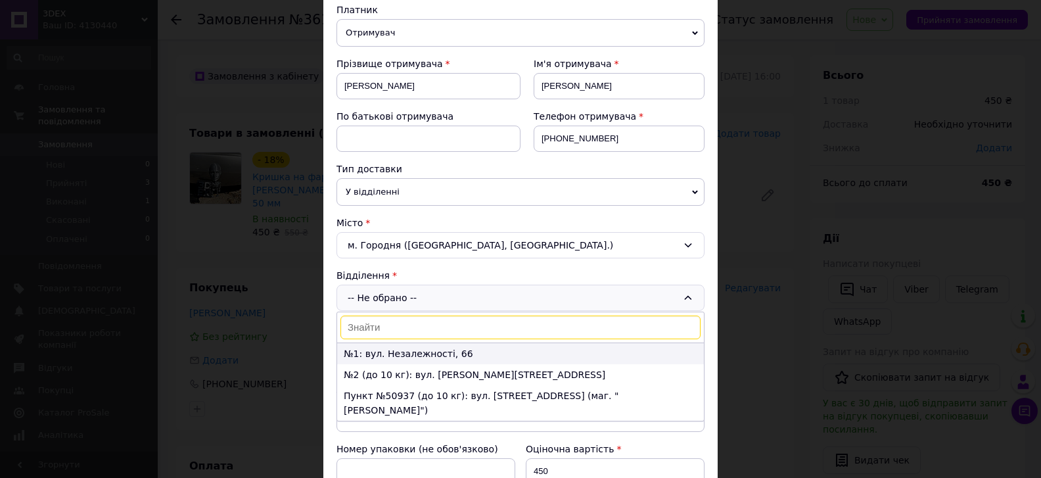
click at [387, 351] on li "№1: вул. Незалежності, 66" at bounding box center [520, 353] width 367 height 21
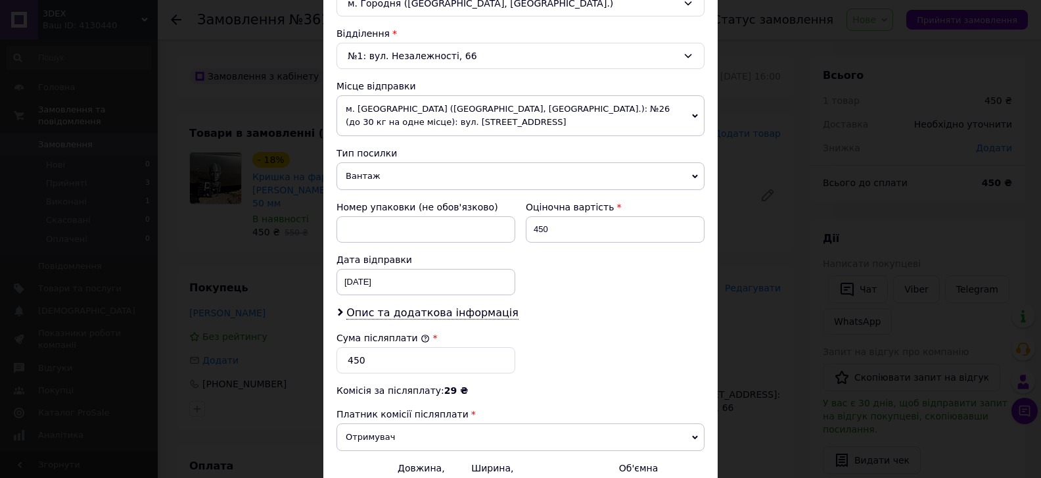
scroll to position [521, 0]
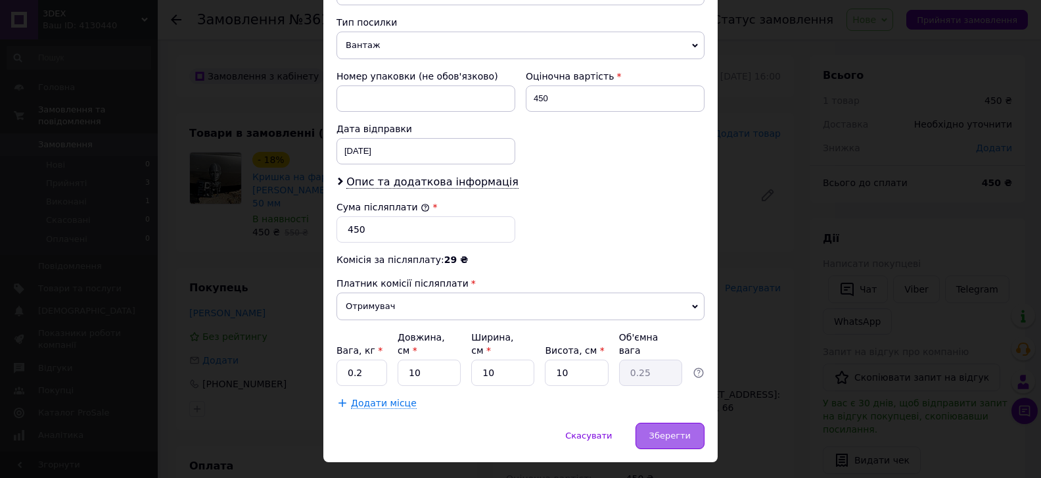
click at [673, 430] on span "Зберегти" at bounding box center [669, 435] width 41 height 10
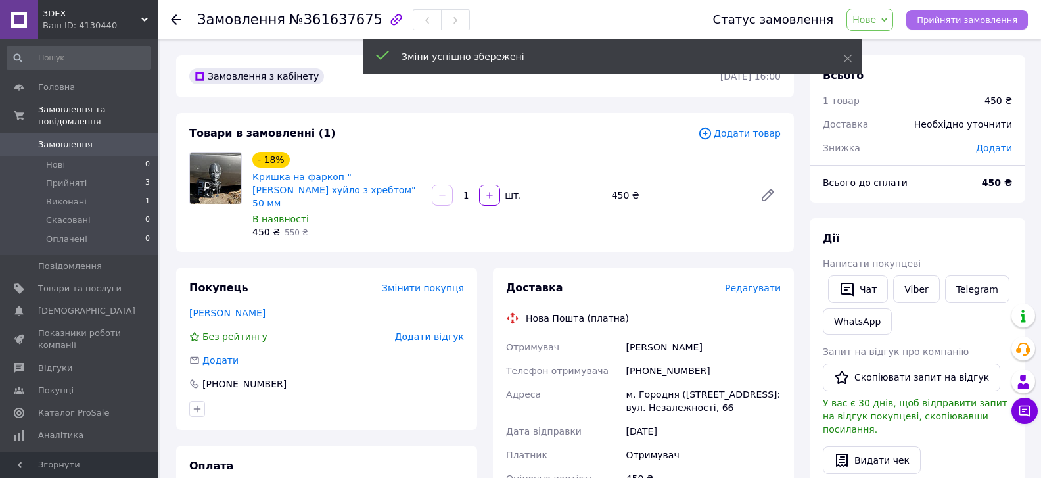
click at [969, 17] on span "Прийняти замовлення" at bounding box center [967, 20] width 101 height 10
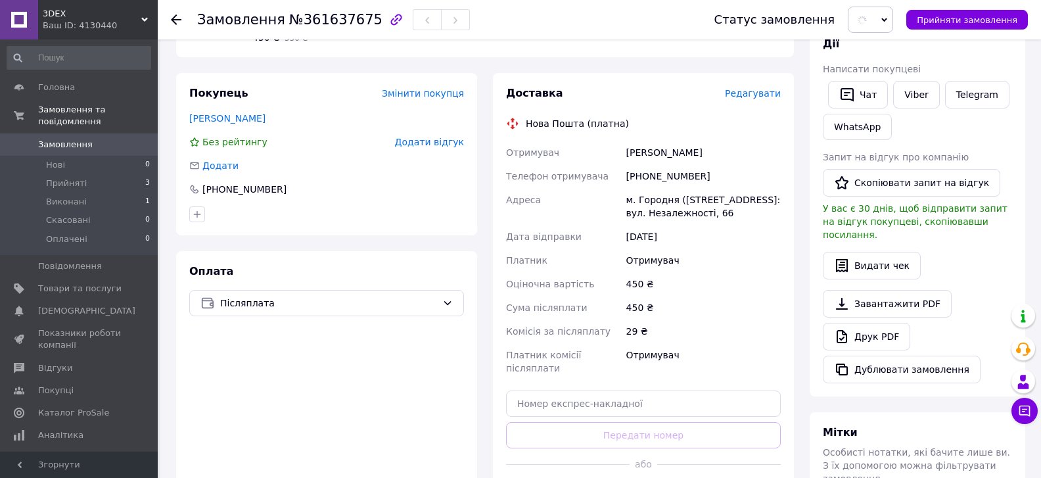
scroll to position [213, 0]
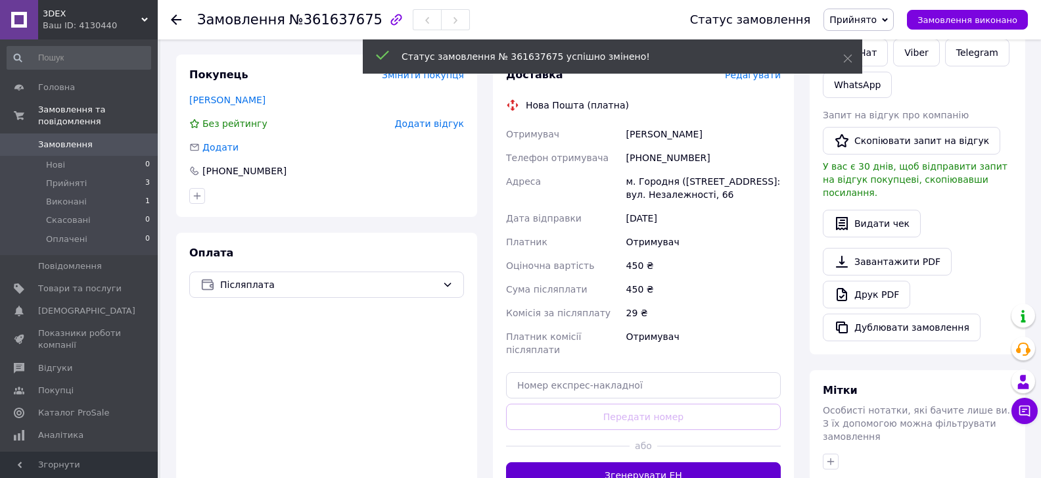
click at [689, 462] on button "Згенерувати ЕН" at bounding box center [643, 475] width 275 height 26
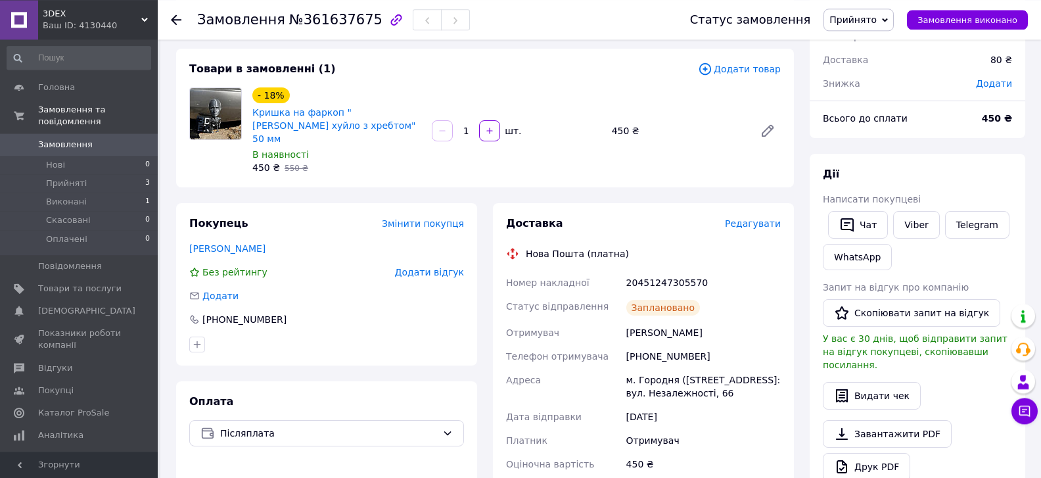
scroll to position [71, 0]
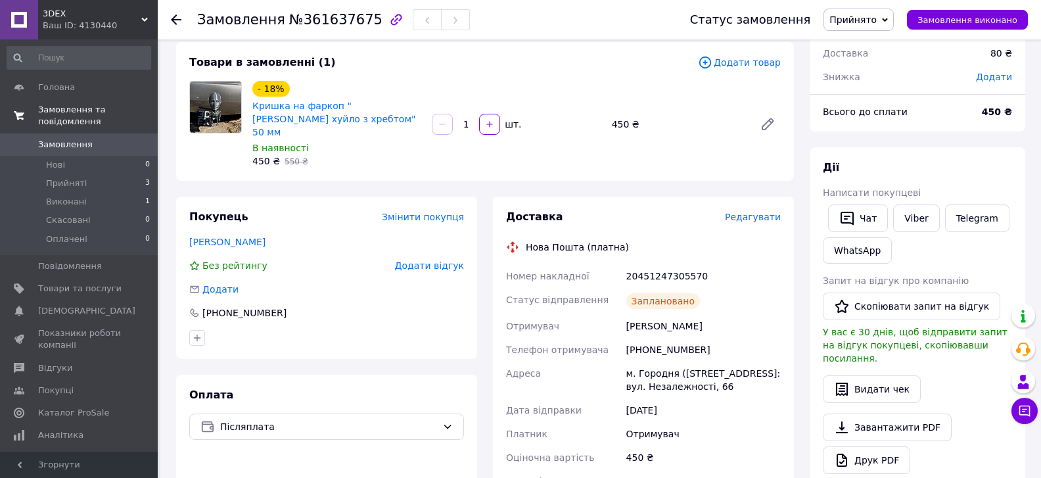
click at [62, 110] on span "Замовлення та повідомлення" at bounding box center [98, 116] width 120 height 24
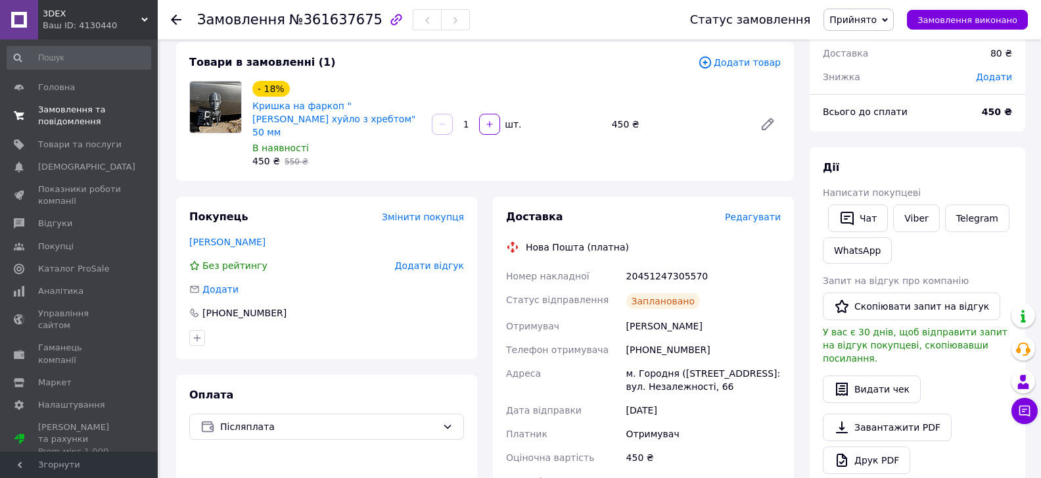
click at [59, 104] on span "Замовлення та повідомлення" at bounding box center [79, 116] width 83 height 24
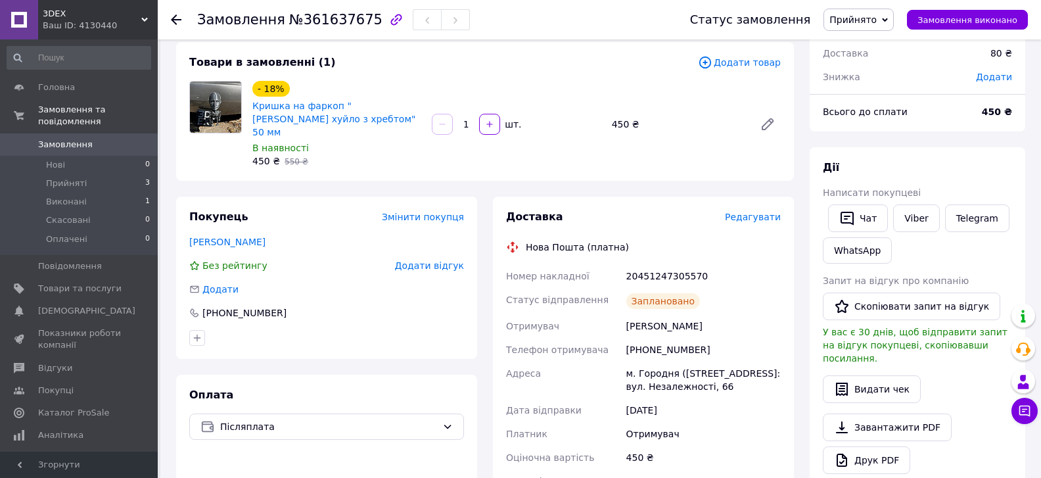
click at [110, 139] on span "Замовлення" at bounding box center [79, 145] width 83 height 12
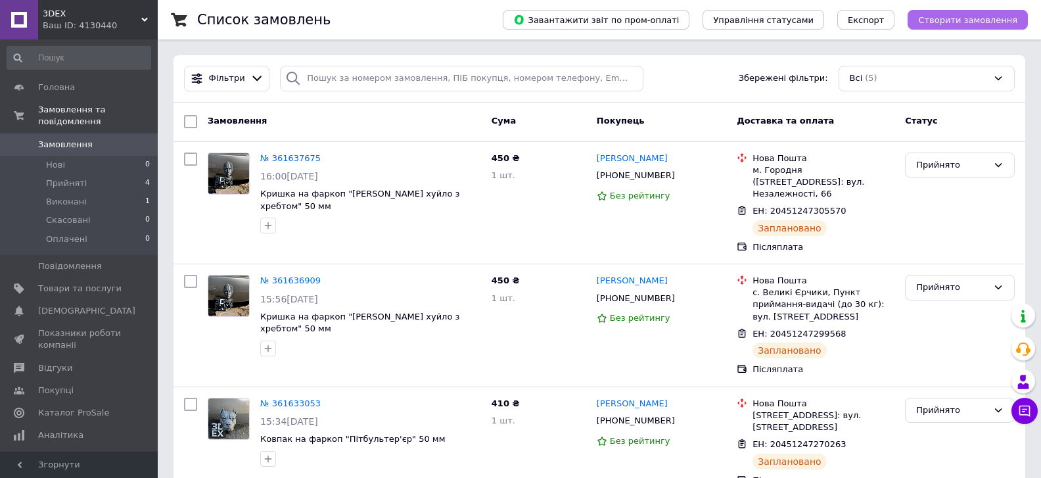
click at [966, 21] on span "Створити замовлення" at bounding box center [967, 20] width 99 height 10
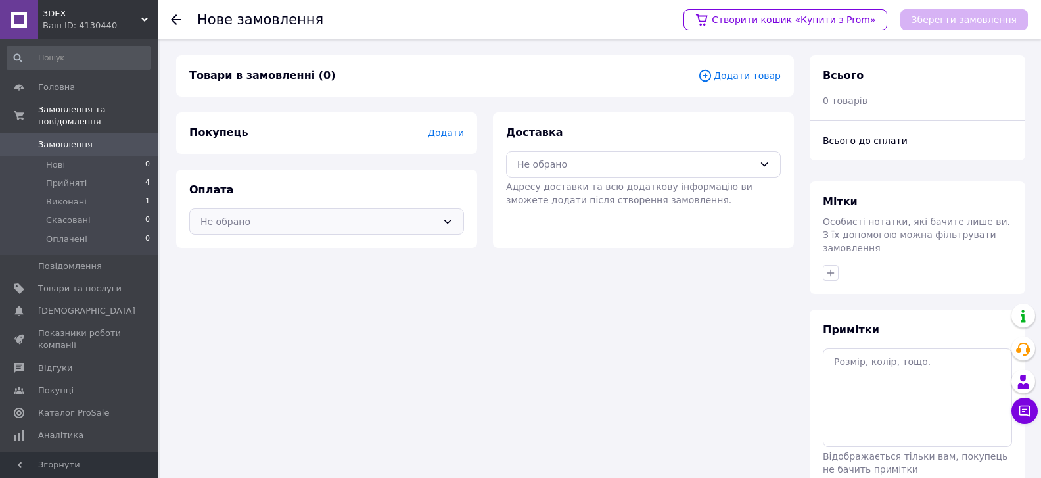
click at [429, 223] on div "Не обрано" at bounding box center [318, 221] width 237 height 14
click at [275, 273] on span "Післяплата" at bounding box center [336, 274] width 233 height 13
click at [515, 163] on div "Не обрано" at bounding box center [643, 164] width 275 height 26
click at [526, 196] on icon at bounding box center [524, 193] width 12 height 12
click at [768, 80] on span "Додати товар" at bounding box center [739, 75] width 83 height 14
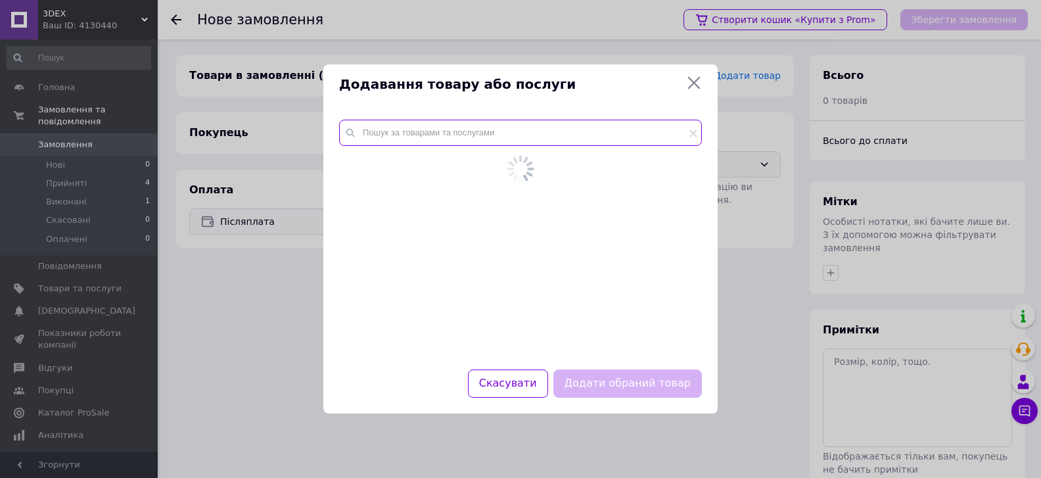
click at [525, 135] on input "text" at bounding box center [520, 133] width 363 height 26
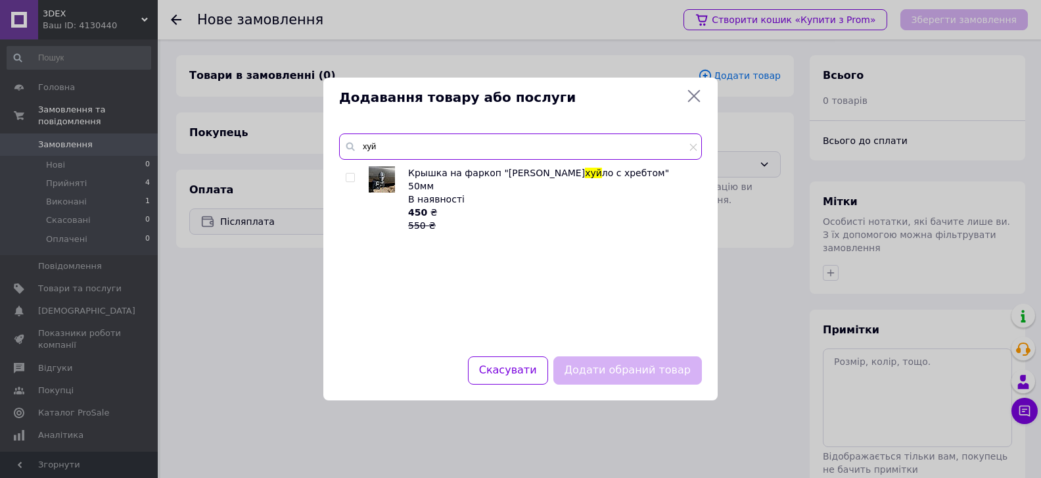
type input "хуй"
click at [346, 175] on input "checkbox" at bounding box center [350, 177] width 9 height 9
checkbox input "true"
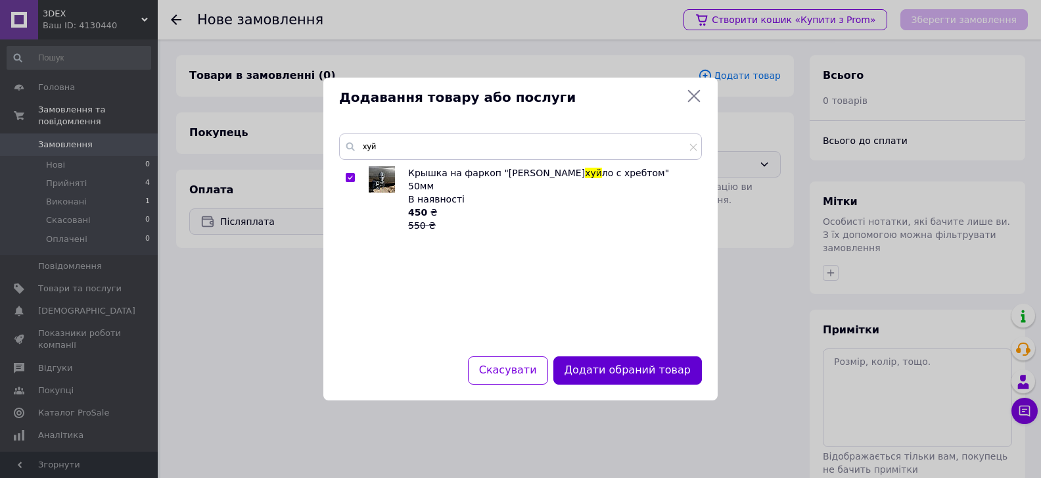
click at [594, 371] on button "Додати обраний товар" at bounding box center [627, 370] width 148 height 28
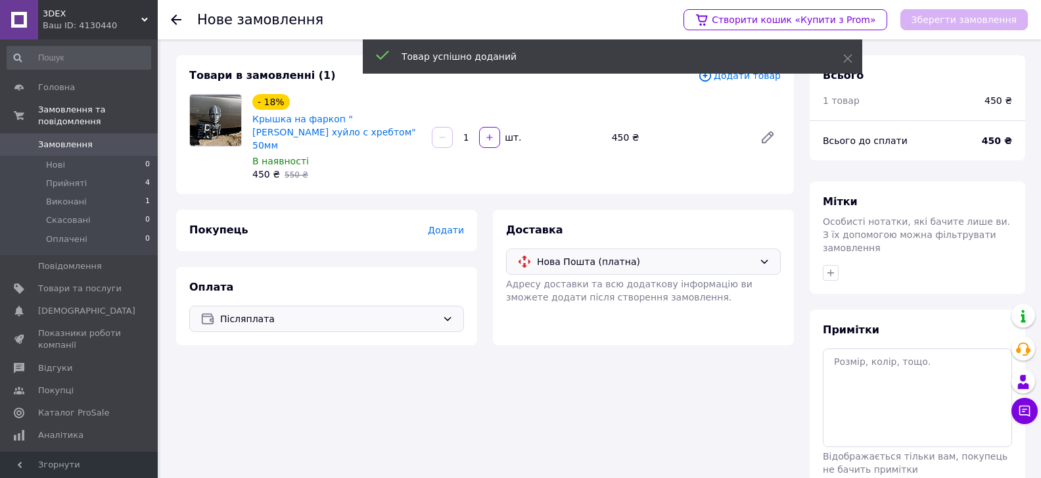
click at [452, 225] on span "Додати" at bounding box center [446, 230] width 36 height 11
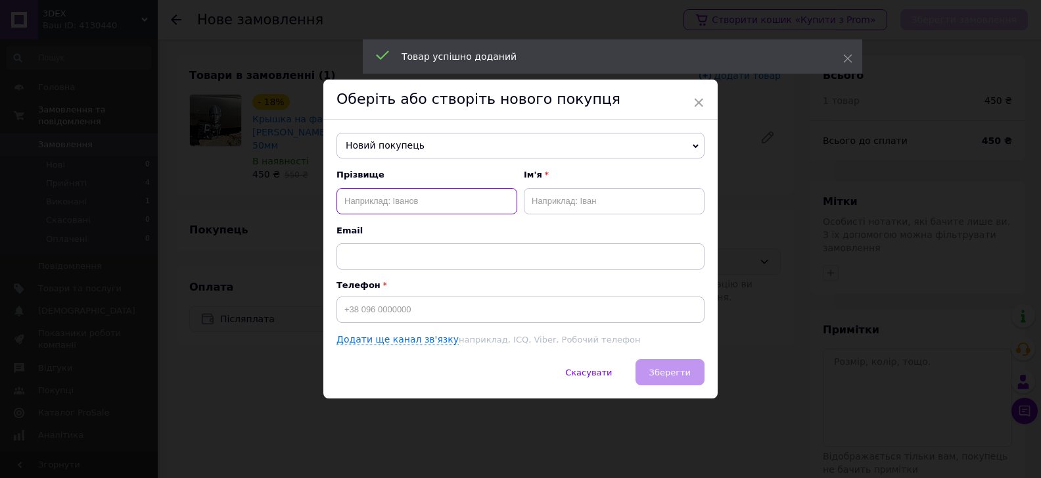
click at [380, 204] on input "text" at bounding box center [426, 201] width 181 height 26
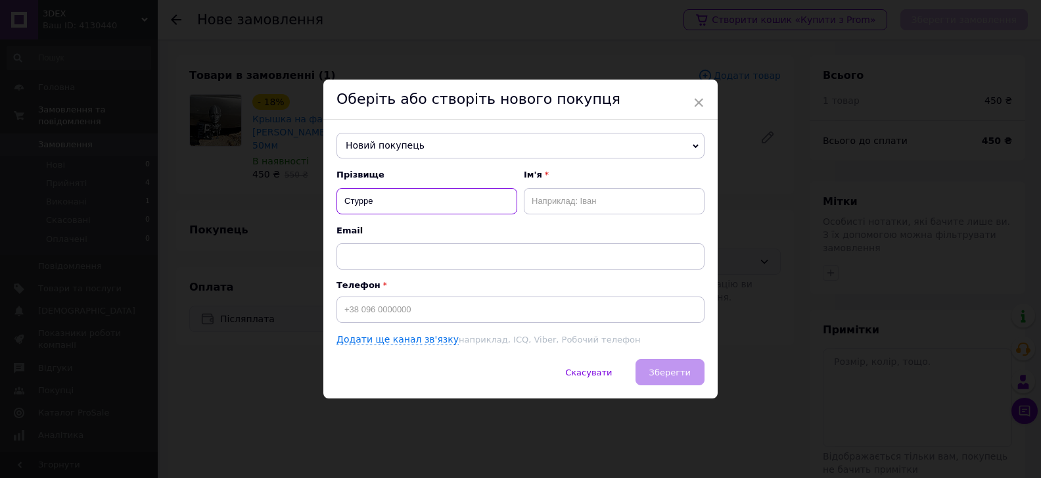
type input "Стурре"
type input "[PERSON_NAME]"
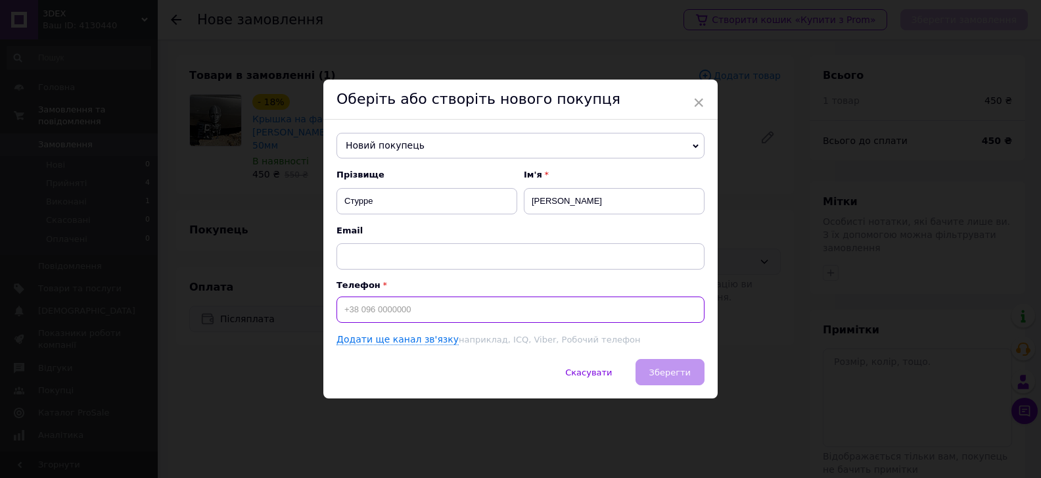
click at [367, 316] on input at bounding box center [520, 309] width 368 height 26
type input "[PHONE_NUMBER]"
click at [660, 371] on span "Зберегти" at bounding box center [669, 372] width 41 height 10
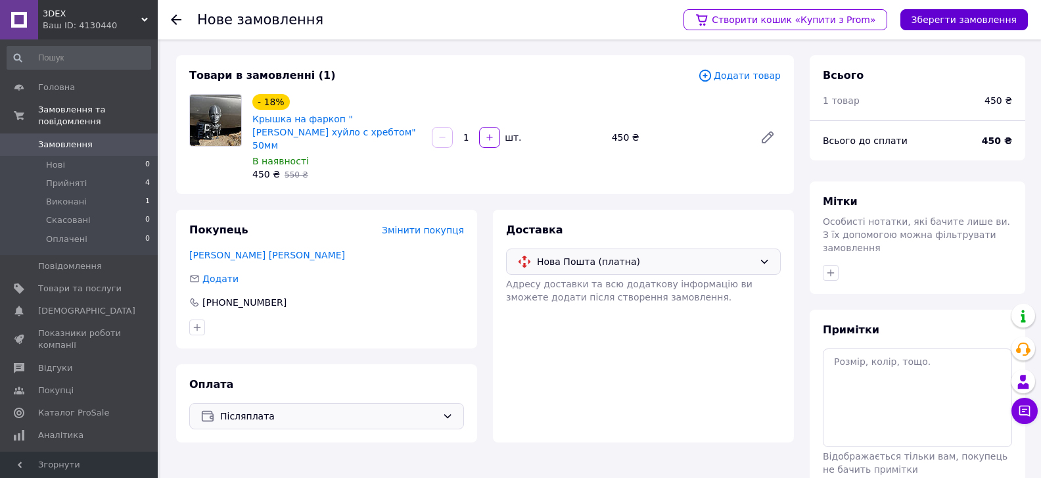
click at [952, 25] on button "Зберегти замовлення" at bounding box center [963, 19] width 127 height 21
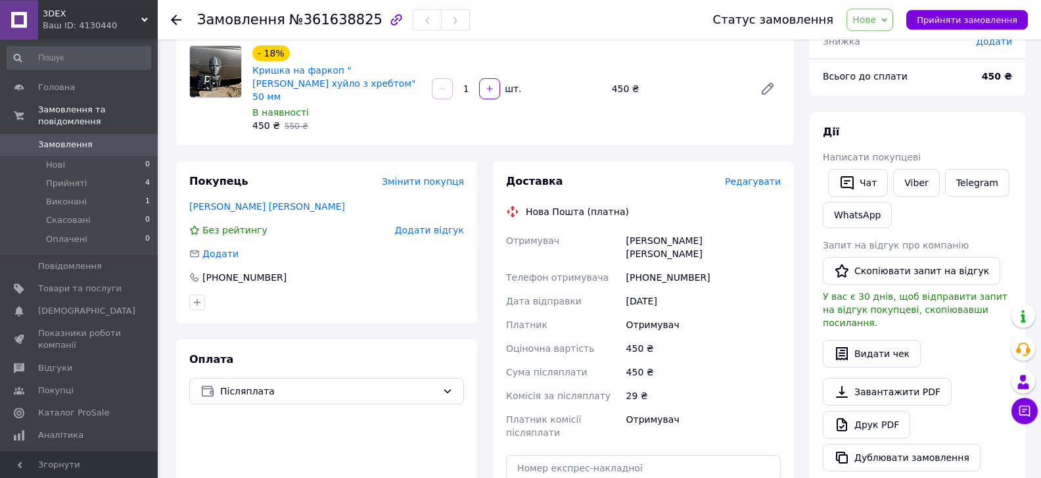
scroll to position [142, 0]
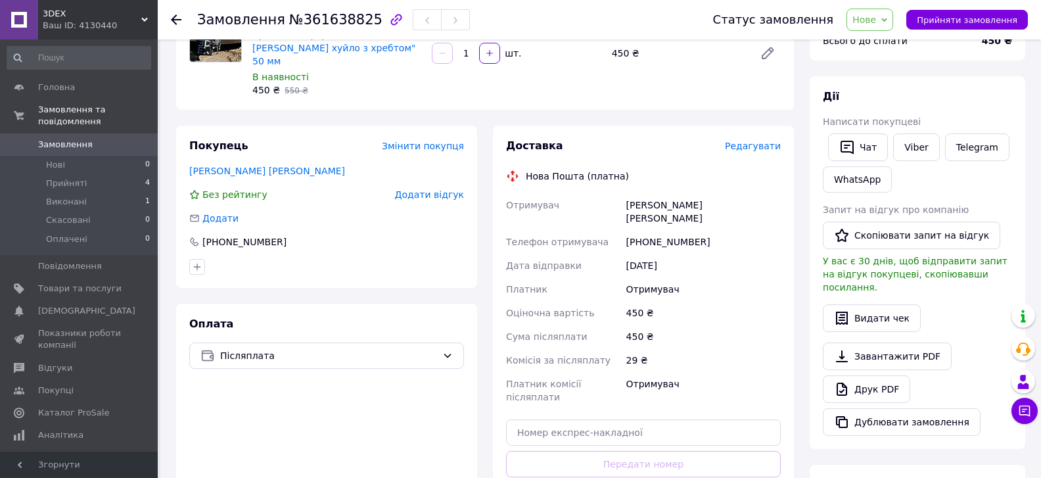
click at [782, 132] on div "Доставка [PERSON_NAME] Нова Пошта (платна) Отримувач [PERSON_NAME] [PERSON_NAME…" at bounding box center [643, 336] width 301 height 423
click at [775, 141] on div "Доставка Редагувати" at bounding box center [643, 146] width 275 height 15
click at [771, 141] on span "Редагувати" at bounding box center [753, 146] width 56 height 11
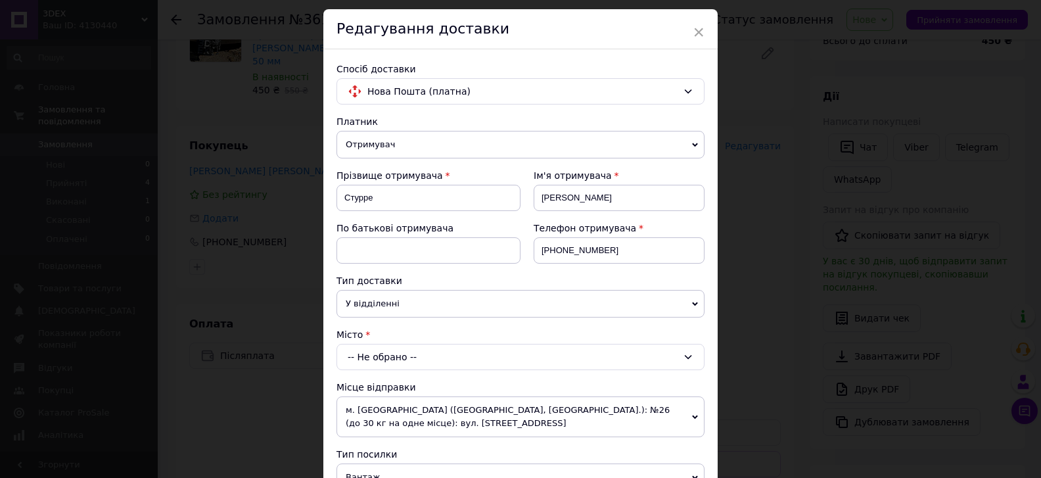
scroll to position [148, 0]
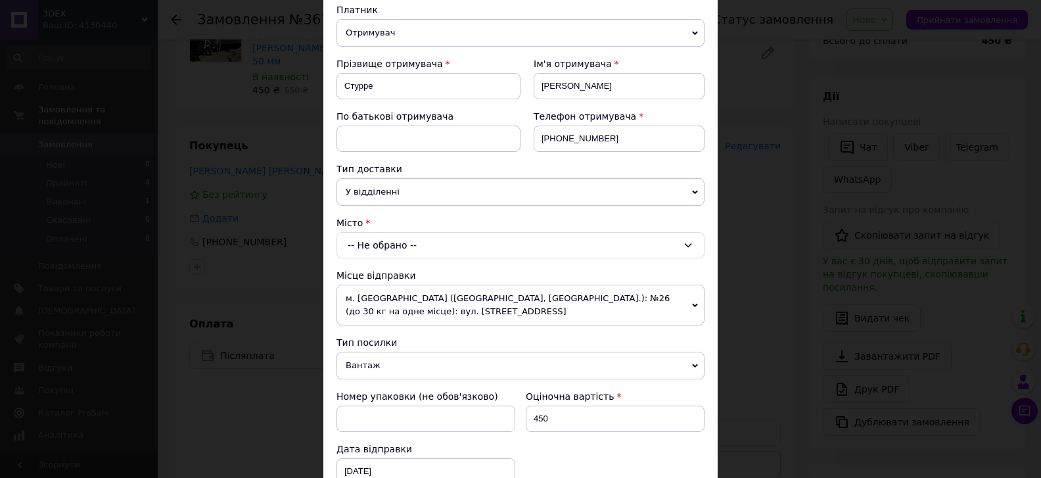
click at [413, 242] on div "-- Не обрано --" at bounding box center [520, 245] width 368 height 26
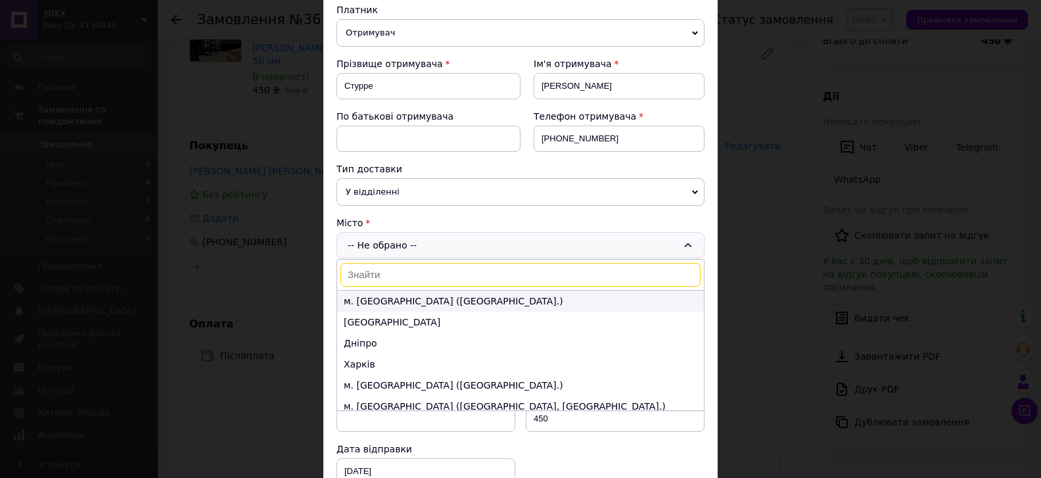
click at [394, 304] on li "м. [GEOGRAPHIC_DATA] ([GEOGRAPHIC_DATA].)" at bounding box center [520, 300] width 367 height 21
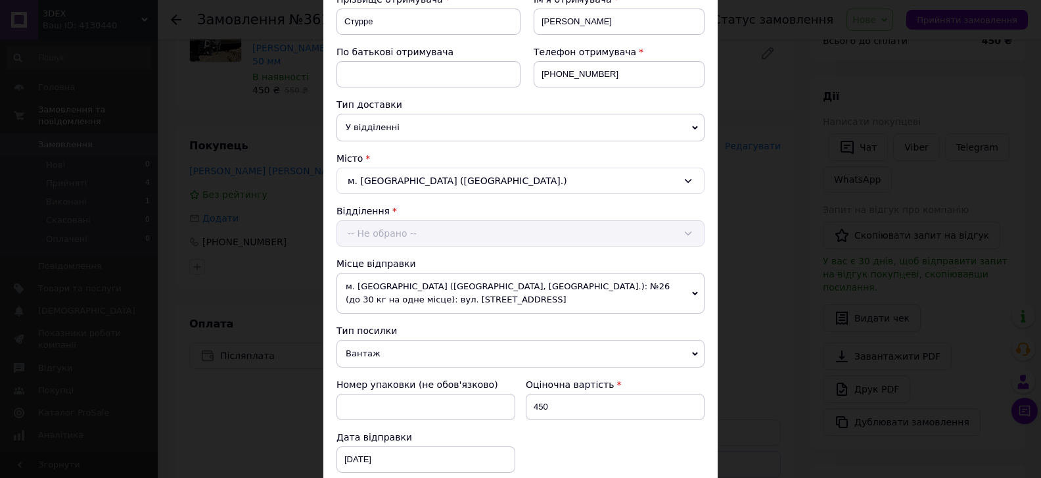
scroll to position [223, 0]
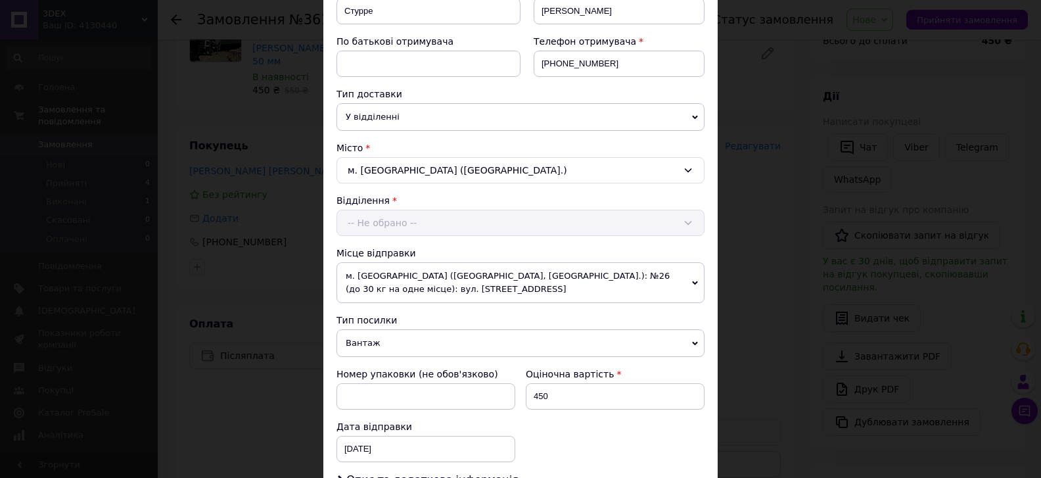
click at [429, 222] on div "Відділення -- Не обрано --" at bounding box center [520, 215] width 368 height 42
click at [429, 222] on div "-- Не обрано --" at bounding box center [520, 223] width 368 height 26
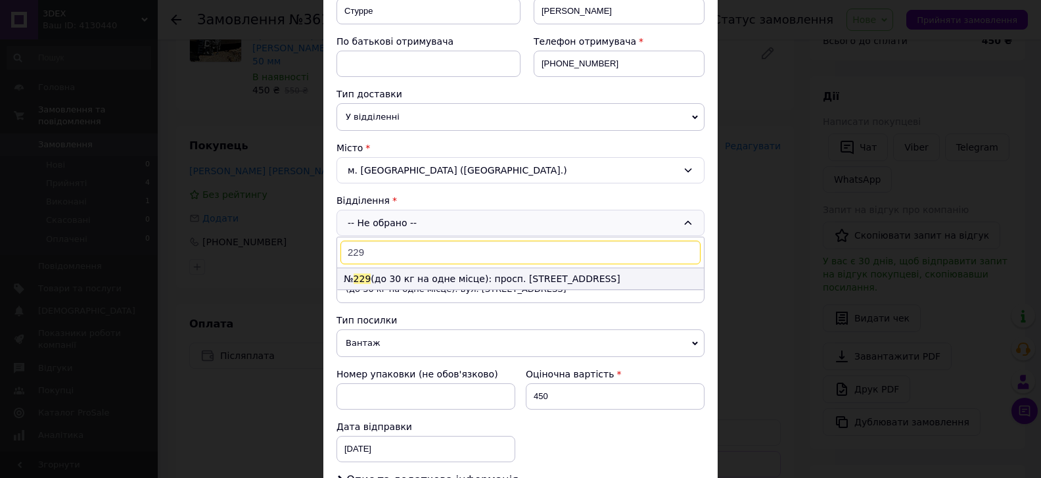
type input "229"
click at [443, 275] on li "№ 229 (до 30 кг на одне місце): просп. [STREET_ADDRESS]" at bounding box center [520, 278] width 367 height 21
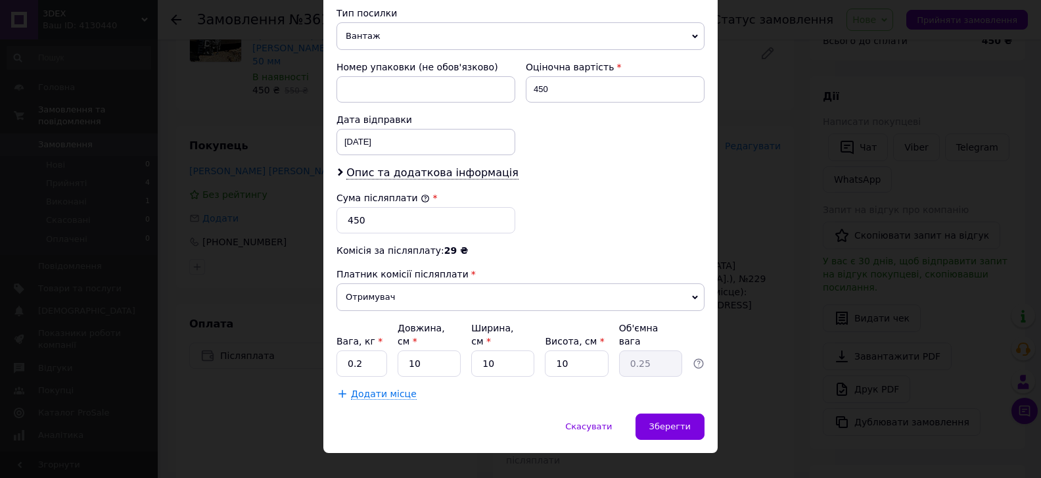
scroll to position [535, 0]
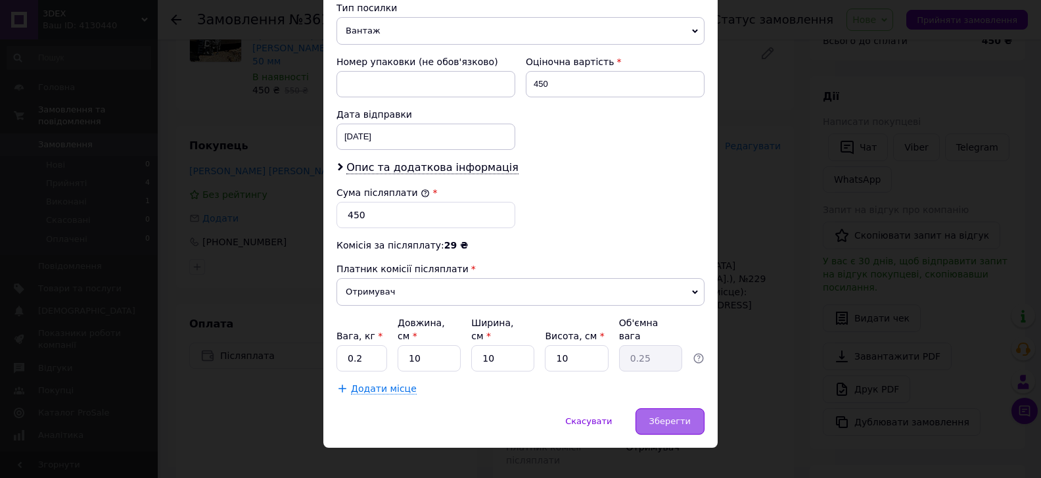
click at [681, 416] on span "Зберегти" at bounding box center [669, 421] width 41 height 10
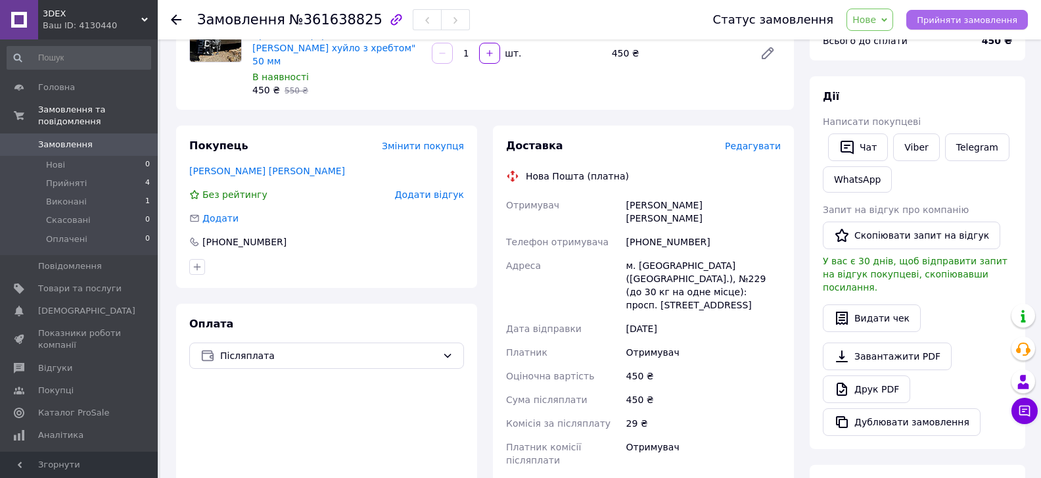
click at [929, 22] on button "Прийняти замовлення" at bounding box center [967, 20] width 122 height 20
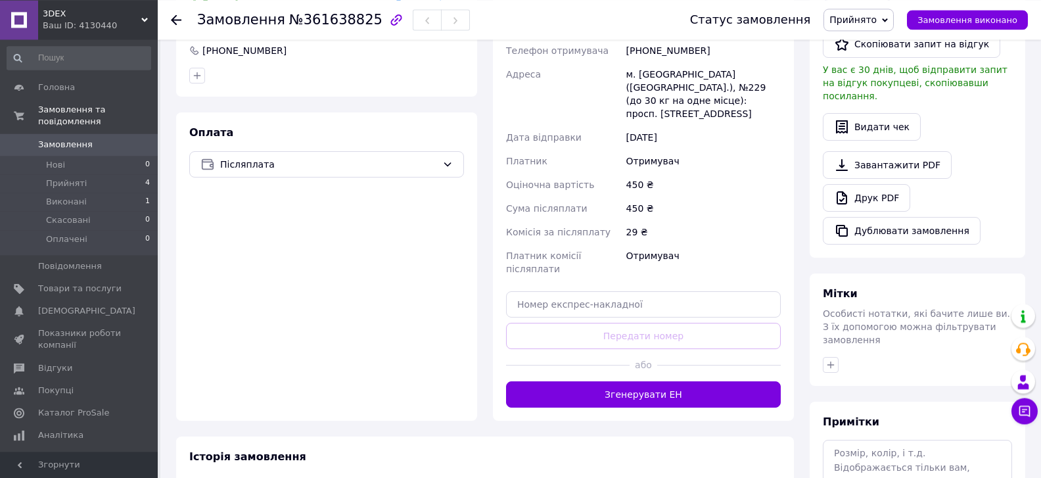
scroll to position [355, 0]
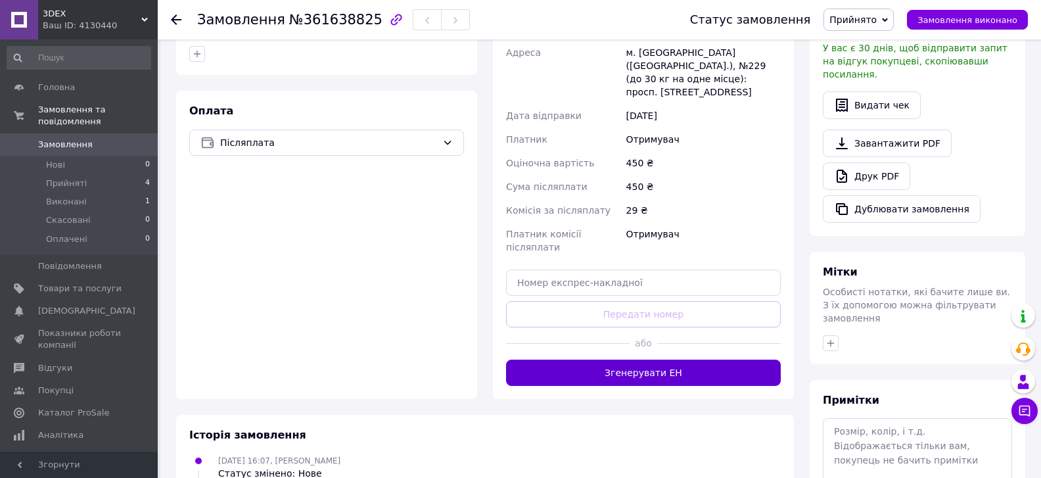
click at [717, 359] on button "Згенерувати ЕН" at bounding box center [643, 372] width 275 height 26
click at [717, 323] on div "Доставка Редагувати Нова Пошта (платна) Отримувач [PERSON_NAME] [PERSON_NAME] о…" at bounding box center [643, 156] width 275 height 460
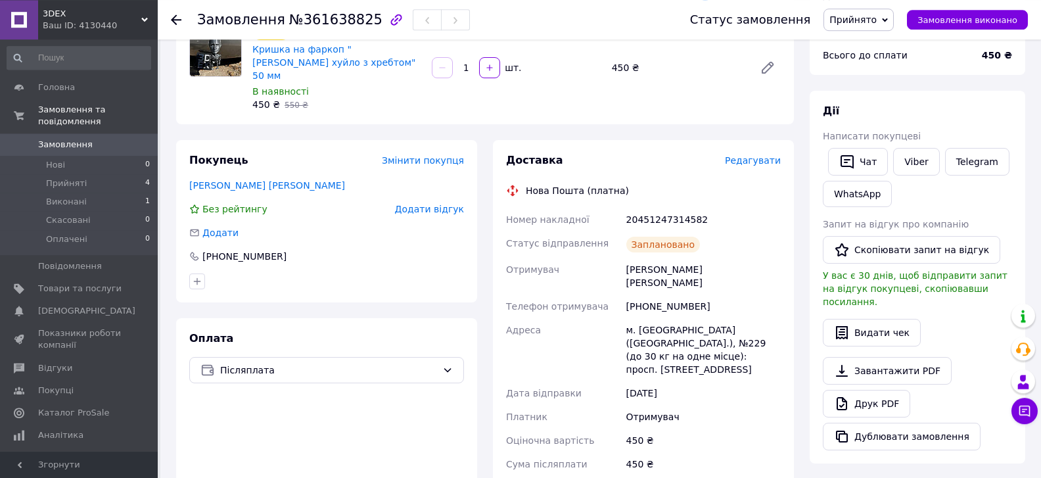
scroll to position [0, 0]
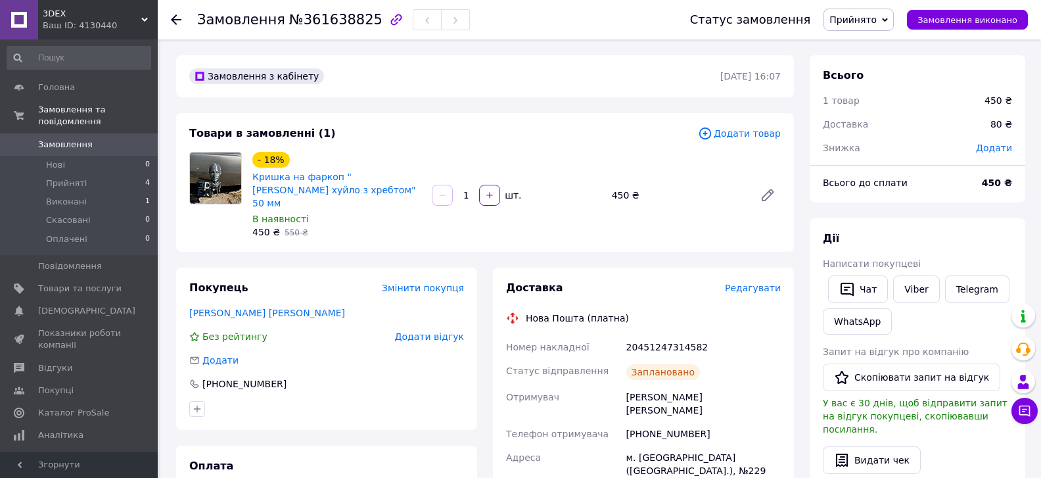
click at [81, 139] on span "Замовлення" at bounding box center [65, 145] width 55 height 12
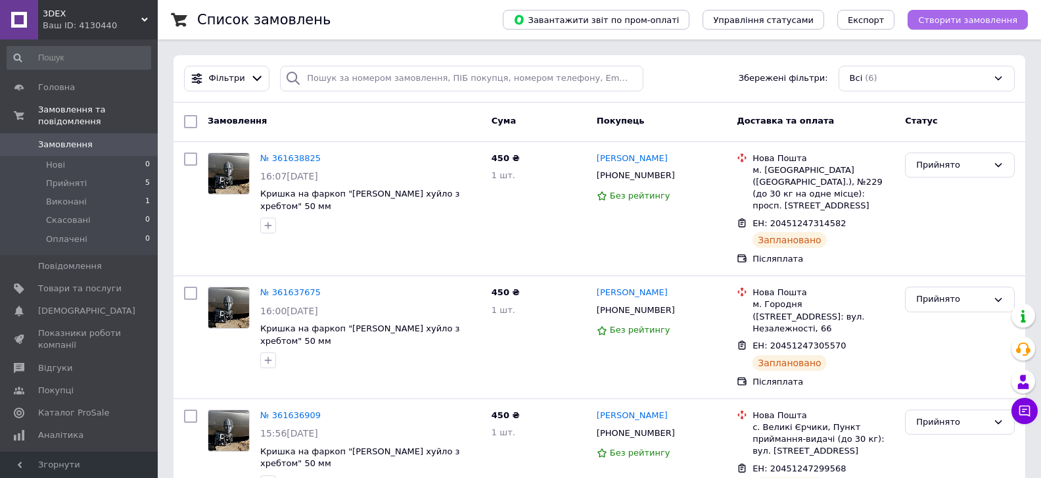
click at [943, 27] on button "Створити замовлення" at bounding box center [967, 20] width 120 height 20
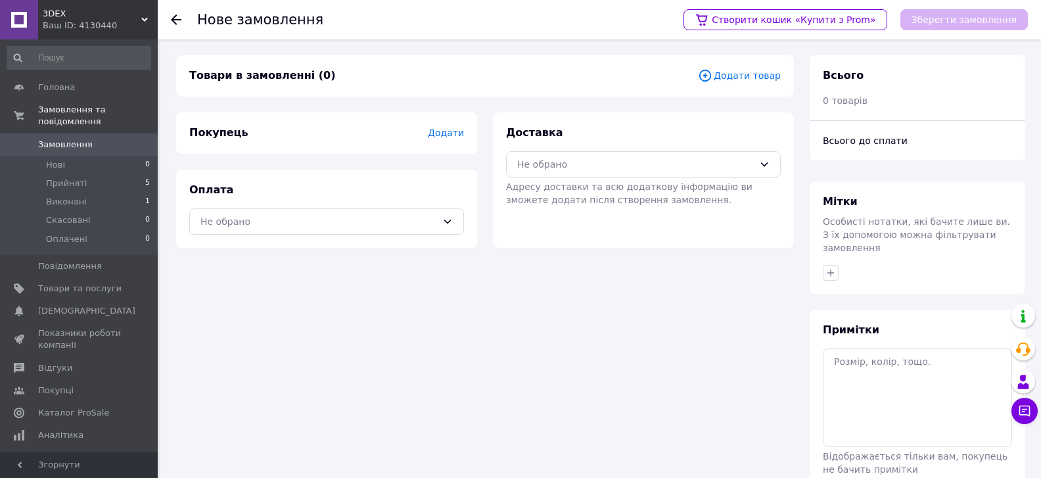
click at [732, 79] on span "Додати товар" at bounding box center [739, 75] width 83 height 14
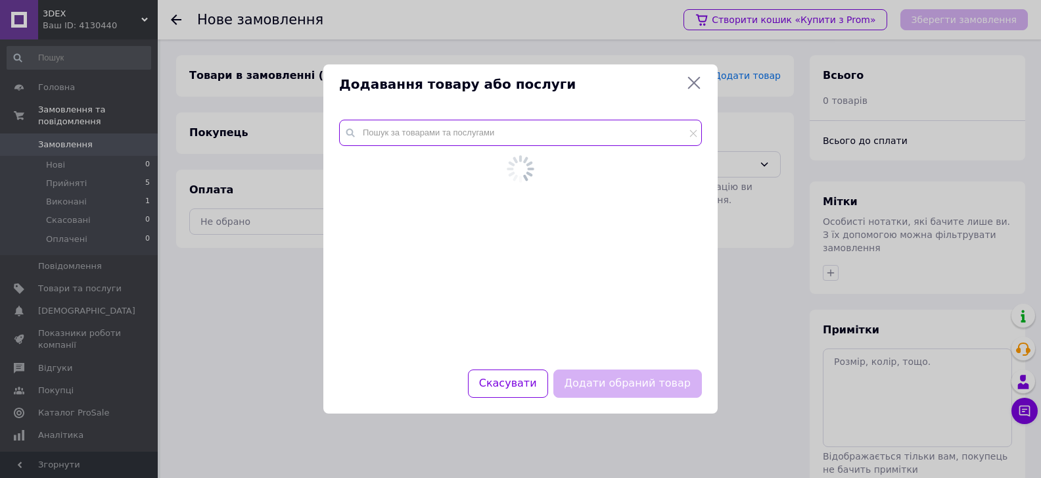
click at [491, 135] on input "text" at bounding box center [520, 133] width 363 height 26
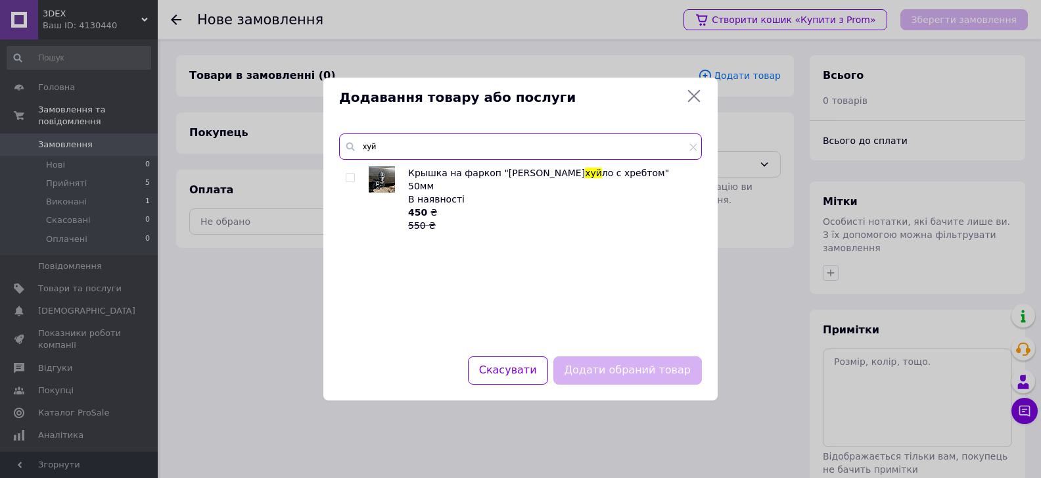
type input "хуй"
click at [344, 175] on div "Крышка на фаркоп "[PERSON_NAME] хуй ло с хребтом" 50мм В наявності 450 ₴ 550 ₴" at bounding box center [520, 253] width 362 height 174
click at [349, 179] on input "checkbox" at bounding box center [350, 177] width 9 height 9
checkbox input "true"
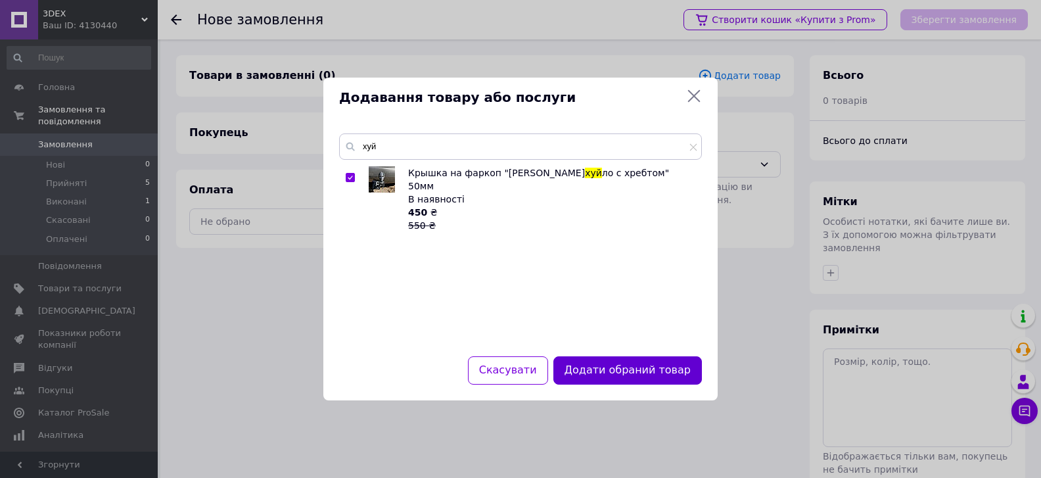
click at [625, 369] on button "Додати обраний товар" at bounding box center [627, 370] width 148 height 28
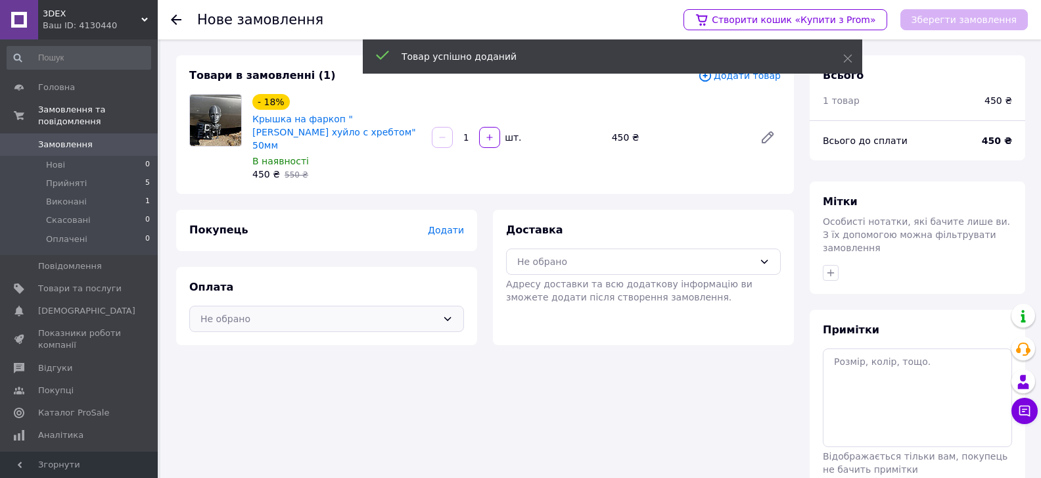
click at [302, 317] on div "Не обрано" at bounding box center [326, 319] width 275 height 26
click at [294, 365] on span "Післяплата" at bounding box center [336, 371] width 233 height 13
click at [609, 256] on div "Не обрано" at bounding box center [635, 261] width 237 height 14
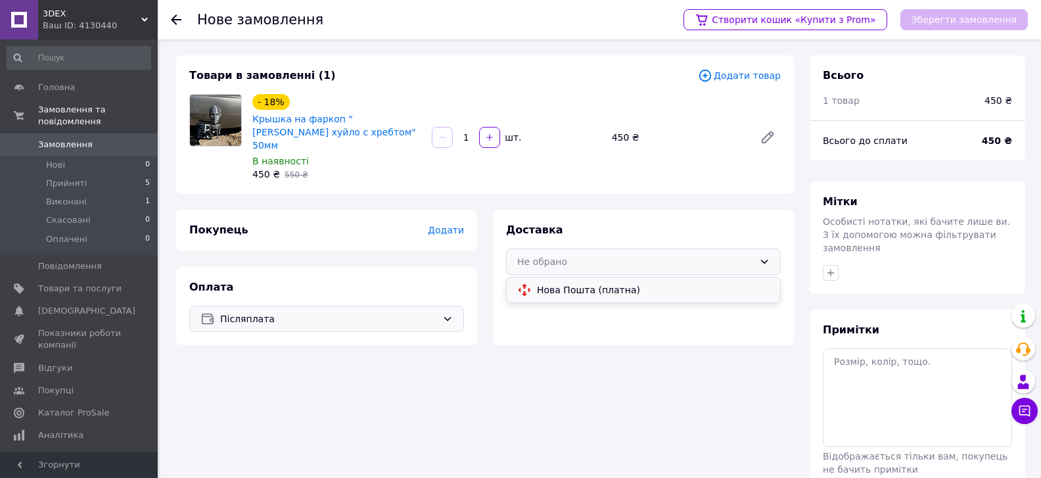
click at [600, 283] on span "Нова Пошта (платна)" at bounding box center [653, 289] width 233 height 13
click at [447, 225] on span "Додати" at bounding box center [446, 230] width 36 height 11
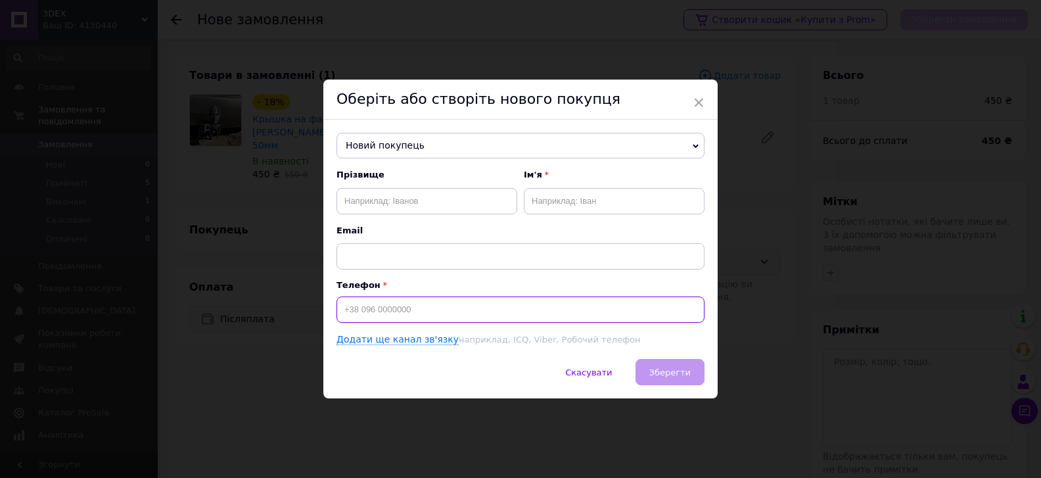
click at [394, 311] on input at bounding box center [520, 309] width 368 height 26
click at [397, 204] on input "text" at bounding box center [426, 201] width 181 height 26
type input "Бойко"
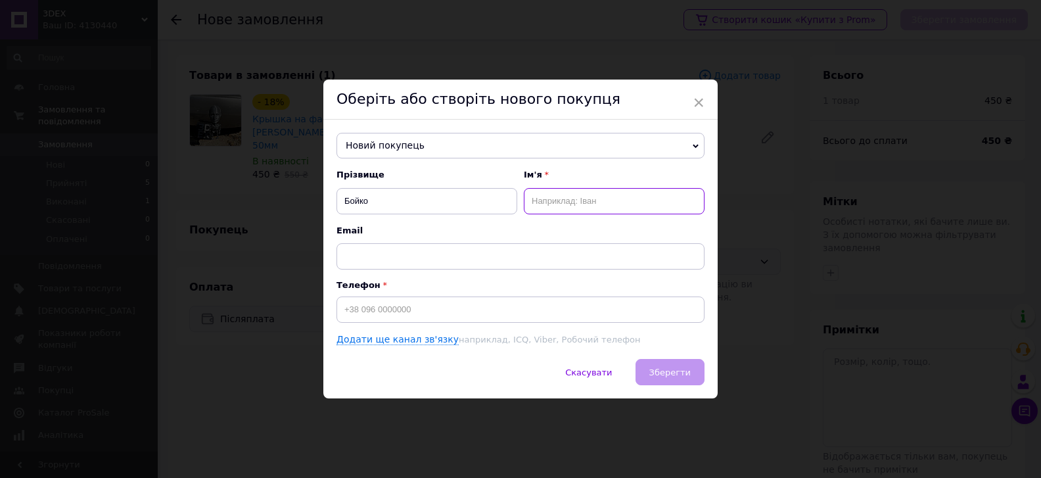
click at [548, 209] on input "text" at bounding box center [614, 201] width 181 height 26
click at [547, 200] on input "Ірмна" at bounding box center [614, 201] width 181 height 26
type input "[PERSON_NAME]"
click at [465, 308] on input at bounding box center [520, 309] width 368 height 26
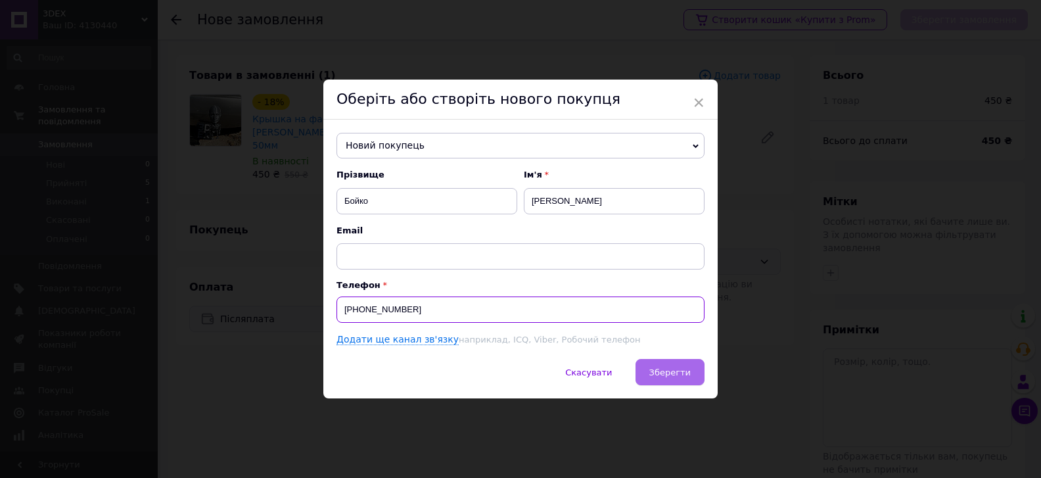
type input "[PHONE_NUMBER]"
click at [655, 370] on button "Зберегти" at bounding box center [669, 372] width 69 height 26
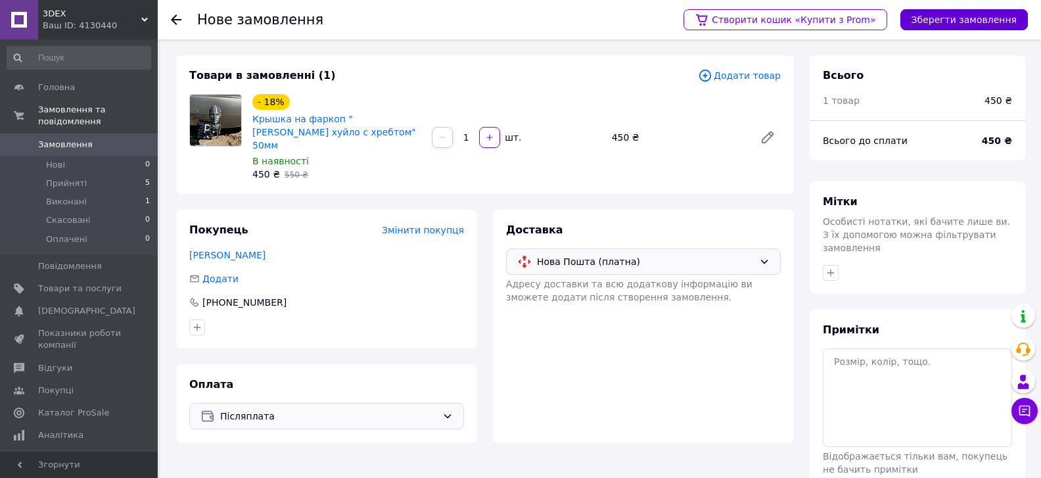
click at [990, 22] on button "Зберегти замовлення" at bounding box center [963, 19] width 127 height 21
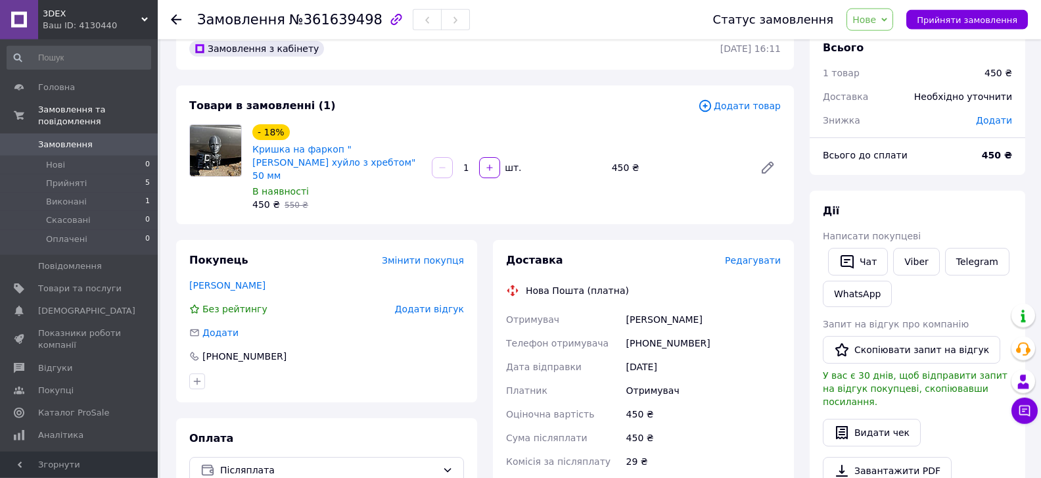
scroll to position [142, 0]
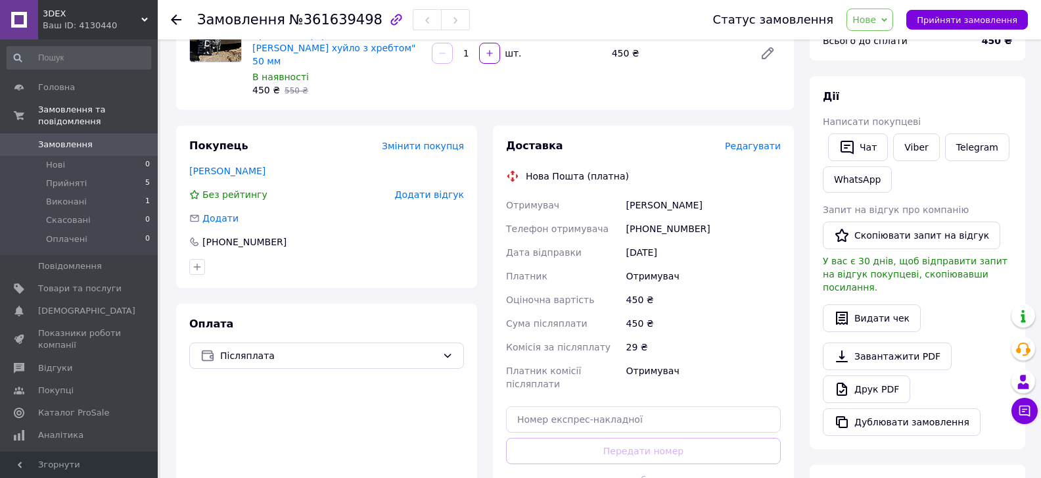
click at [781, 133] on div "Доставка Редагувати Нова Пошта (платна) Отримувач [PERSON_NAME] Телефон отримув…" at bounding box center [643, 330] width 301 height 410
click at [775, 141] on span "Редагувати" at bounding box center [753, 146] width 56 height 11
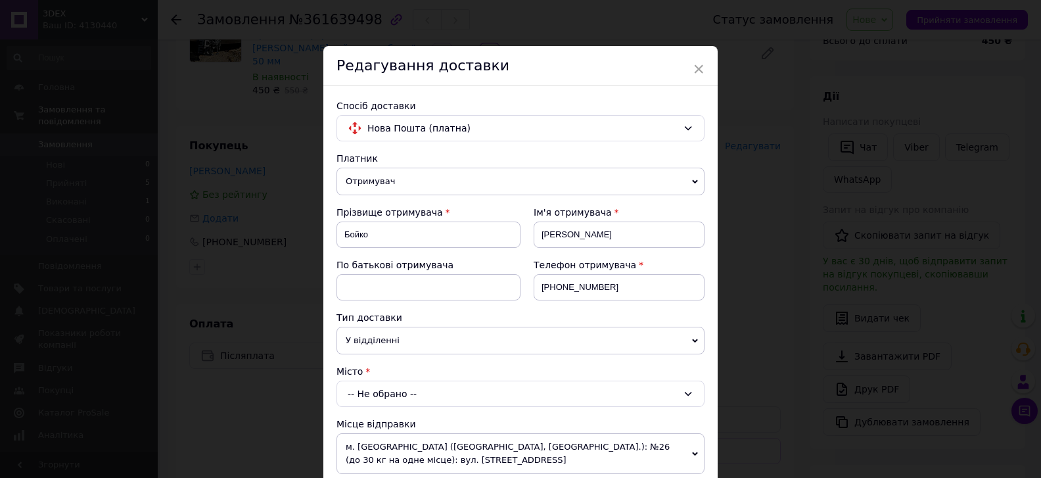
click at [405, 396] on div "-- Не обрано --" at bounding box center [520, 393] width 368 height 26
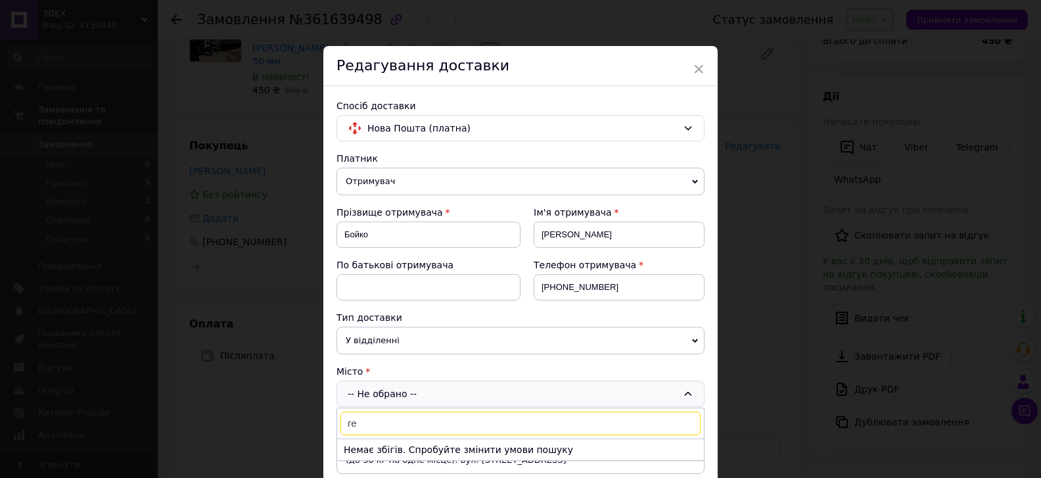
type input "г"
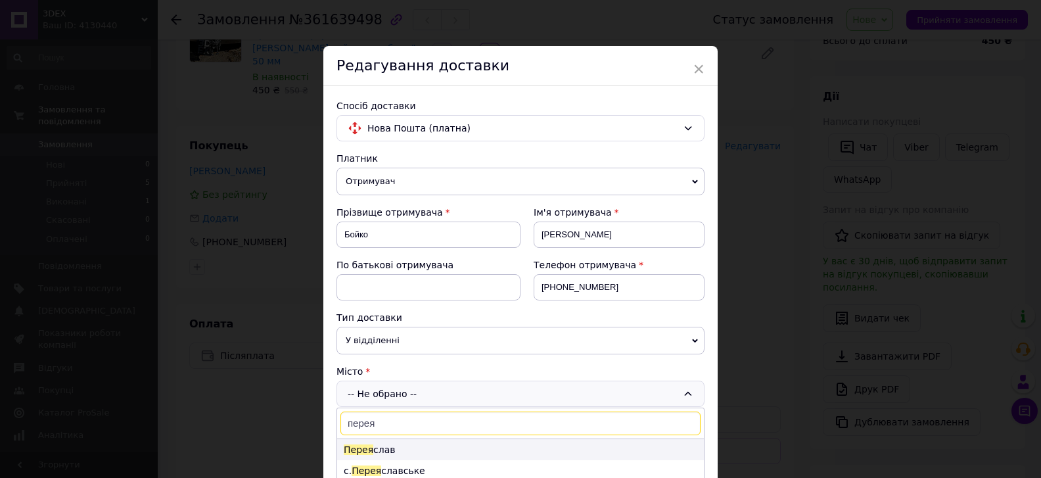
type input "перея"
click at [374, 450] on li "Перея слав" at bounding box center [520, 449] width 367 height 21
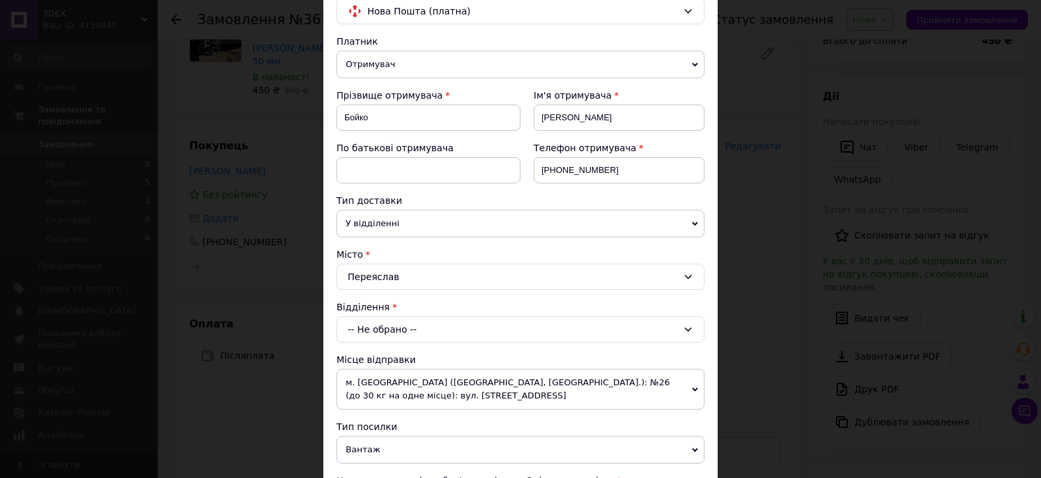
scroll to position [148, 0]
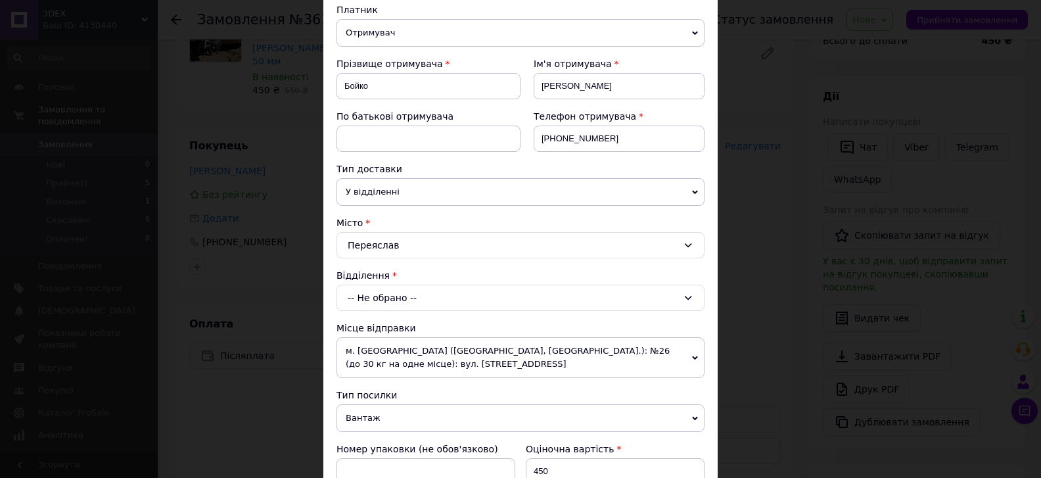
click at [419, 298] on div "-- Не обрано --" at bounding box center [520, 297] width 368 height 26
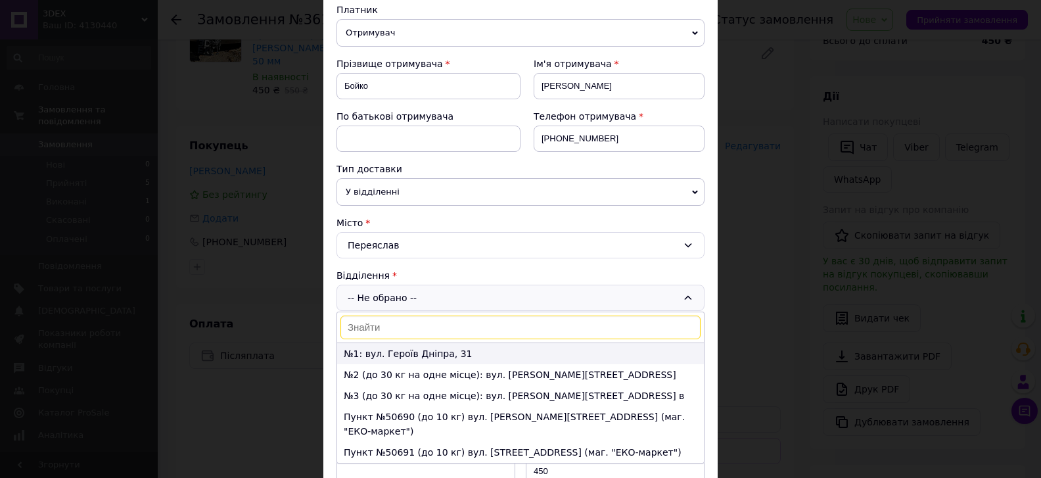
click at [397, 350] on li "№1: вул. Героїв Дніпра, 31" at bounding box center [520, 353] width 367 height 21
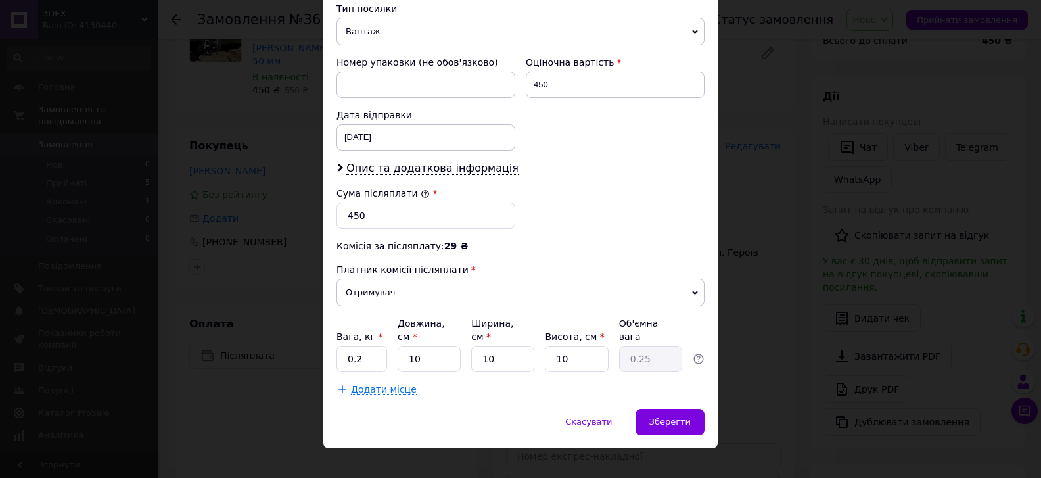
scroll to position [535, 0]
click at [668, 416] on span "Зберегти" at bounding box center [669, 421] width 41 height 10
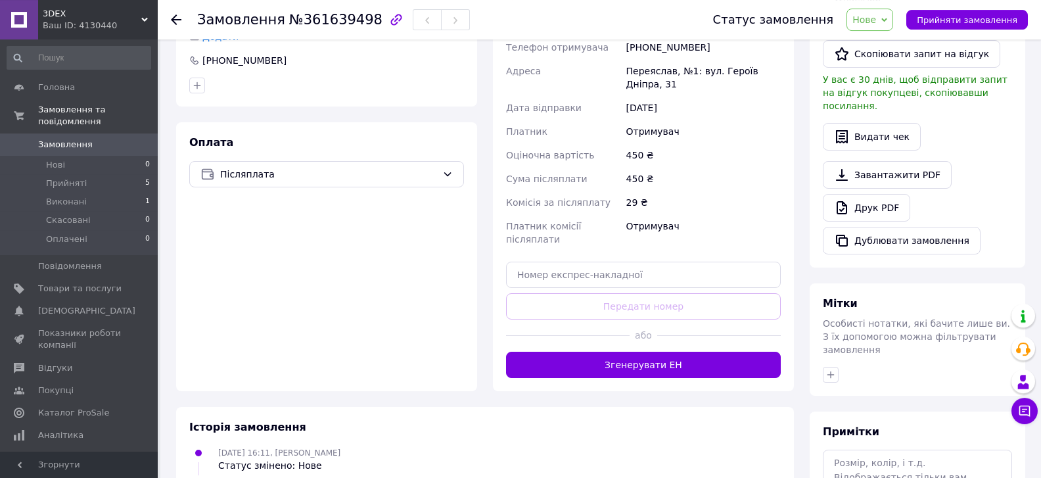
scroll to position [355, 0]
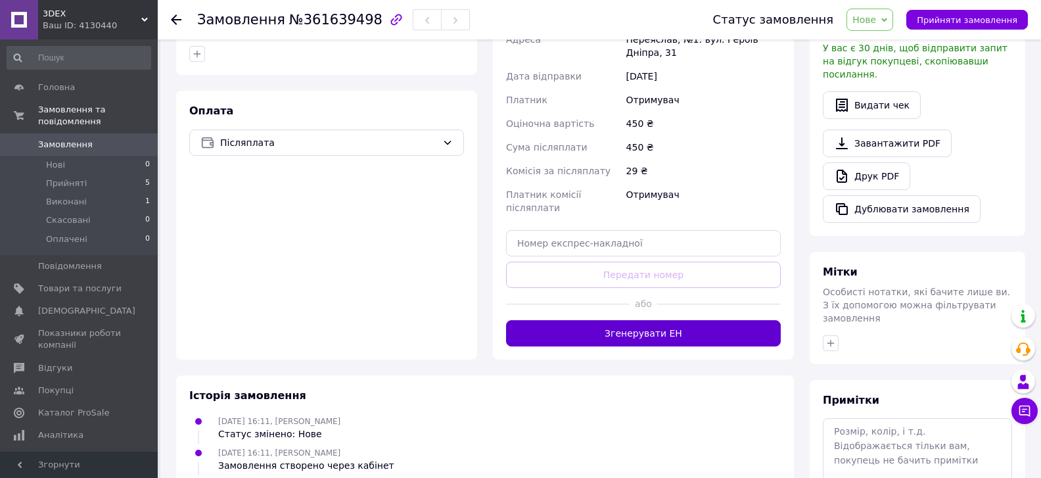
click at [685, 320] on button "Згенерувати ЕН" at bounding box center [643, 333] width 275 height 26
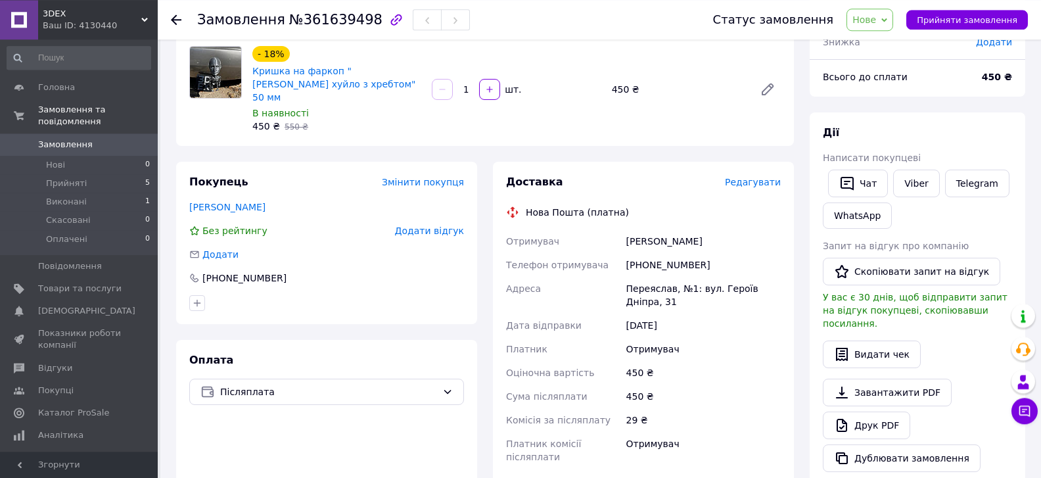
scroll to position [0, 0]
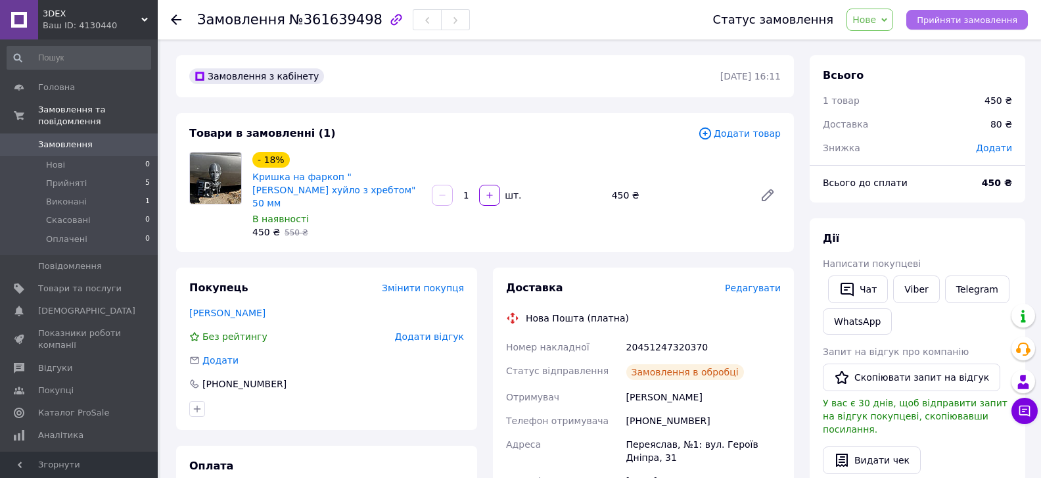
click at [971, 19] on span "Прийняти замовлення" at bounding box center [967, 20] width 101 height 10
click at [64, 139] on span "Замовлення" at bounding box center [65, 145] width 55 height 12
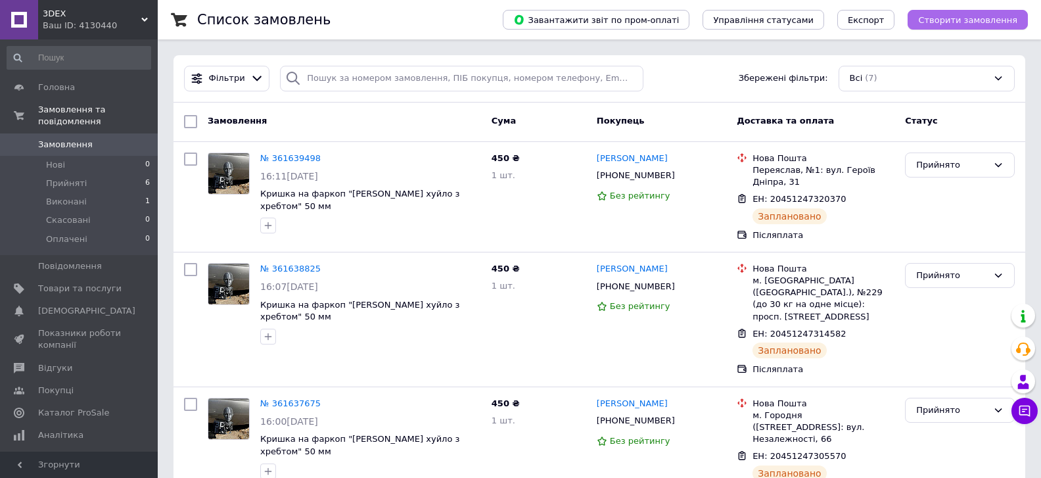
click at [971, 24] on span "Створити замовлення" at bounding box center [967, 20] width 99 height 10
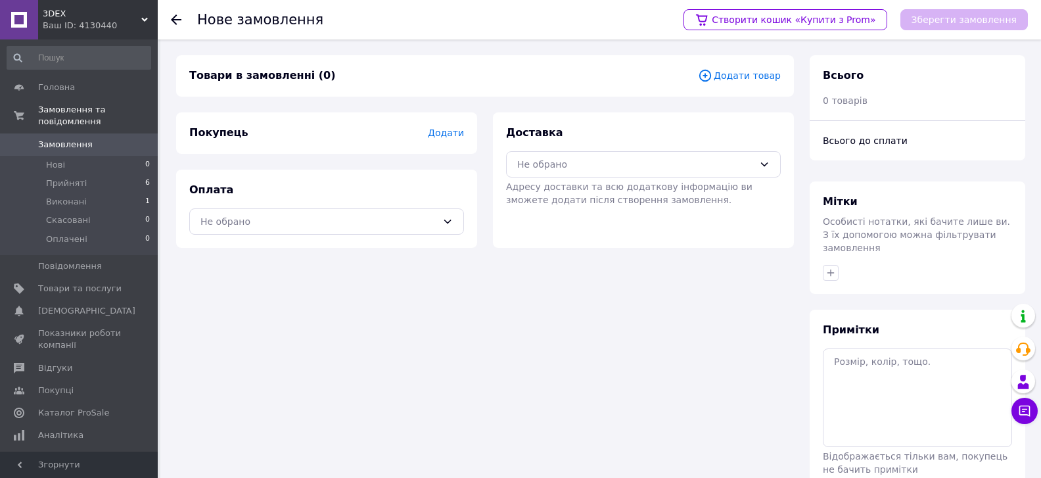
click at [748, 72] on span "Додати товар" at bounding box center [739, 75] width 83 height 14
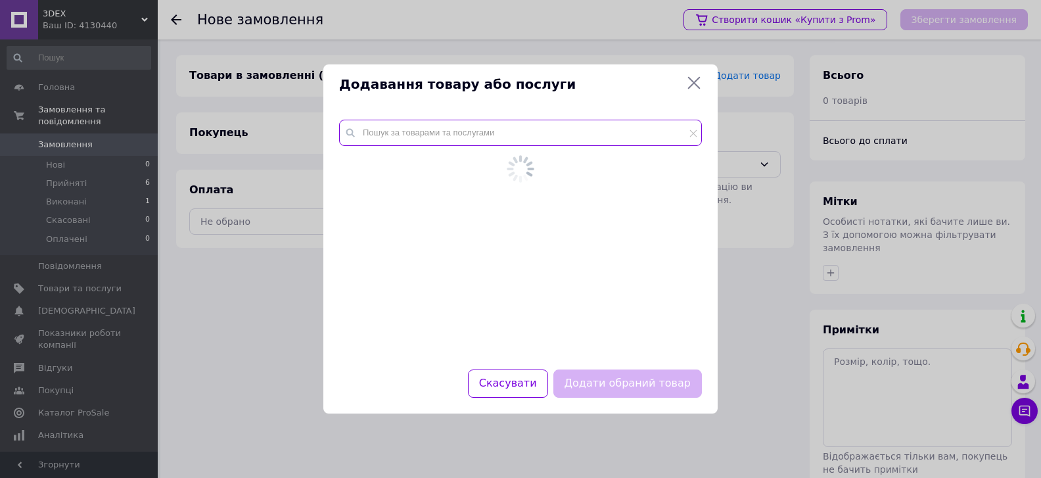
click at [511, 139] on input "text" at bounding box center [520, 133] width 363 height 26
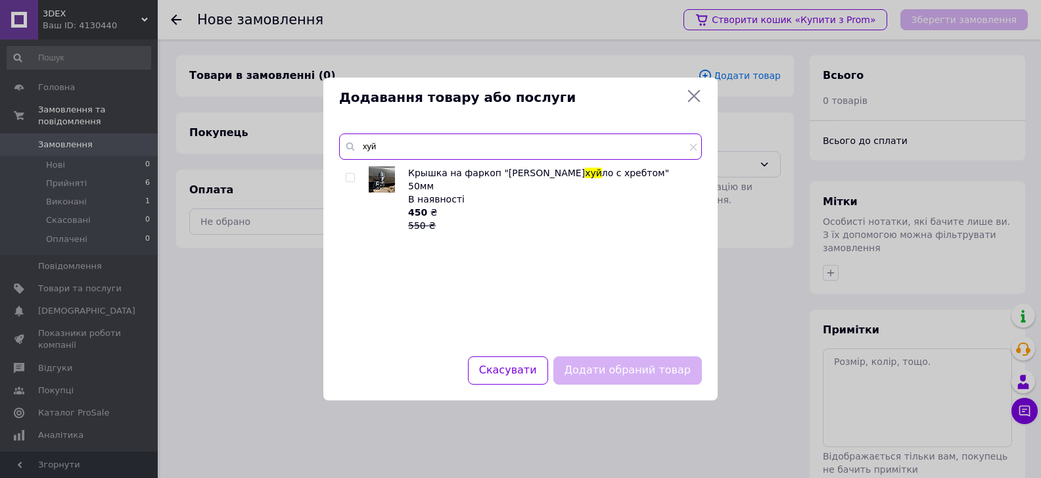
type input "хуй"
click at [350, 180] on input "checkbox" at bounding box center [350, 177] width 9 height 9
checkbox input "true"
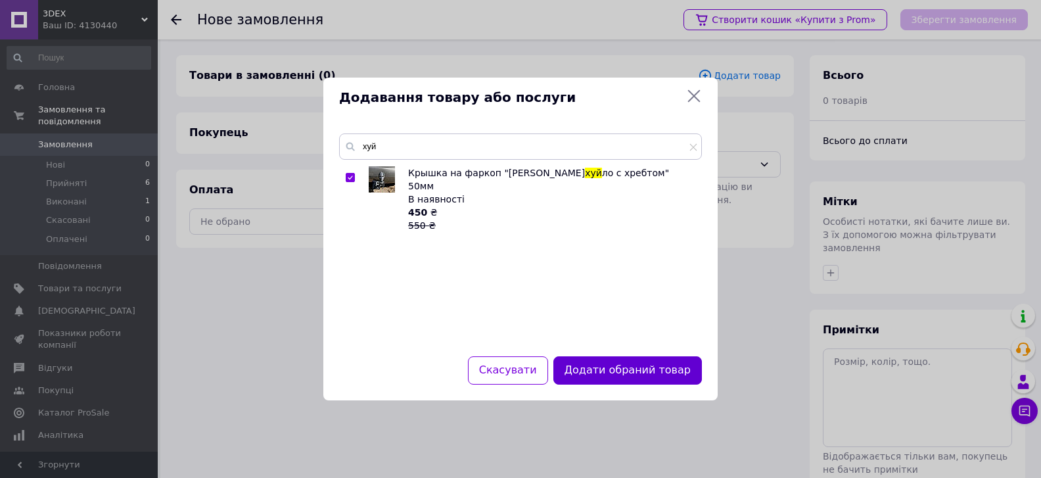
click at [611, 366] on button "Додати обраний товар" at bounding box center [627, 370] width 148 height 28
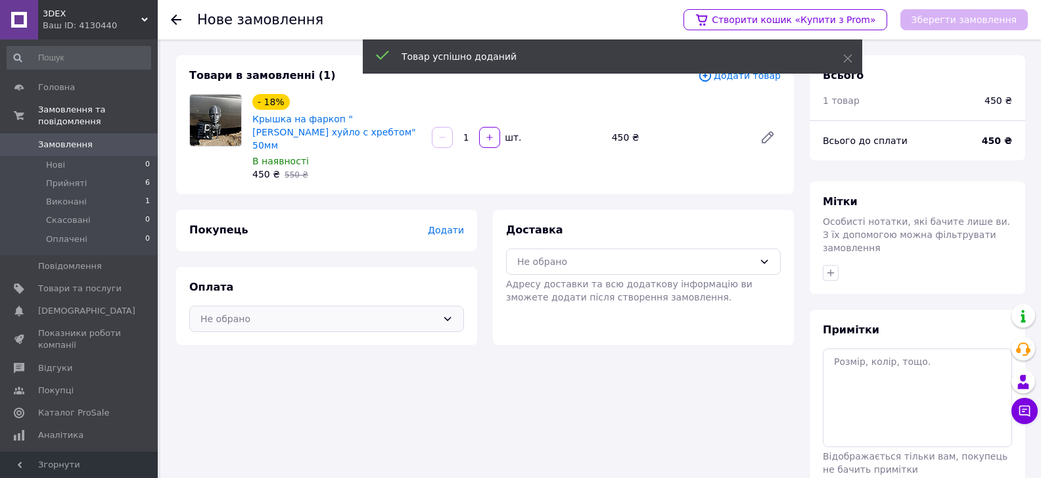
click at [313, 311] on div "Не обрано" at bounding box center [318, 318] width 237 height 14
click at [254, 365] on span "Післяплата" at bounding box center [336, 371] width 233 height 13
click at [620, 257] on div "Не обрано" at bounding box center [643, 261] width 275 height 26
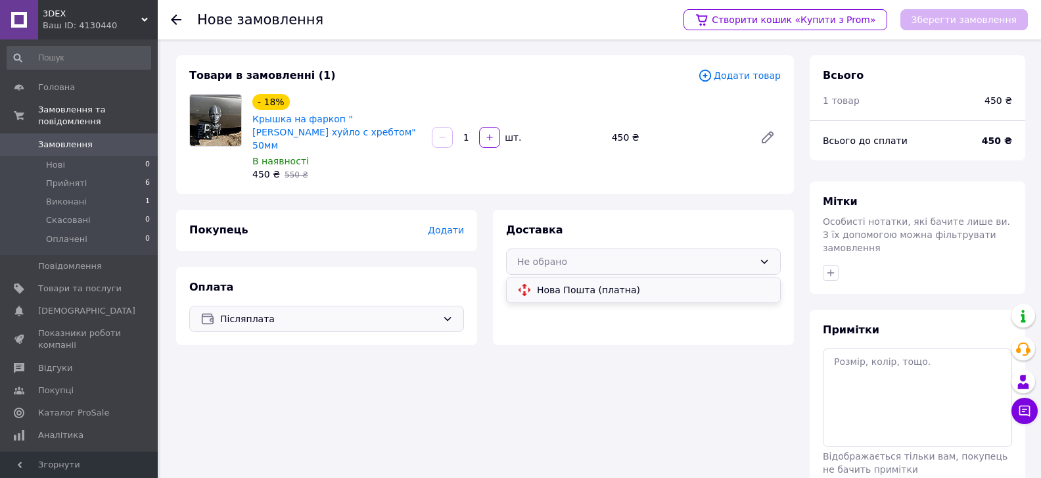
click at [585, 283] on div "Нова Пошта (платна)" at bounding box center [643, 290] width 258 height 14
click at [432, 223] on div "Покупець Додати" at bounding box center [326, 230] width 275 height 15
click at [440, 225] on span "Додати" at bounding box center [446, 230] width 36 height 11
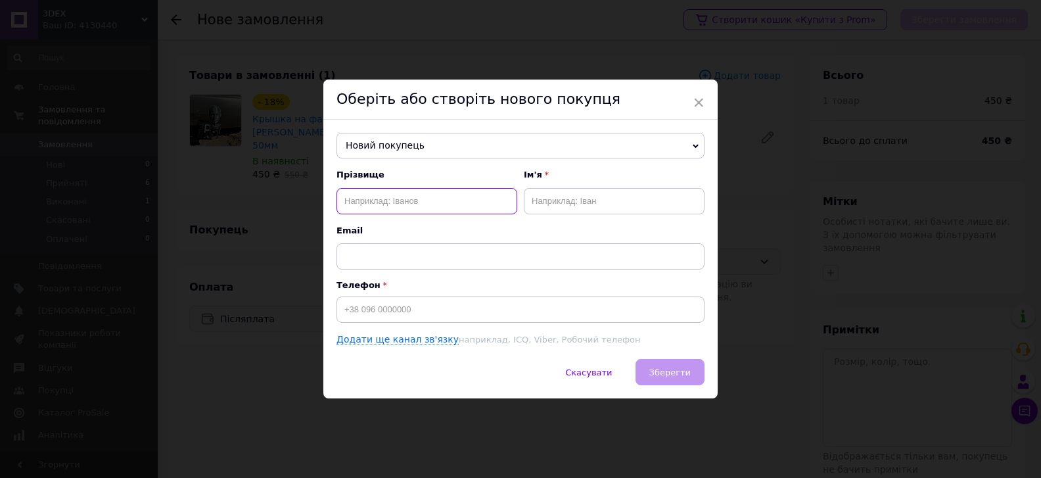
click at [407, 208] on input "text" at bounding box center [426, 201] width 181 height 26
type input "[PERSON_NAME]"
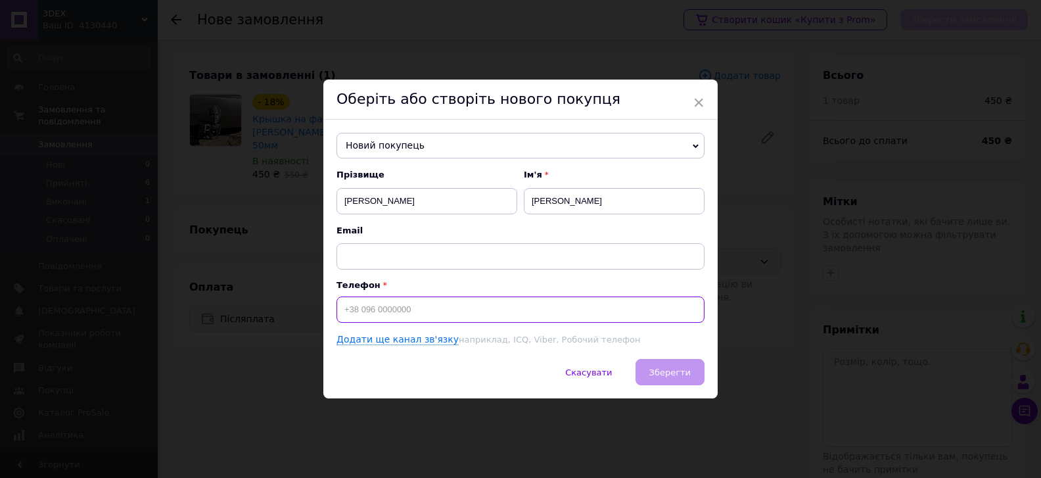
click at [435, 320] on input at bounding box center [520, 309] width 368 height 26
type input "[PHONE_NUMBER]"
click at [660, 371] on span "Зберегти" at bounding box center [669, 372] width 41 height 10
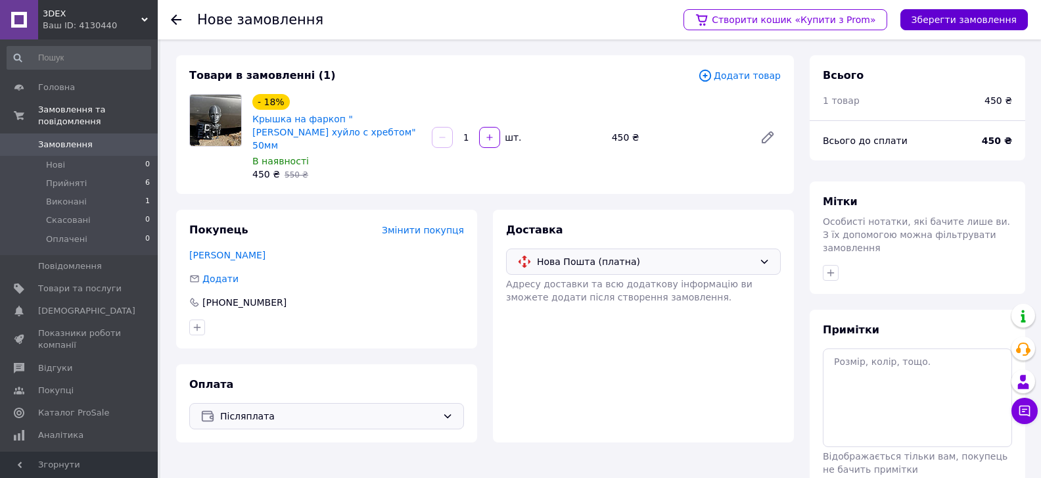
click at [969, 19] on button "Зберегти замовлення" at bounding box center [963, 19] width 127 height 21
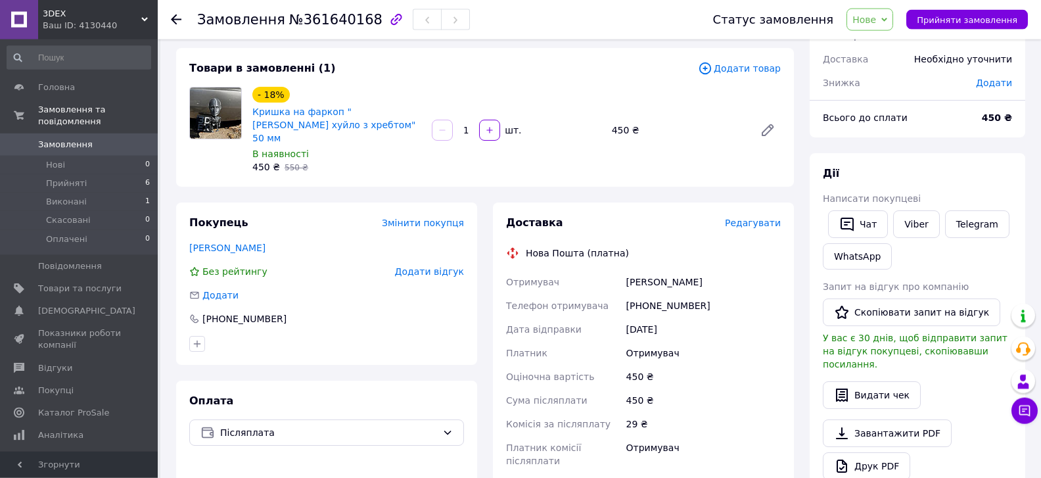
scroll to position [71, 0]
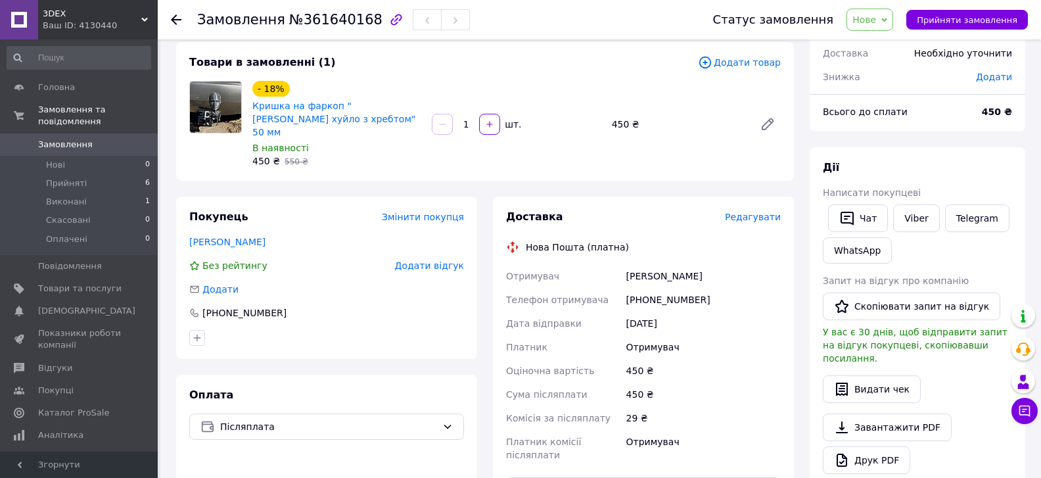
click at [763, 212] on span "Редагувати" at bounding box center [753, 217] width 56 height 11
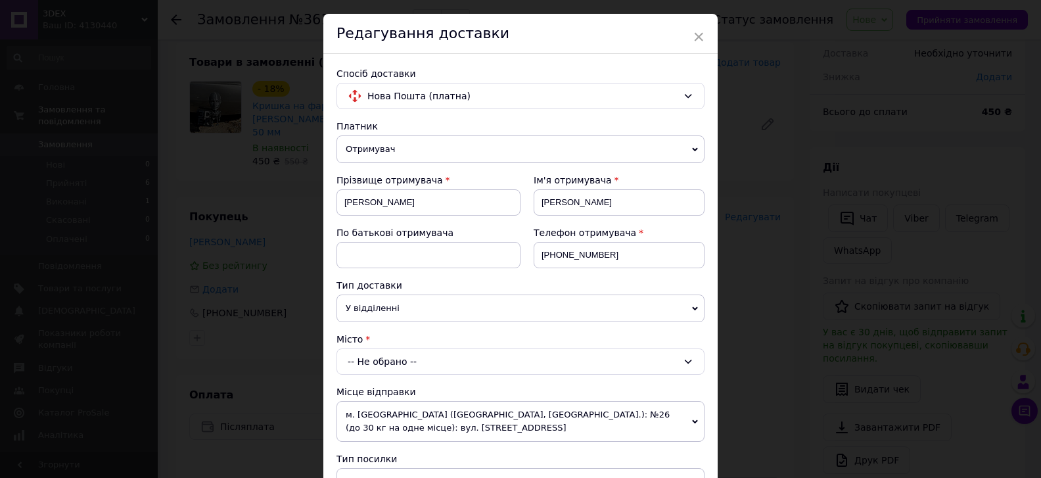
scroll to position [74, 0]
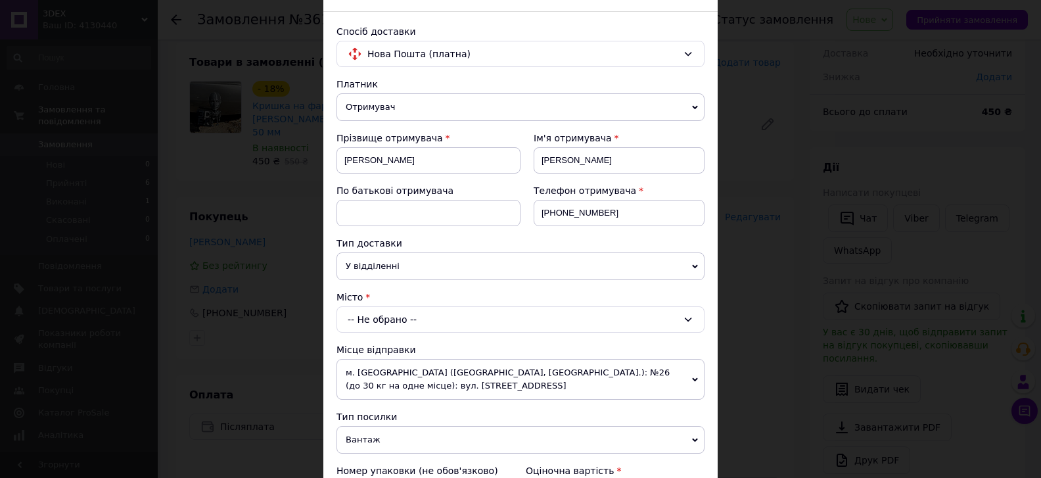
click at [423, 321] on div "-- Не обрано --" at bounding box center [520, 319] width 368 height 26
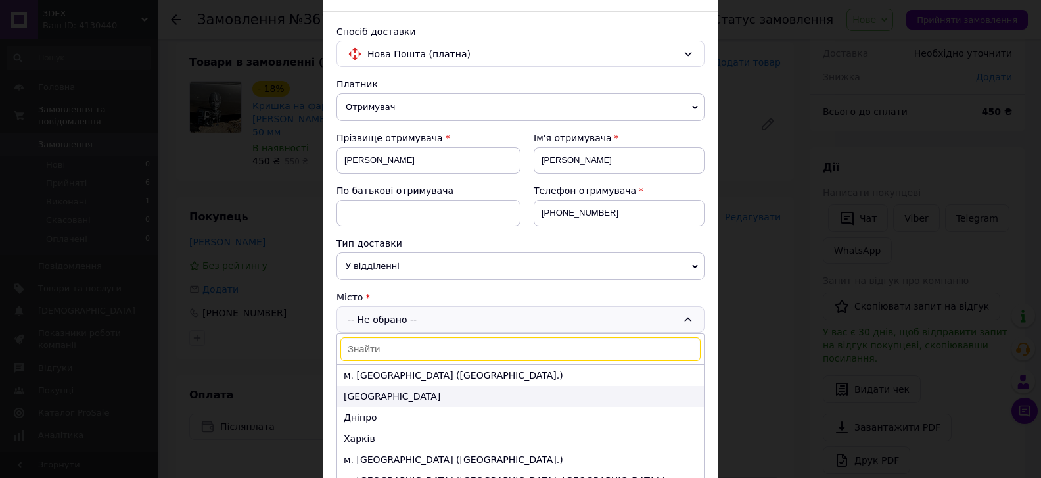
click at [386, 387] on li "[GEOGRAPHIC_DATA]" at bounding box center [520, 396] width 367 height 21
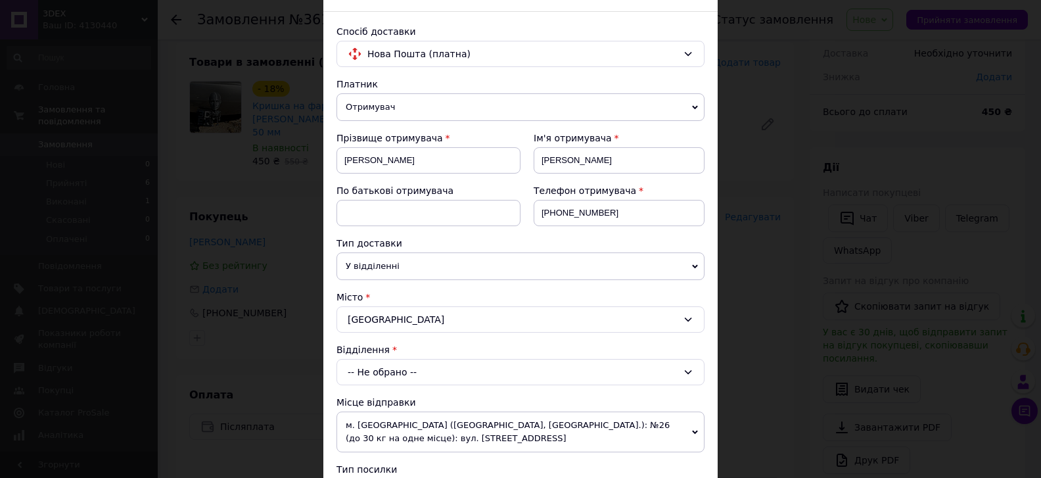
click at [392, 373] on div "-- Не обрано --" at bounding box center [520, 372] width 368 height 26
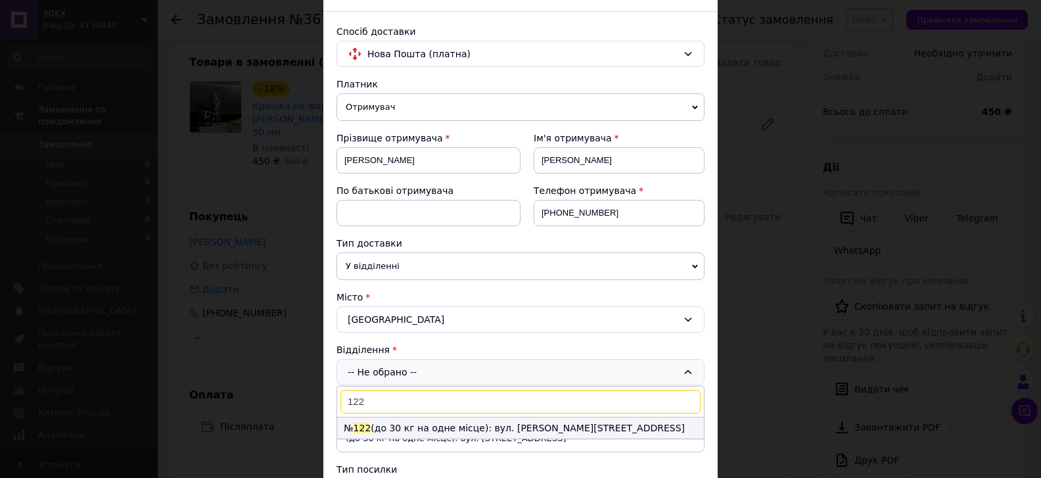
type input "122"
click at [400, 428] on li "№ 122 (до 30 кг на одне місце): вул. [PERSON_NAME][STREET_ADDRESS]" at bounding box center [520, 427] width 367 height 21
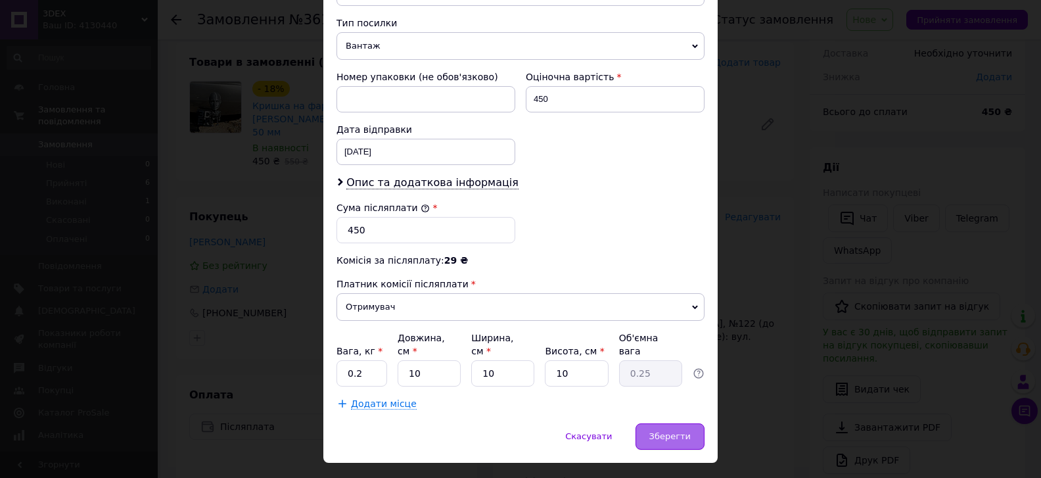
scroll to position [535, 0]
click at [679, 430] on span "Зберегти" at bounding box center [669, 435] width 41 height 10
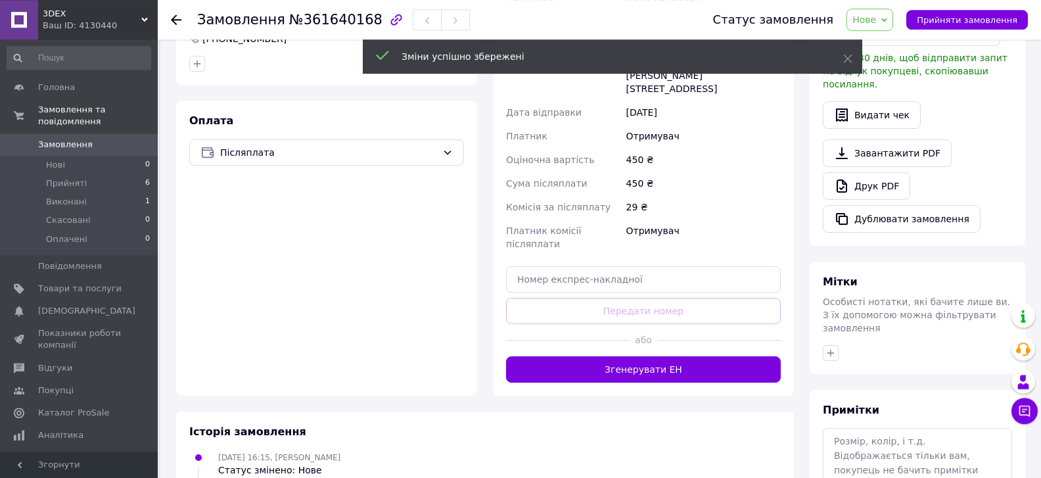
scroll to position [355, 0]
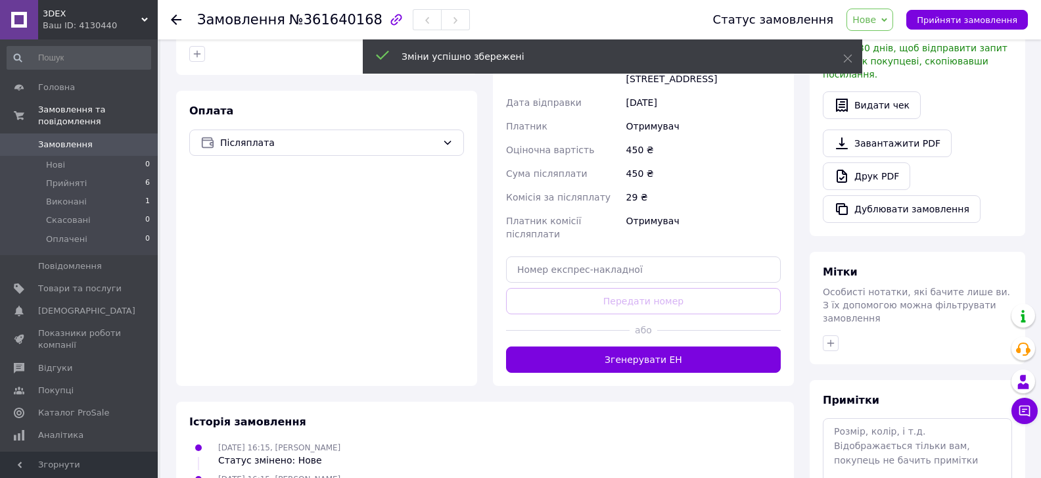
click at [716, 322] on div "Доставка Редагувати Нова Пошта (платна) Отримувач [PERSON_NAME] отримувача [PHO…" at bounding box center [643, 149] width 301 height 473
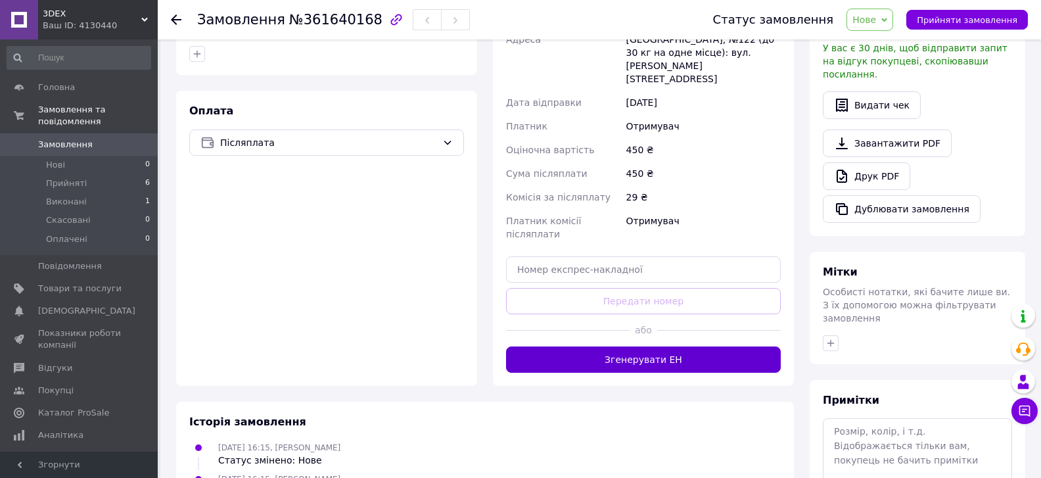
click at [710, 346] on button "Згенерувати ЕН" at bounding box center [643, 359] width 275 height 26
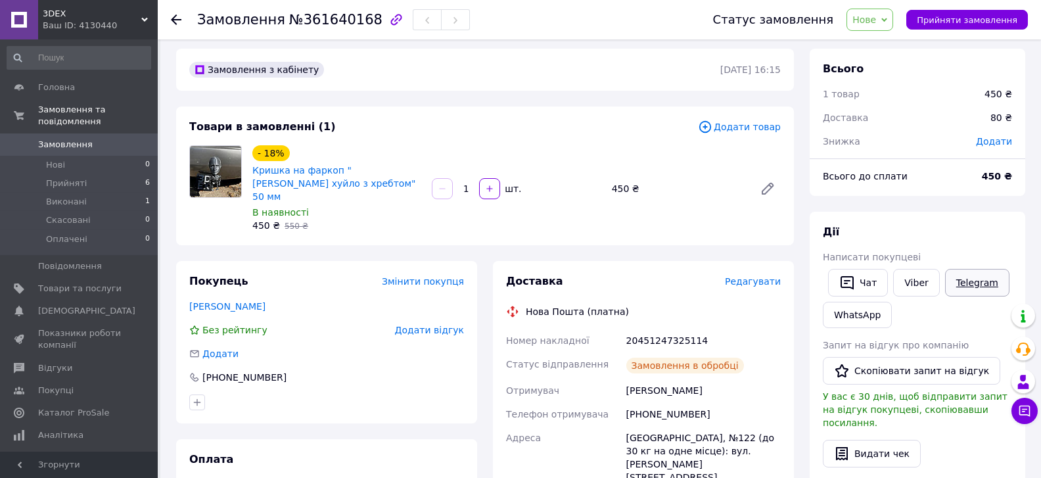
scroll to position [0, 0]
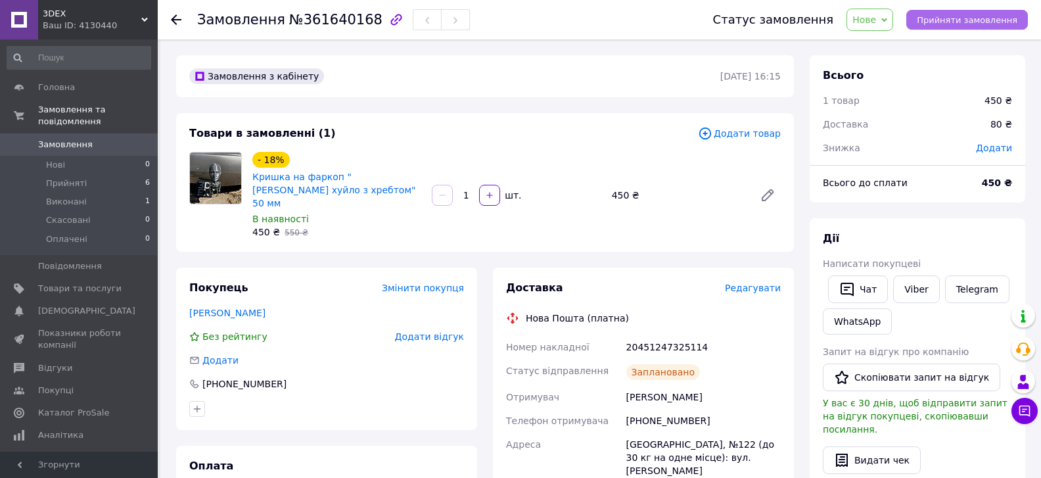
click at [989, 20] on span "Прийняти замовлення" at bounding box center [967, 20] width 101 height 10
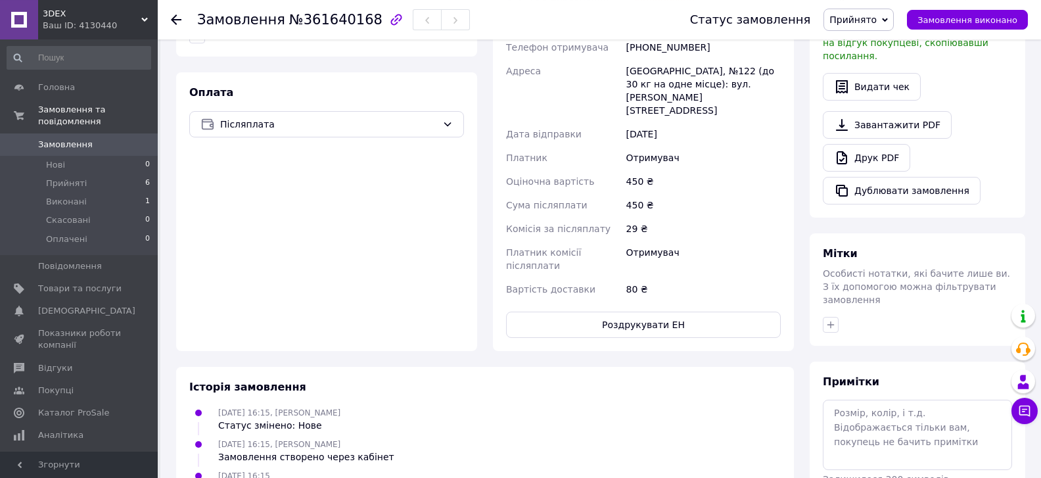
scroll to position [101, 0]
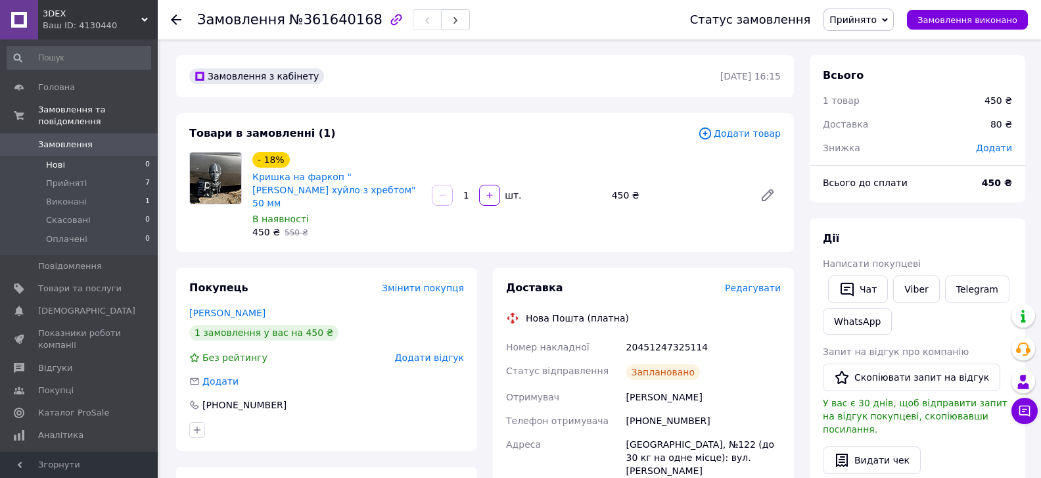
click at [67, 156] on li "Нові 0" at bounding box center [79, 165] width 158 height 18
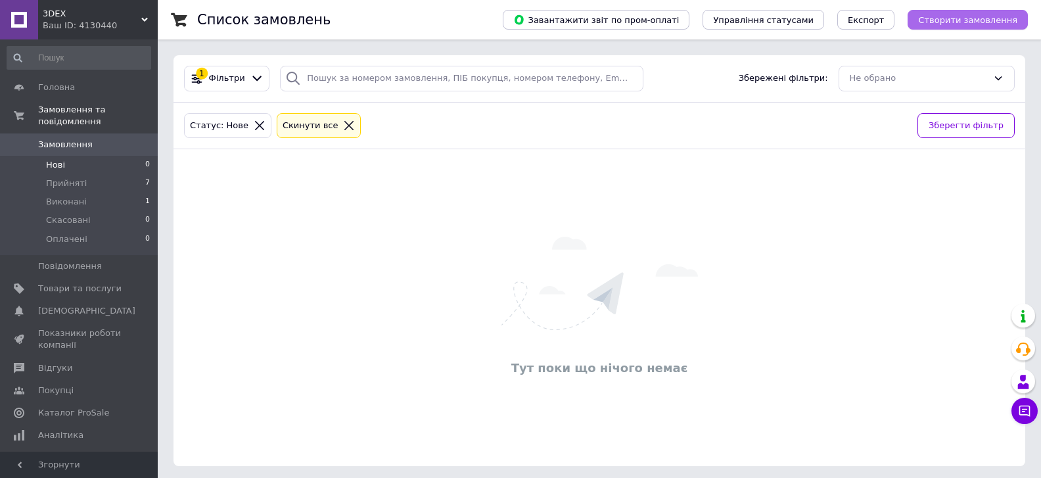
click at [986, 17] on span "Створити замовлення" at bounding box center [967, 20] width 99 height 10
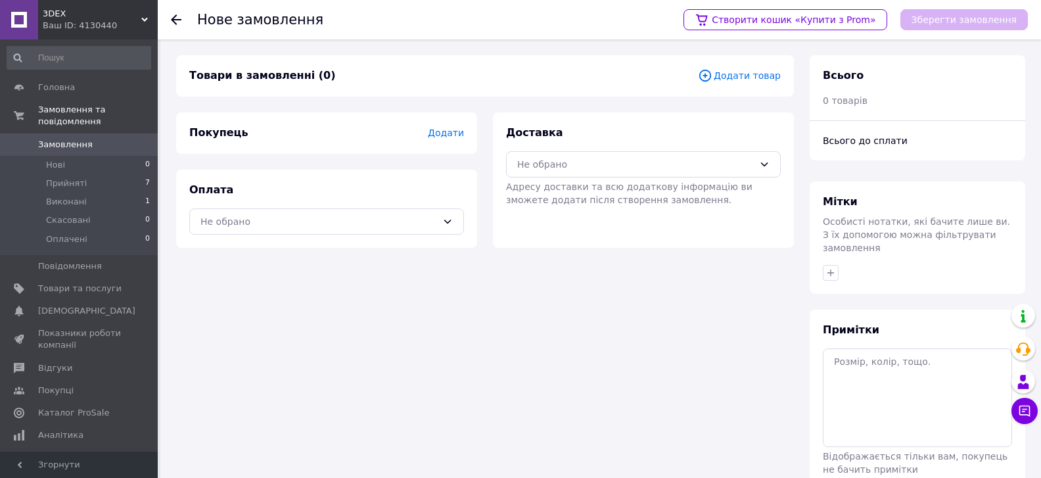
click at [728, 78] on span "Додати товар" at bounding box center [739, 75] width 83 height 14
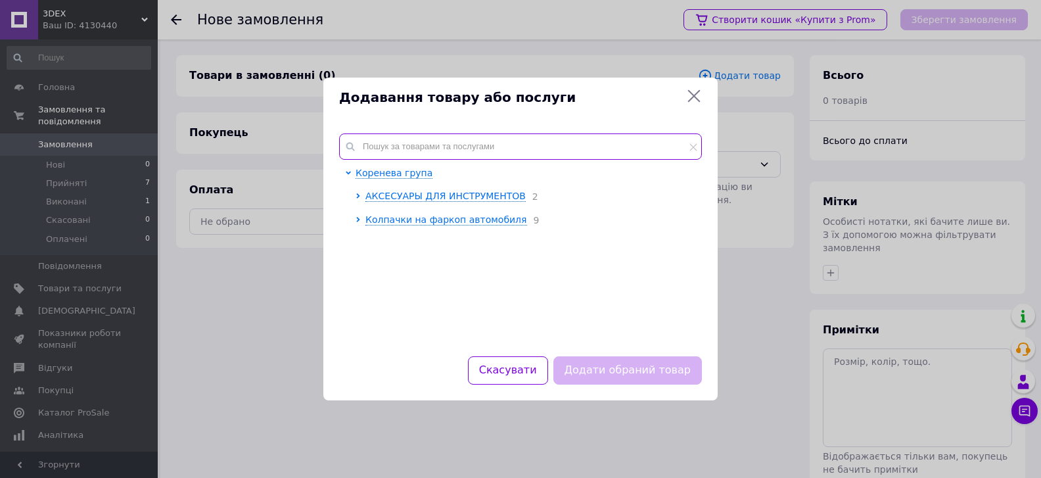
click at [470, 136] on input "text" at bounding box center [520, 146] width 363 height 26
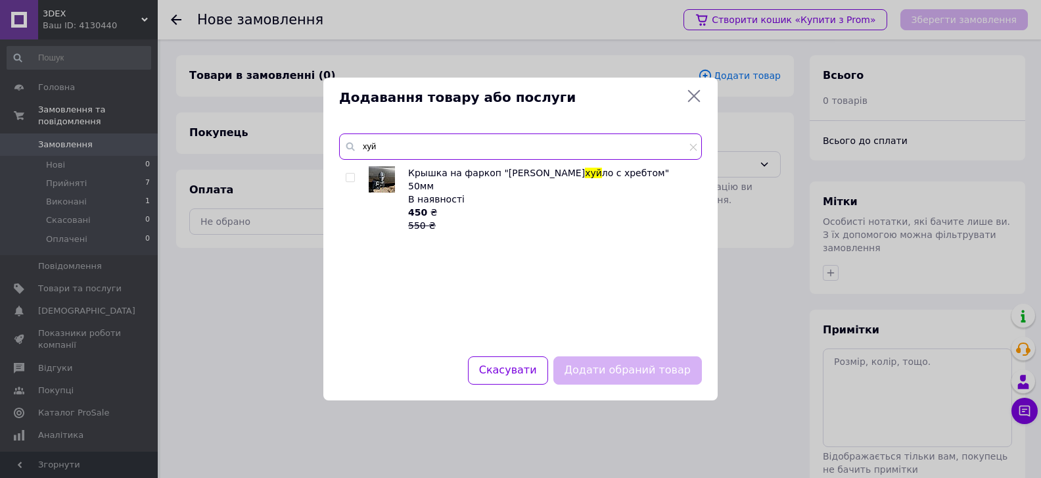
type input "хуй"
click at [350, 175] on input "checkbox" at bounding box center [350, 177] width 9 height 9
checkbox input "true"
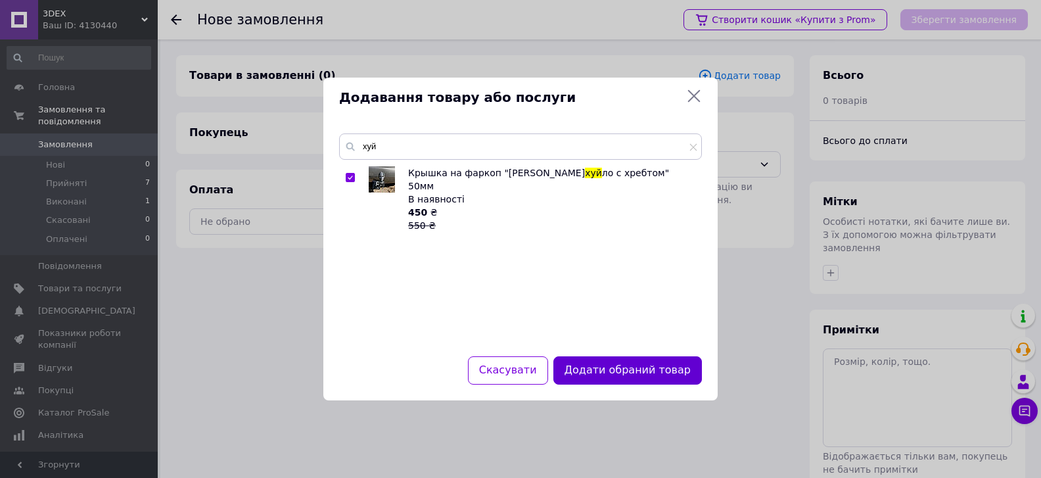
click at [612, 369] on button "Додати обраний товар" at bounding box center [627, 370] width 148 height 28
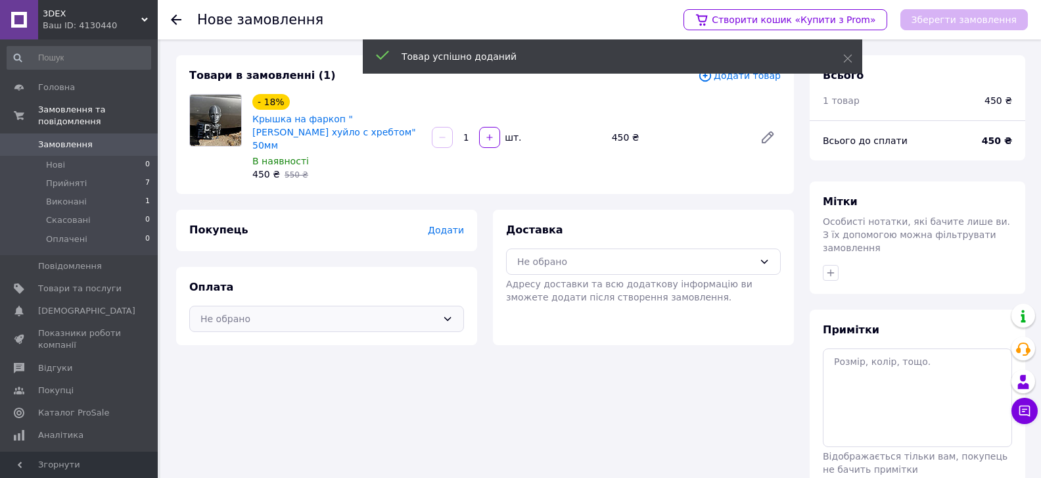
click at [445, 306] on div "Не обрано" at bounding box center [326, 319] width 275 height 26
click at [293, 365] on span "Післяплата" at bounding box center [336, 371] width 233 height 13
click at [639, 254] on div "Не обрано" at bounding box center [635, 261] width 237 height 14
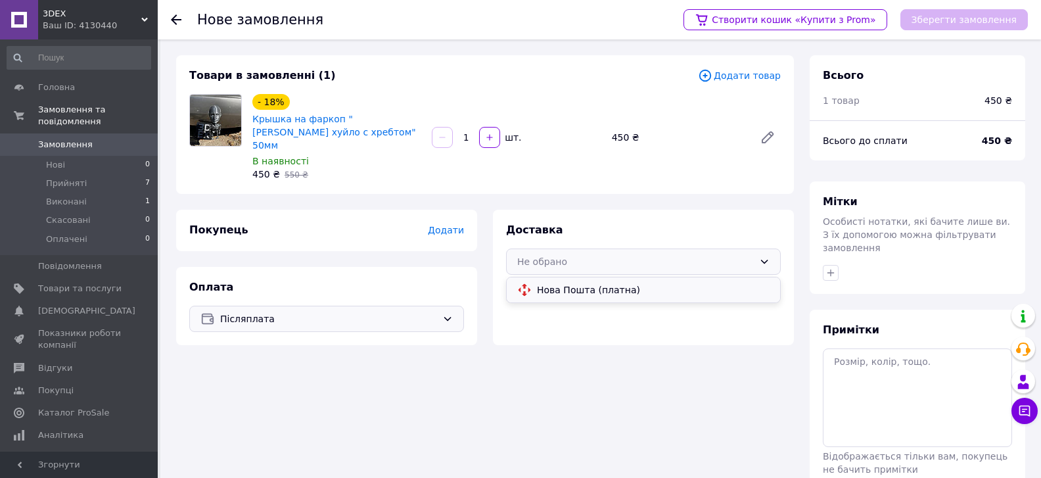
click at [589, 283] on span "Нова Пошта (платна)" at bounding box center [653, 289] width 233 height 13
click at [447, 225] on span "Додати" at bounding box center [446, 230] width 36 height 11
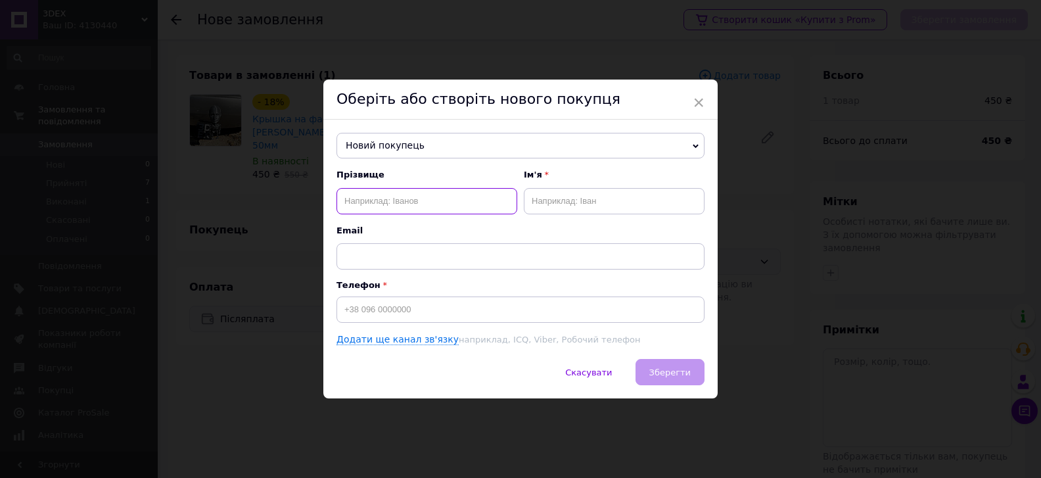
click at [389, 207] on input "text" at bounding box center [426, 201] width 181 height 26
type input "Васюк"
type input "Андрей"
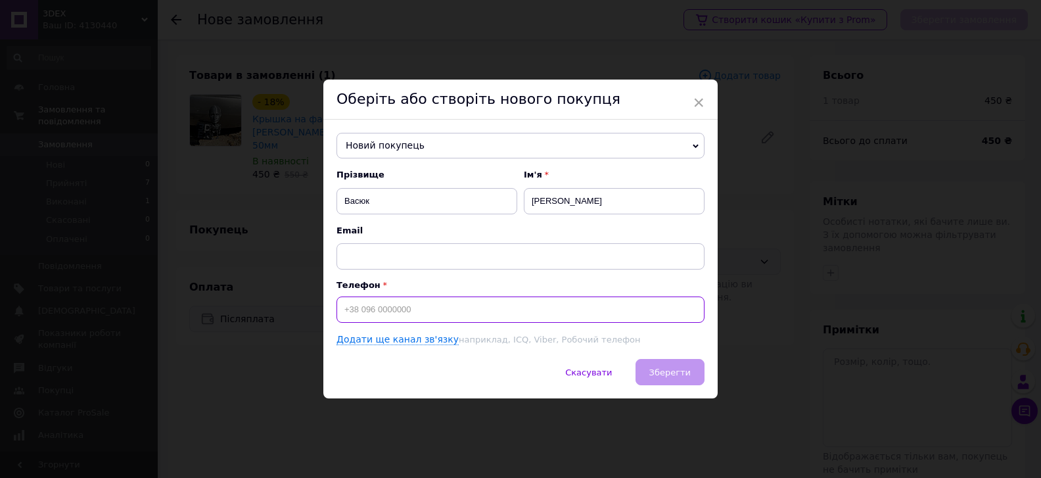
click at [383, 313] on input at bounding box center [520, 309] width 368 height 26
type input "+380973174708"
click at [679, 377] on span "Зберегти" at bounding box center [669, 372] width 41 height 10
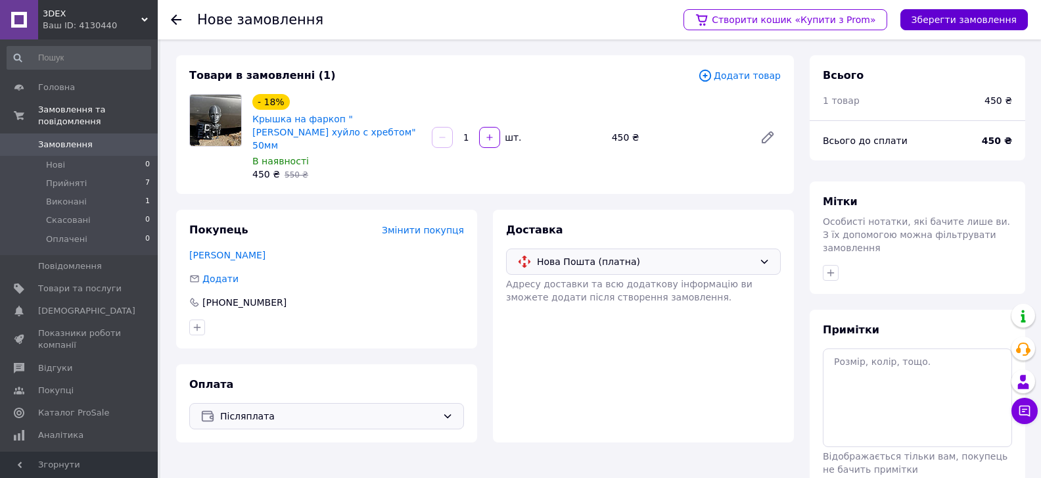
click at [953, 23] on button "Зберегти замовлення" at bounding box center [963, 19] width 127 height 21
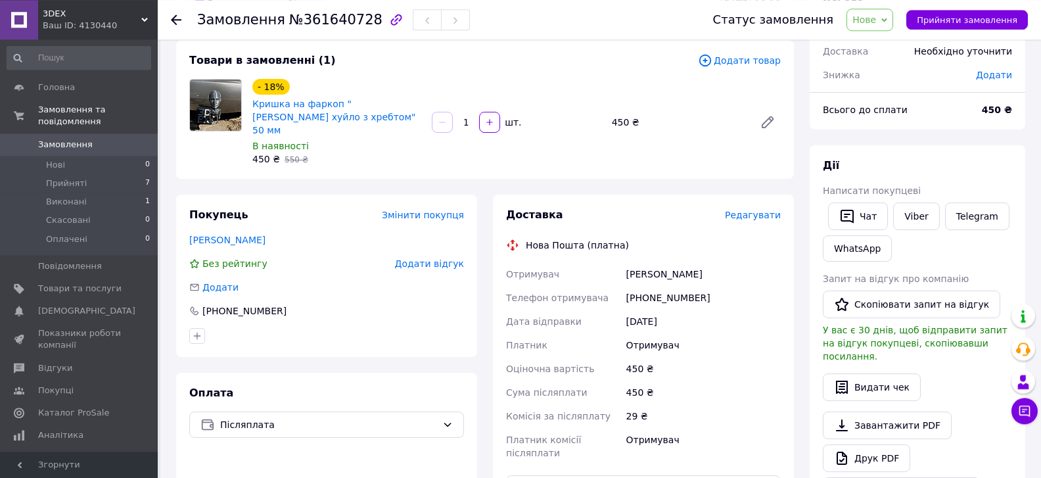
scroll to position [71, 0]
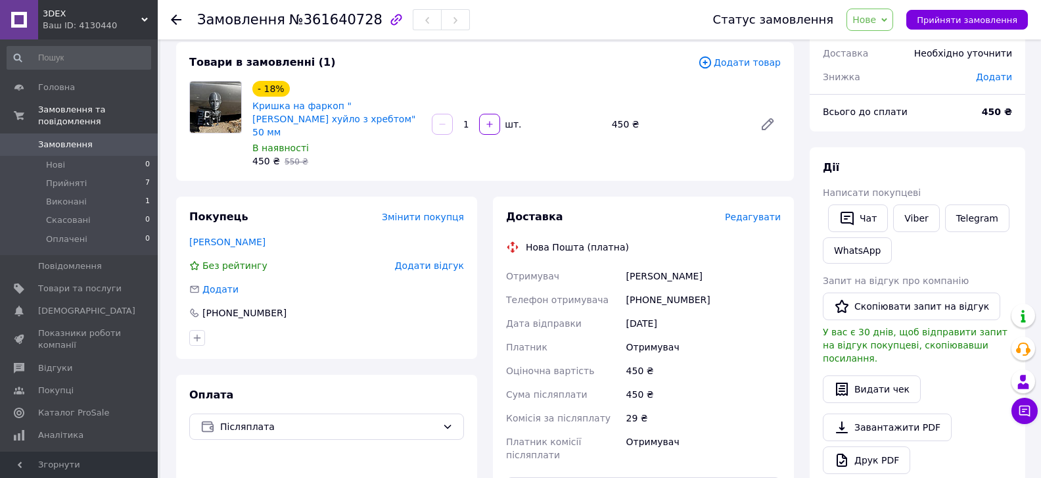
click at [768, 212] on span "Редагувати" at bounding box center [753, 217] width 56 height 11
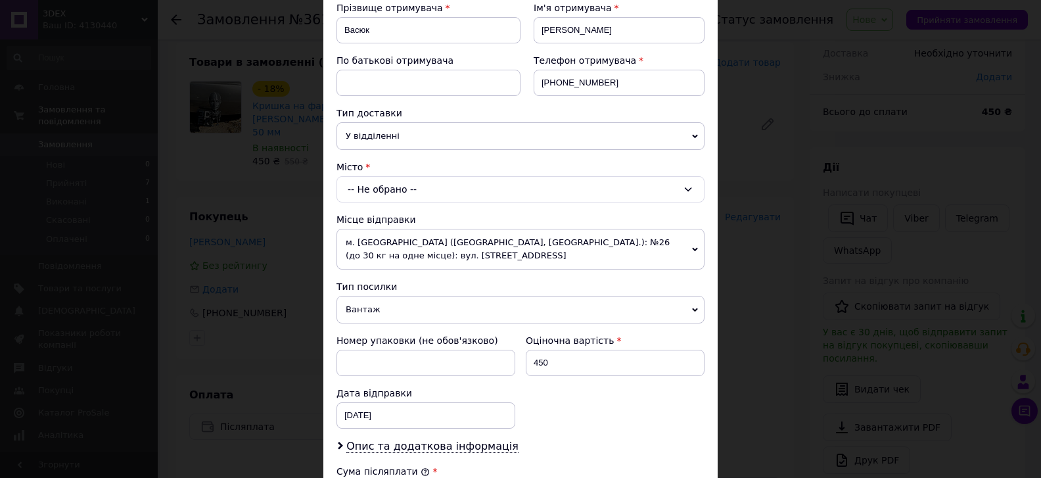
scroll to position [223, 0]
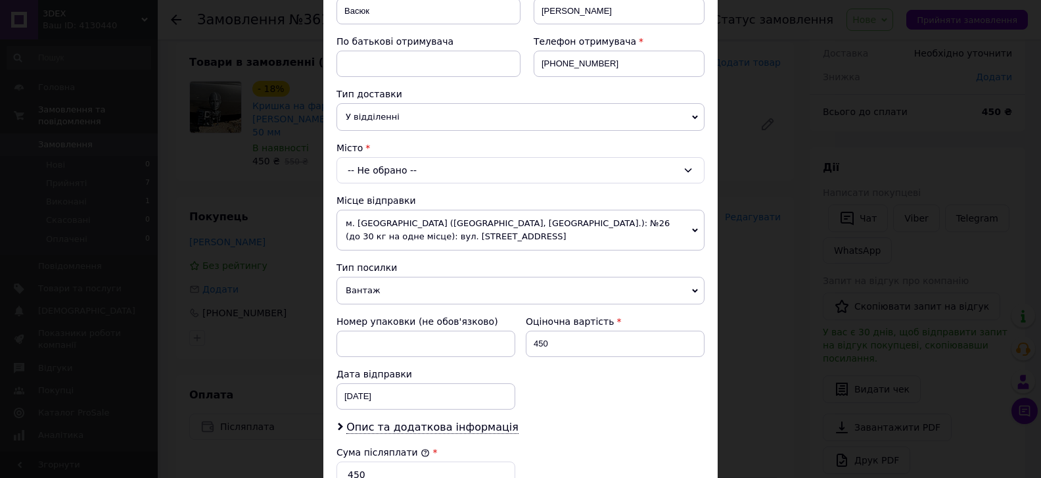
click at [406, 175] on div "-- Не обрано --" at bounding box center [520, 170] width 368 height 26
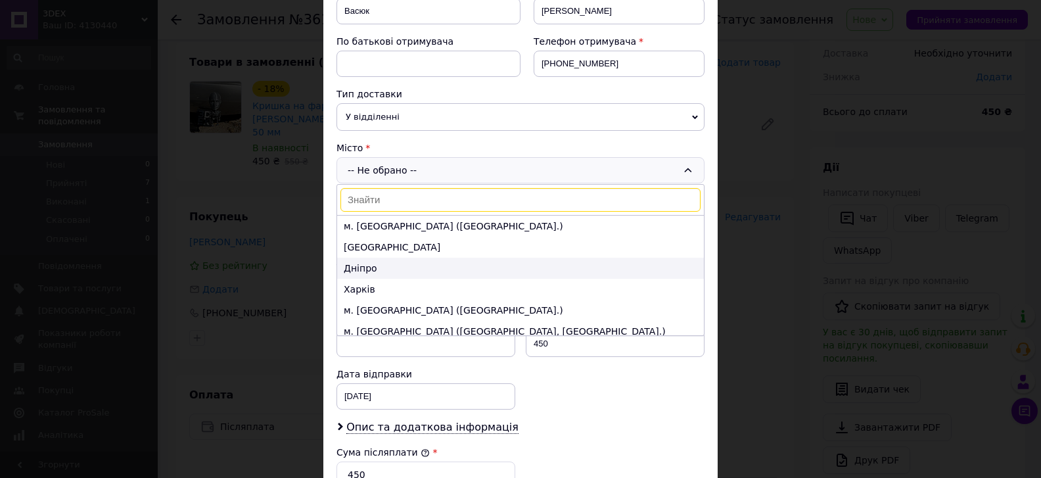
click at [384, 274] on li "Дніпро" at bounding box center [520, 268] width 367 height 21
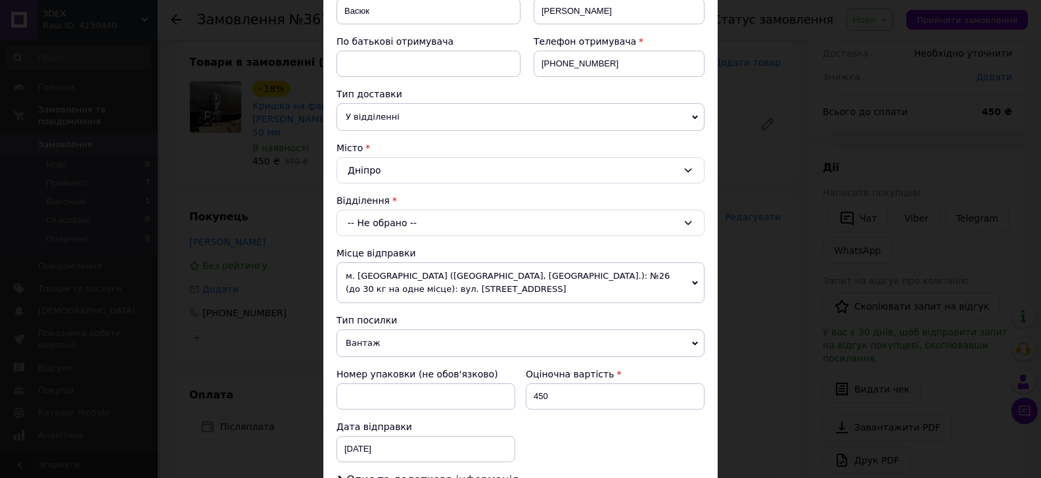
click at [427, 229] on div "-- Не обрано --" at bounding box center [520, 223] width 368 height 26
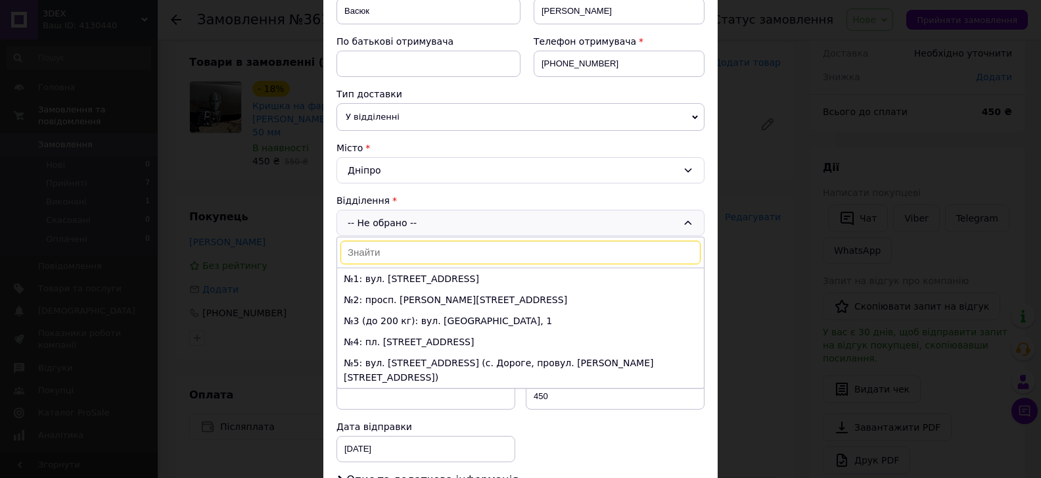
click at [417, 254] on input at bounding box center [520, 252] width 360 height 24
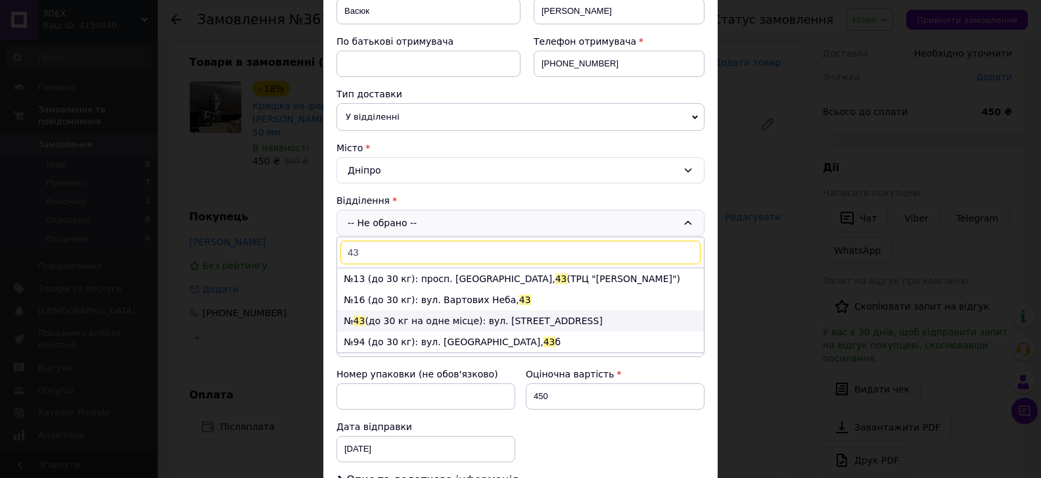
type input "43"
click at [439, 317] on li "№ 43 (до 30 кг на одне місце): вул. Квартальна, 5" at bounding box center [520, 320] width 367 height 21
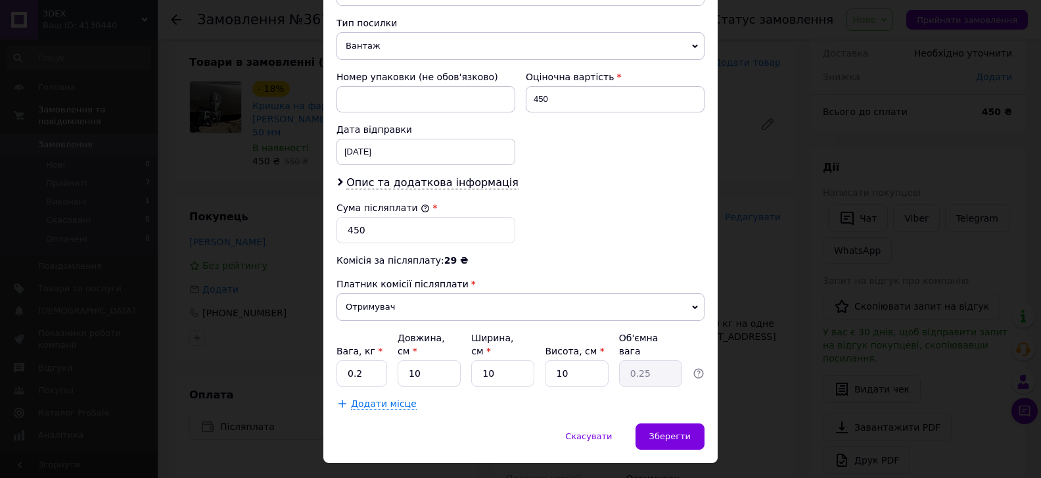
scroll to position [535, 0]
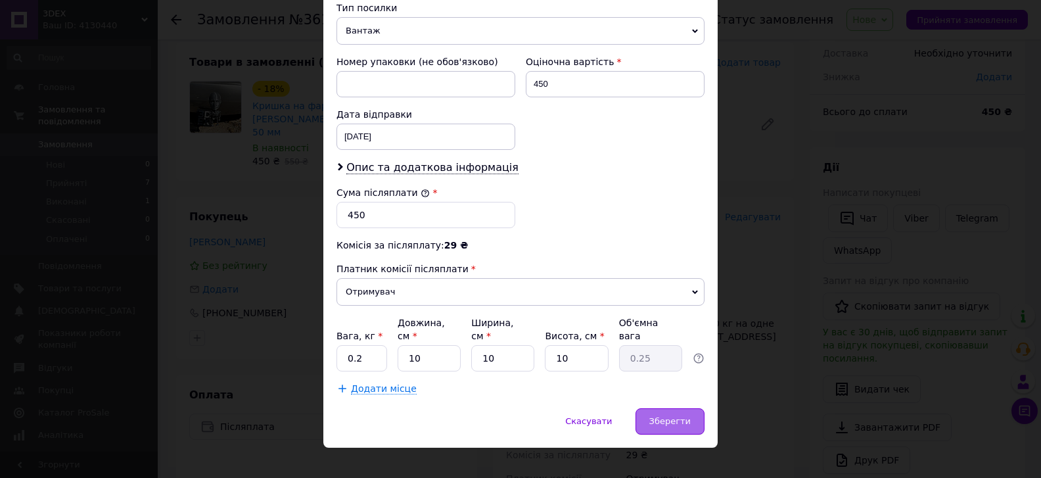
click at [664, 416] on span "Зберегти" at bounding box center [669, 421] width 41 height 10
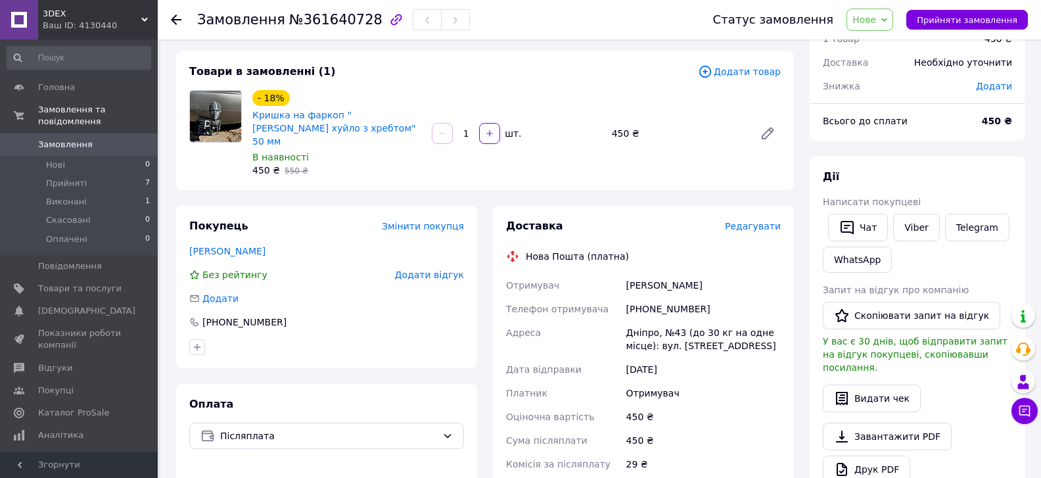
scroll to position [0, 0]
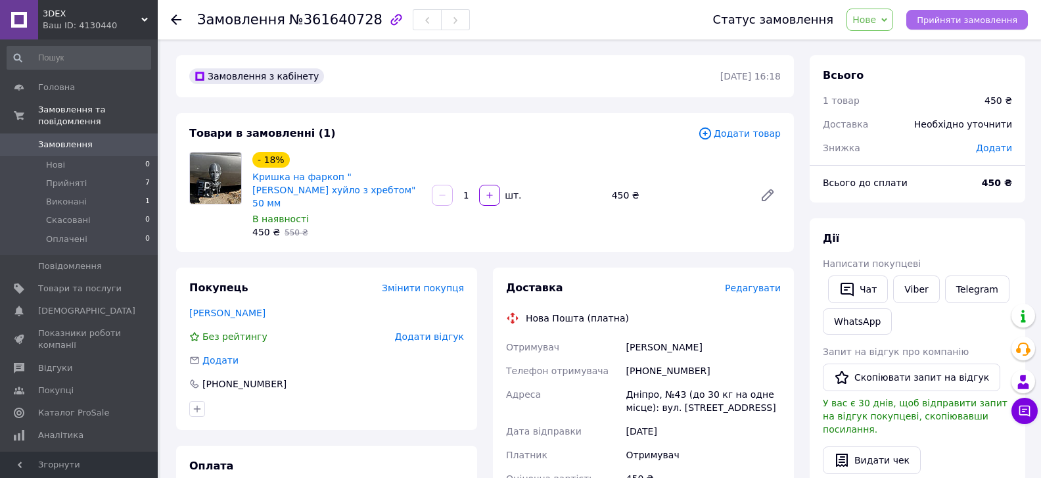
click at [970, 25] on span "Прийняти замовлення" at bounding box center [967, 20] width 101 height 10
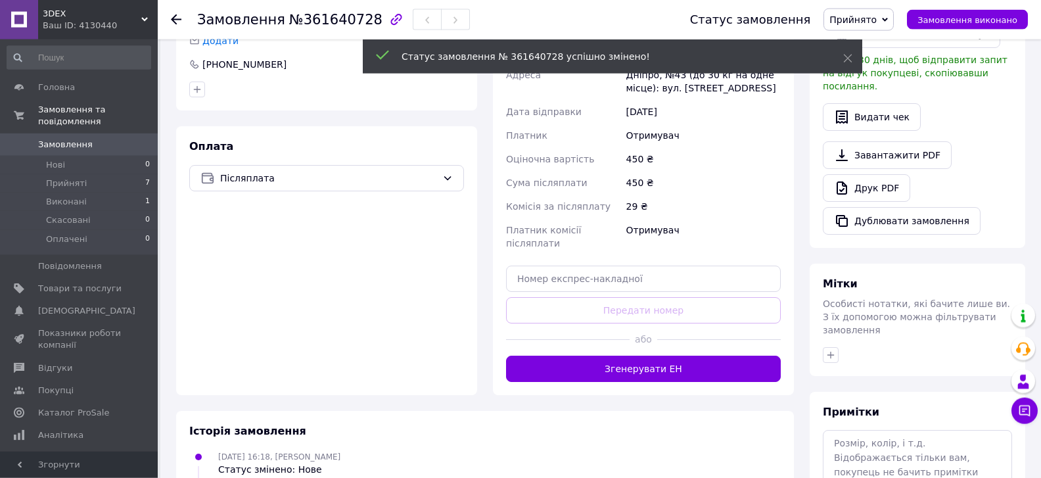
scroll to position [355, 0]
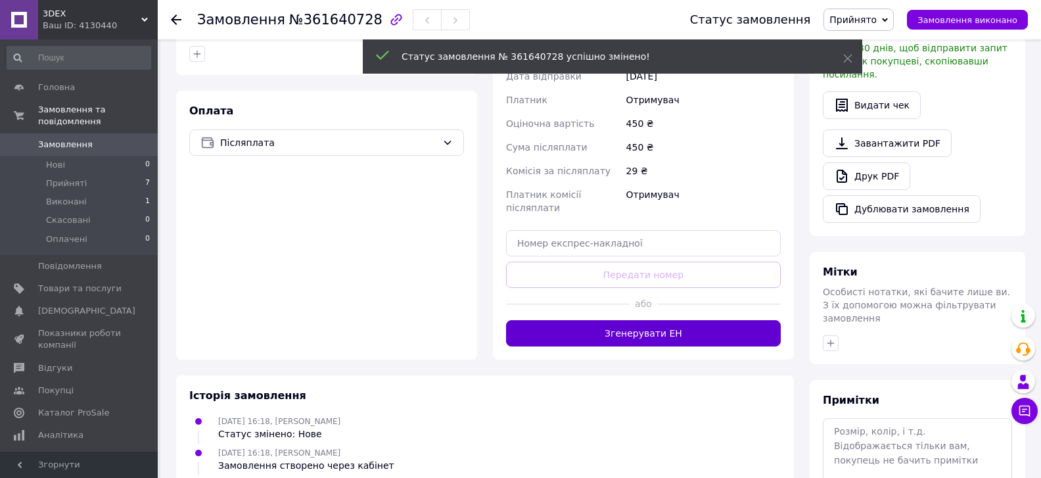
click at [673, 320] on button "Згенерувати ЕН" at bounding box center [643, 333] width 275 height 26
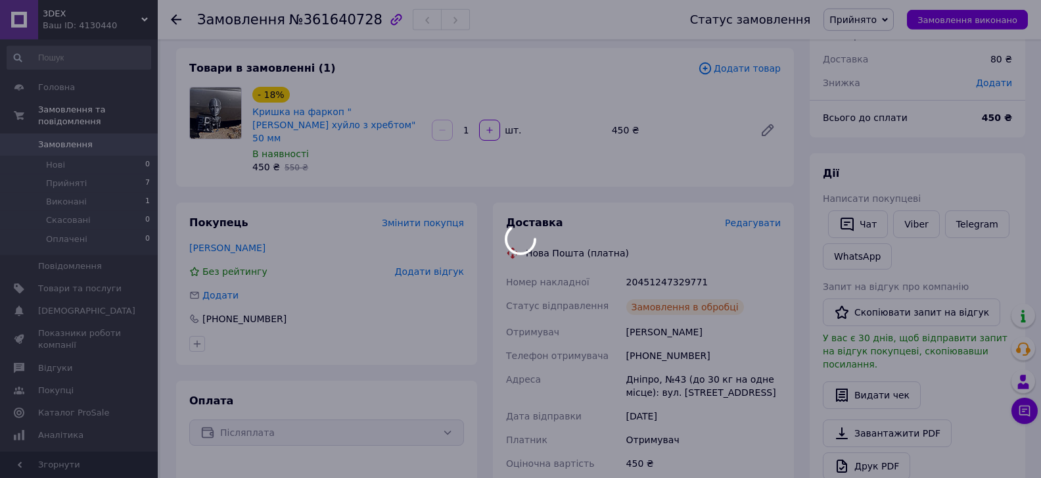
scroll to position [71, 0]
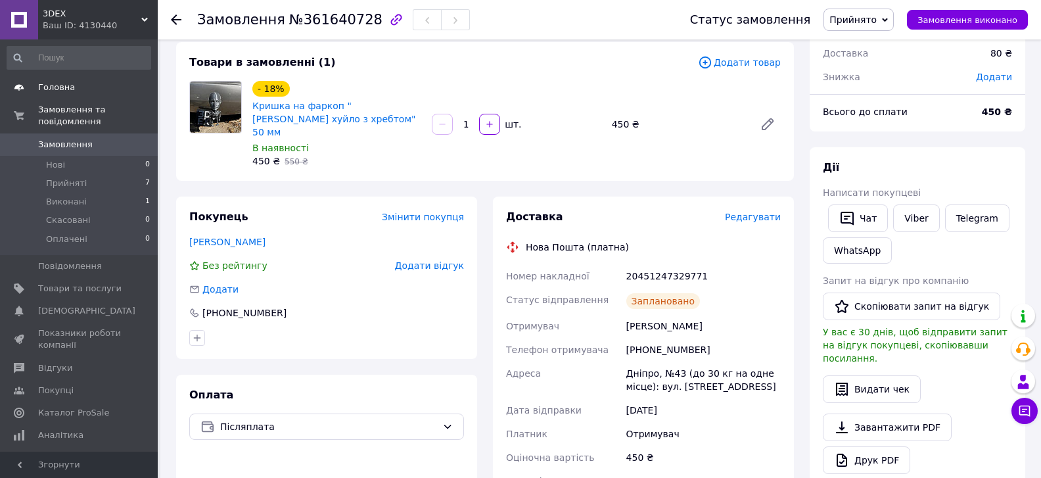
click at [62, 88] on span "Головна" at bounding box center [56, 87] width 37 height 12
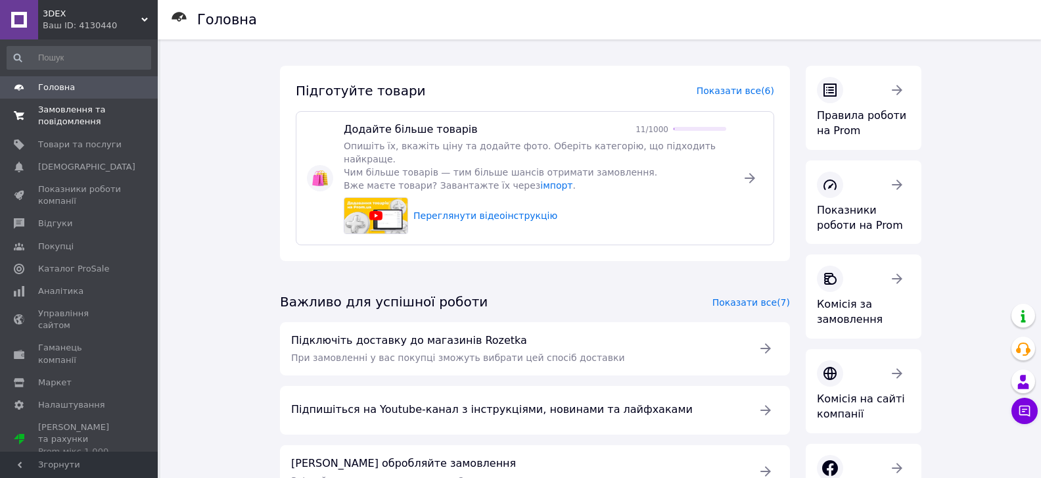
click at [74, 115] on span "Замовлення та повідомлення" at bounding box center [79, 116] width 83 height 24
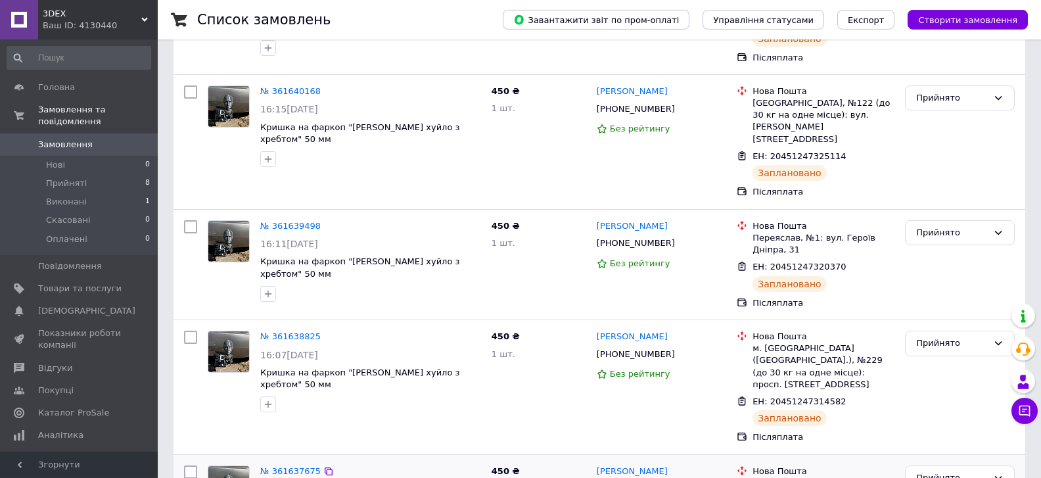
scroll to position [284, 0]
